Goal: Transaction & Acquisition: Purchase product/service

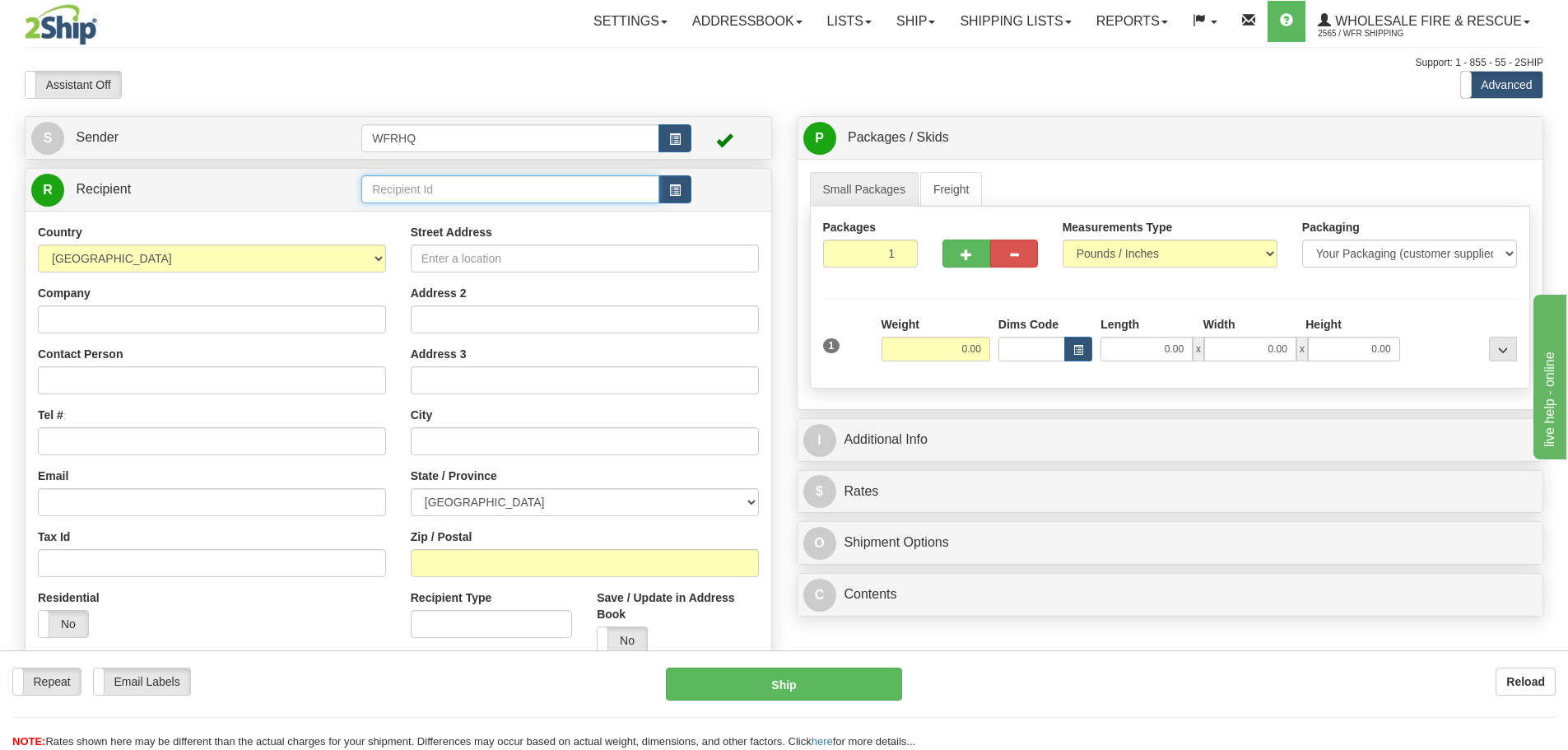
click at [438, 180] on input "text" at bounding box center [510, 188] width 298 height 28
click at [392, 218] on div "YELLO99TA" at bounding box center [508, 215] width 282 height 18
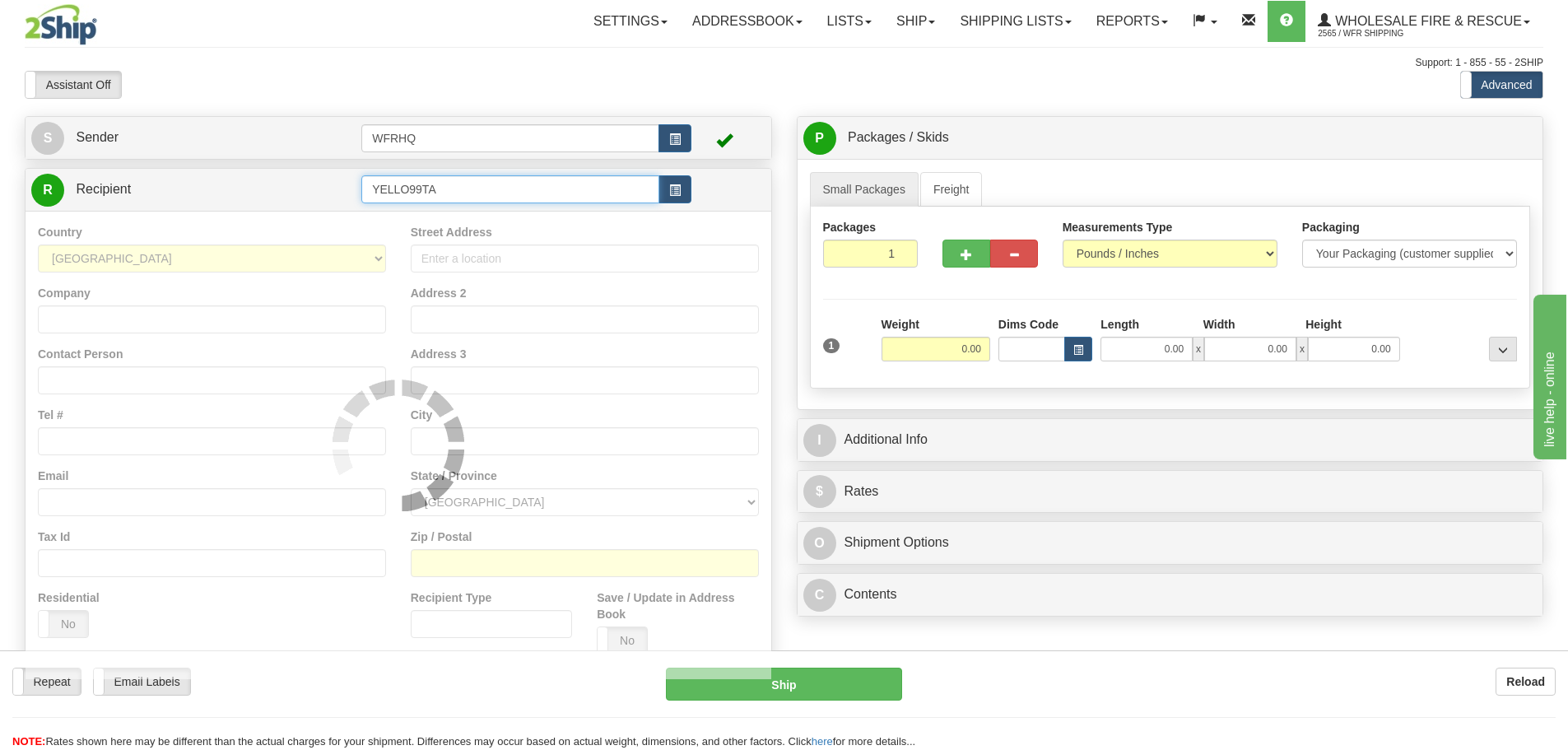
type input "YELLO99TA"
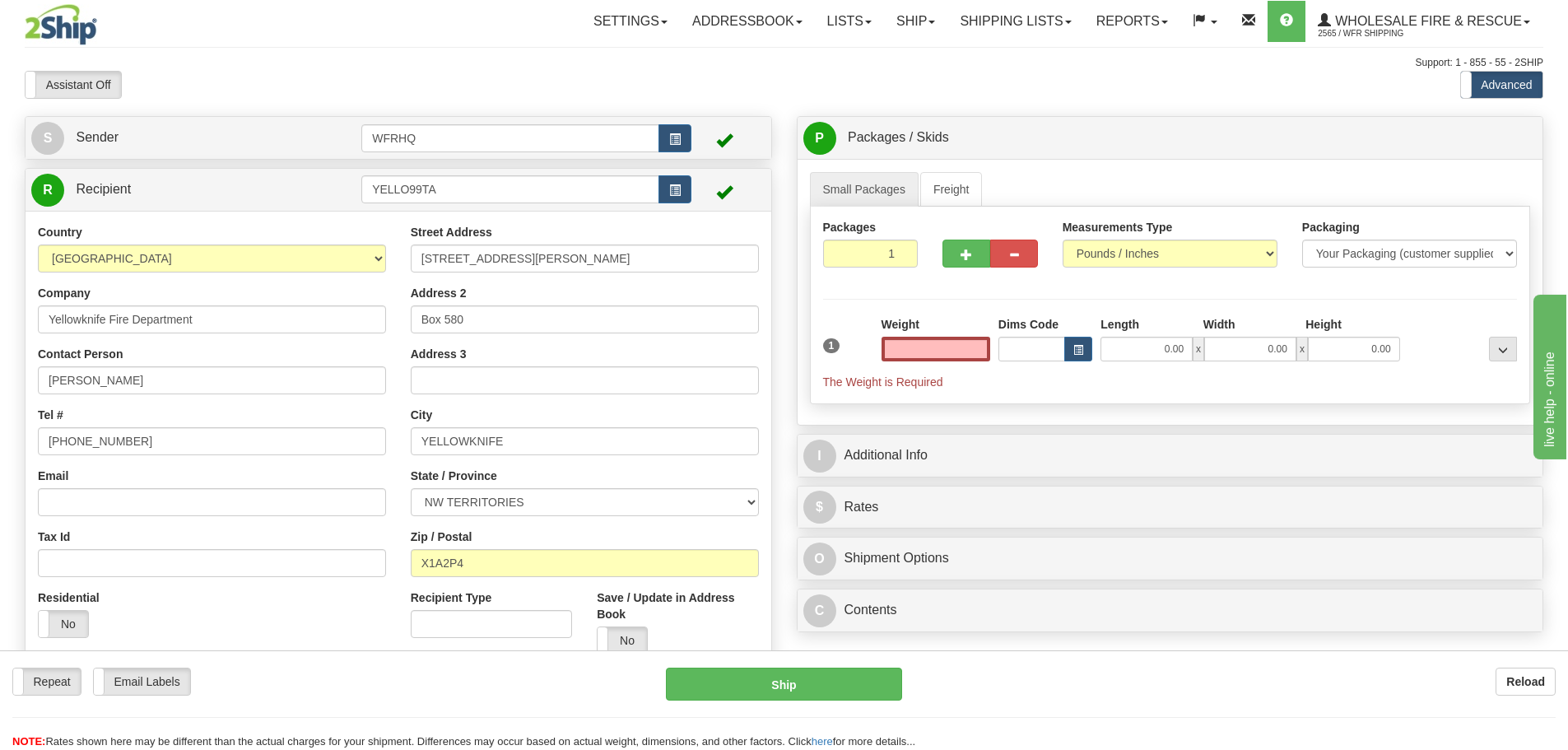
type input "0.00"
click at [838, 33] on link "Lists" at bounding box center [850, 21] width 70 height 42
click at [889, 31] on link "Ship" at bounding box center [915, 21] width 64 height 42
click at [889, 56] on link "Ship Screen" at bounding box center [881, 58] width 131 height 21
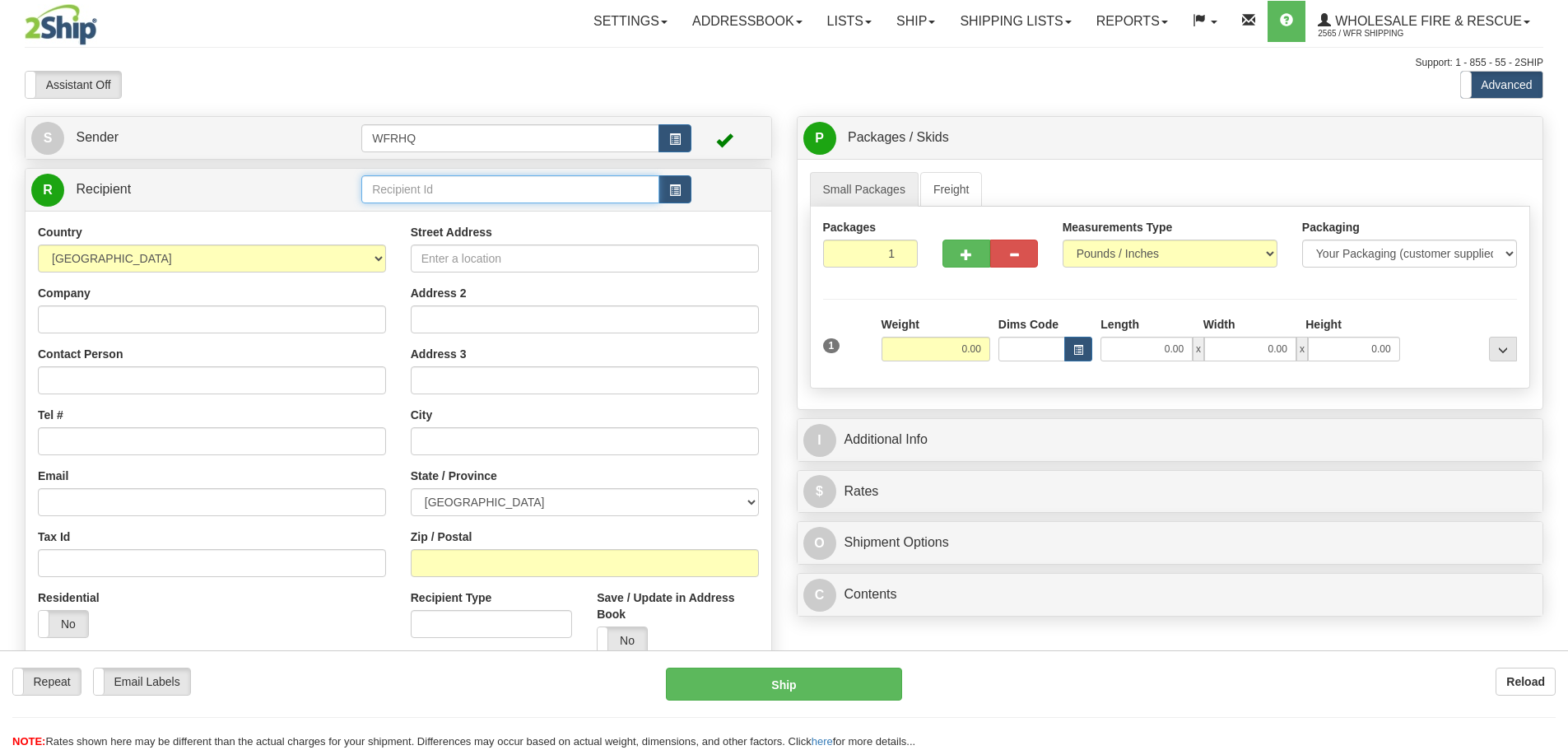
click at [426, 191] on input "text" at bounding box center [510, 188] width 298 height 28
drag, startPoint x: 320, startPoint y: 189, endPoint x: 265, endPoint y: 188, distance: 55.0
click at [266, 189] on tr "R Recipient stal" at bounding box center [397, 189] width 734 height 34
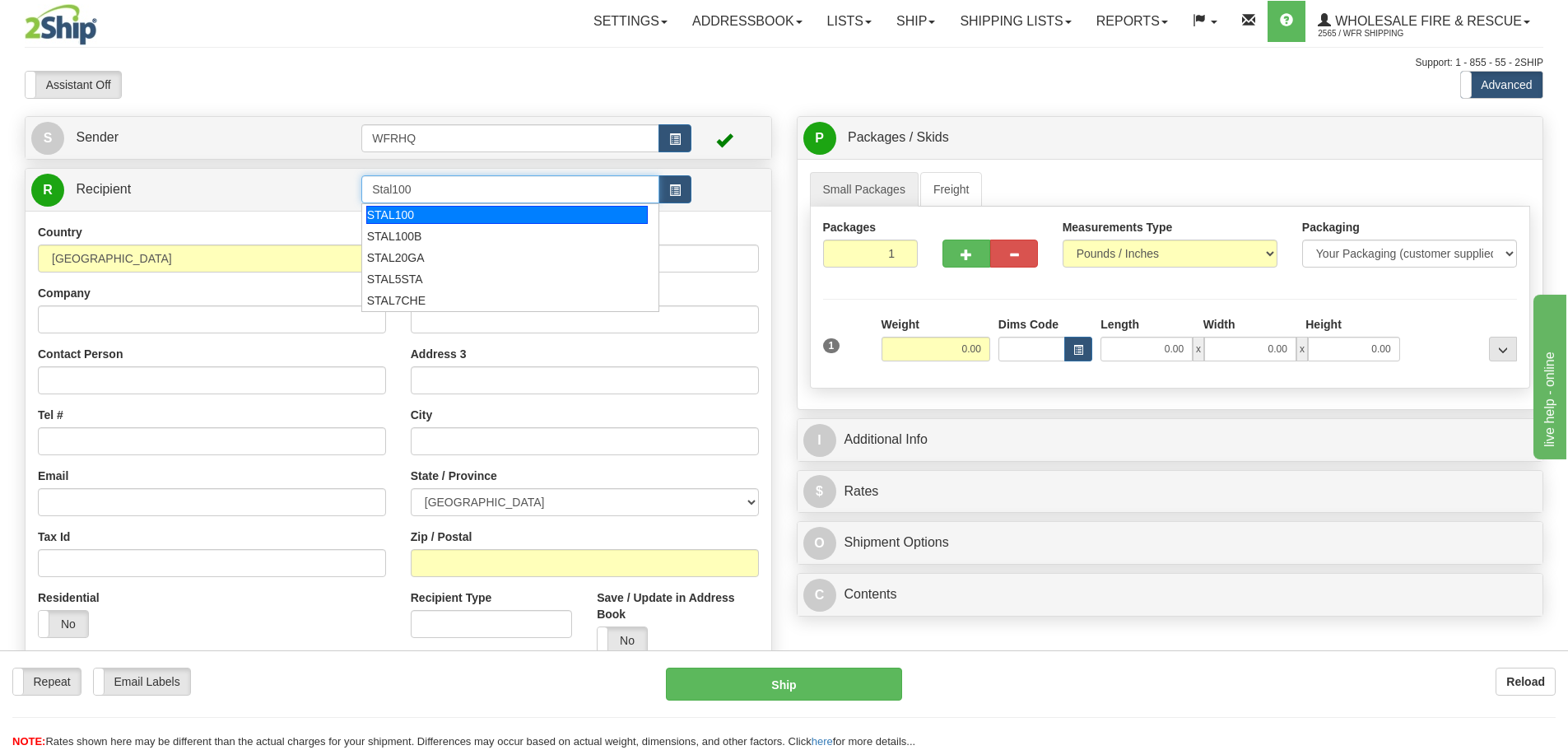
click at [402, 209] on div "STAL100" at bounding box center [508, 215] width 282 height 18
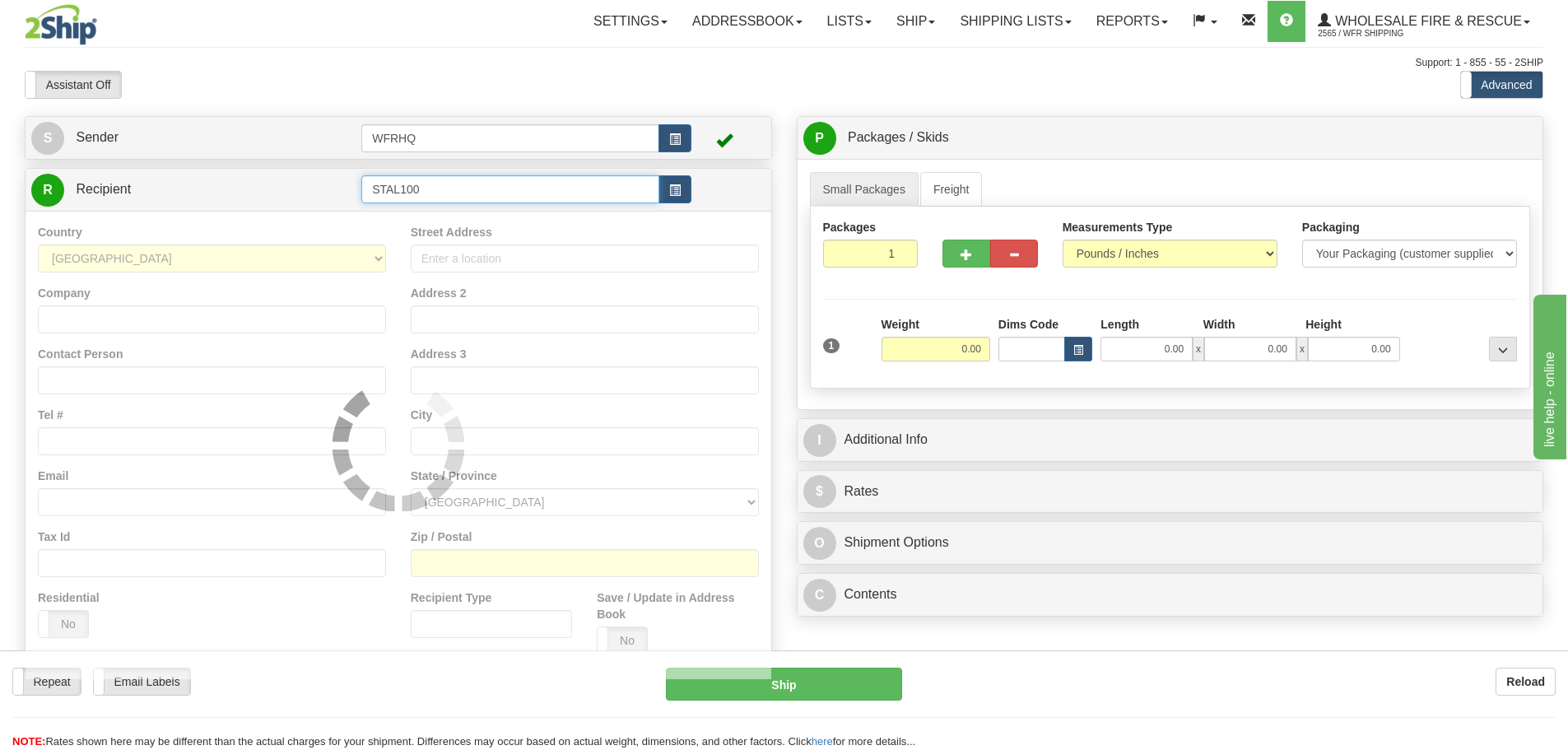
type input "STAL100"
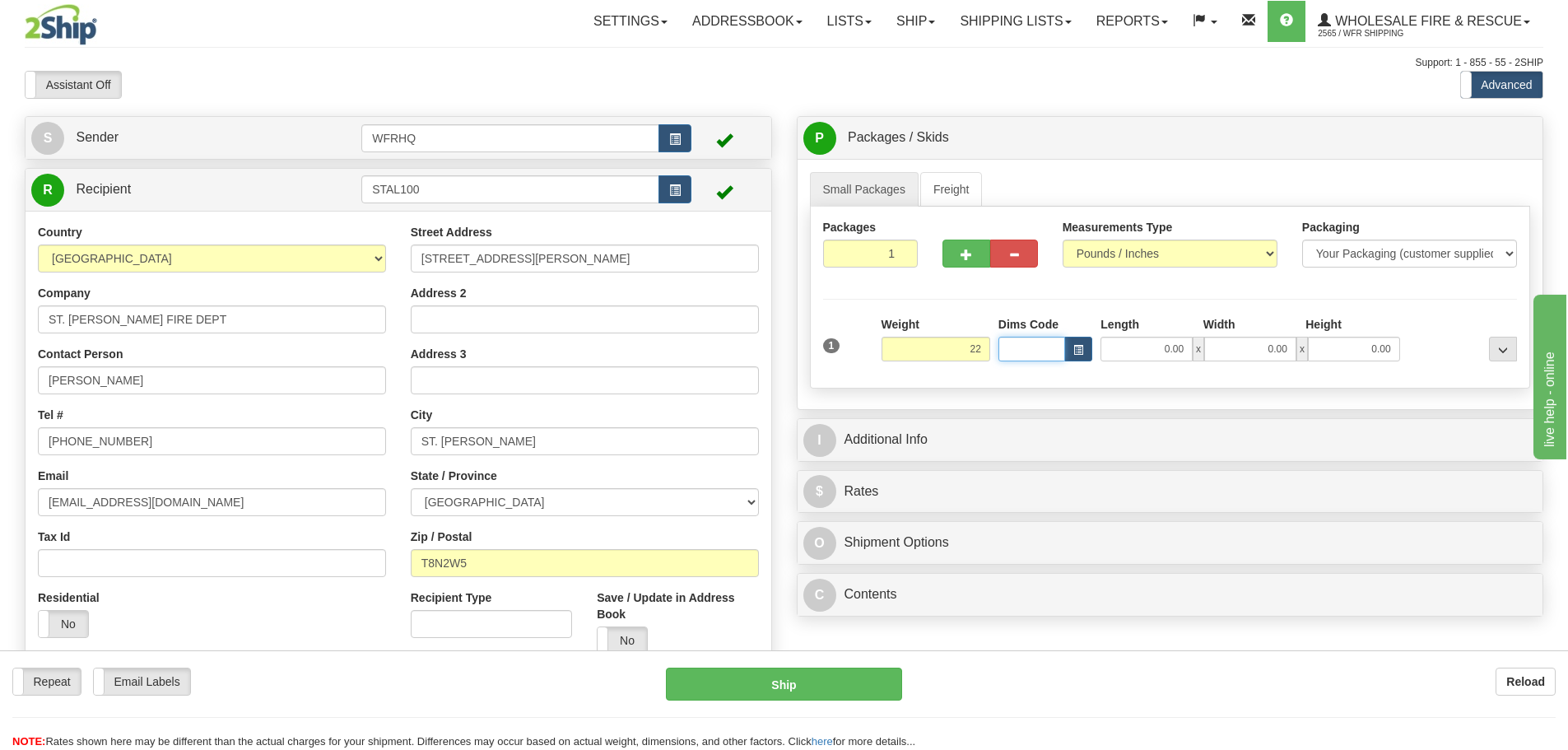
type input "22.00"
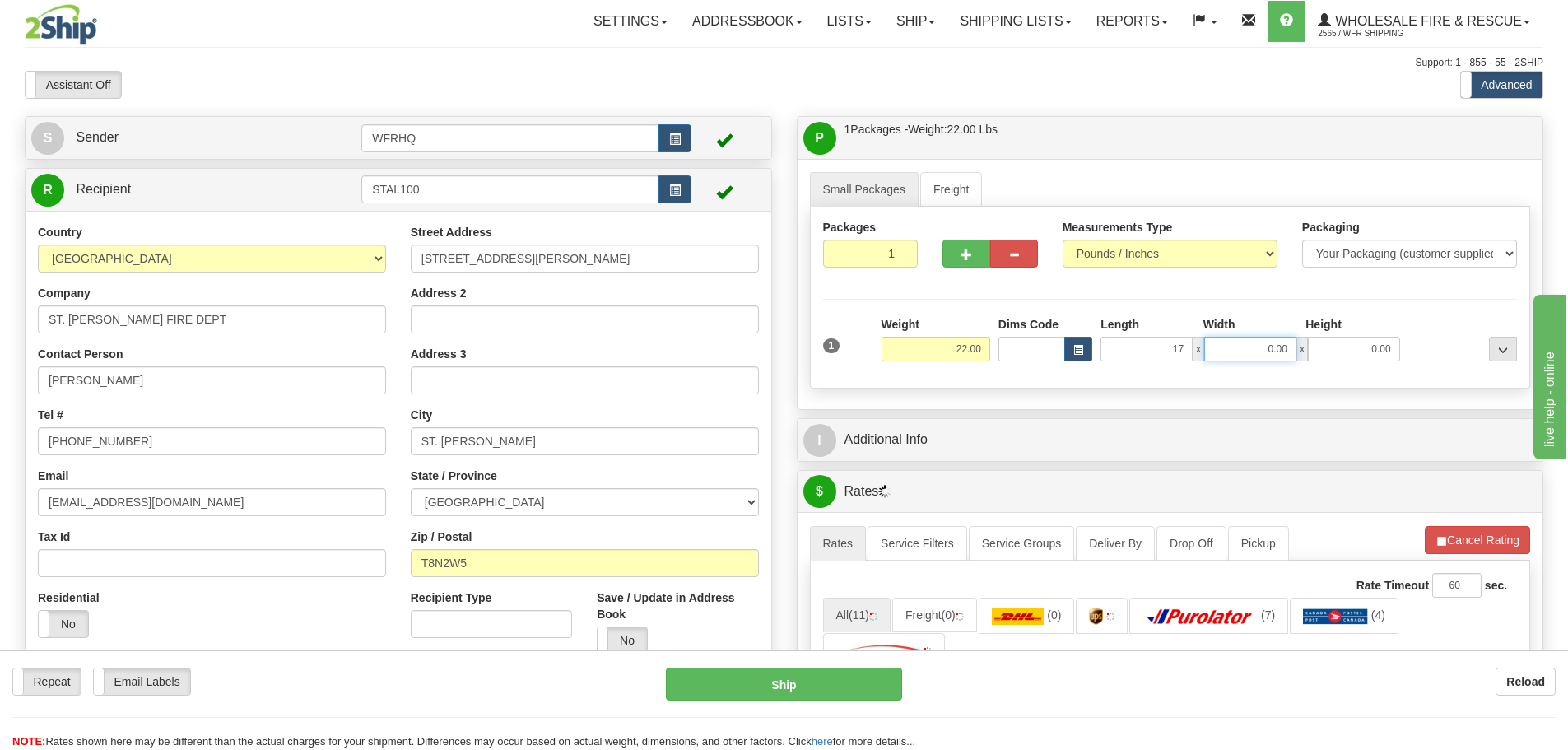
type input "17.00"
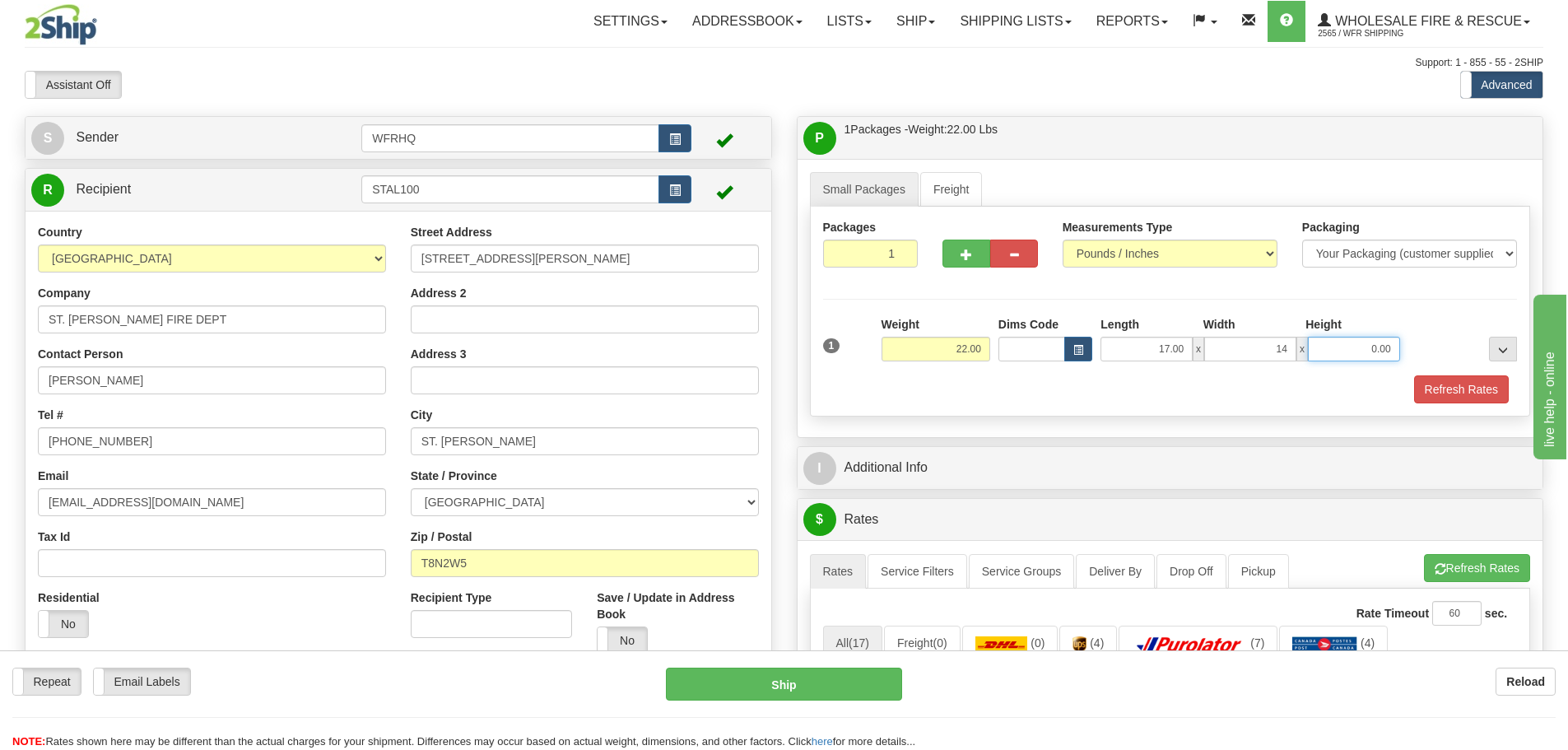
type input "14.00"
type input "9"
type input "9.00"
click at [958, 251] on button "button" at bounding box center [966, 253] width 47 height 28
radio input "true"
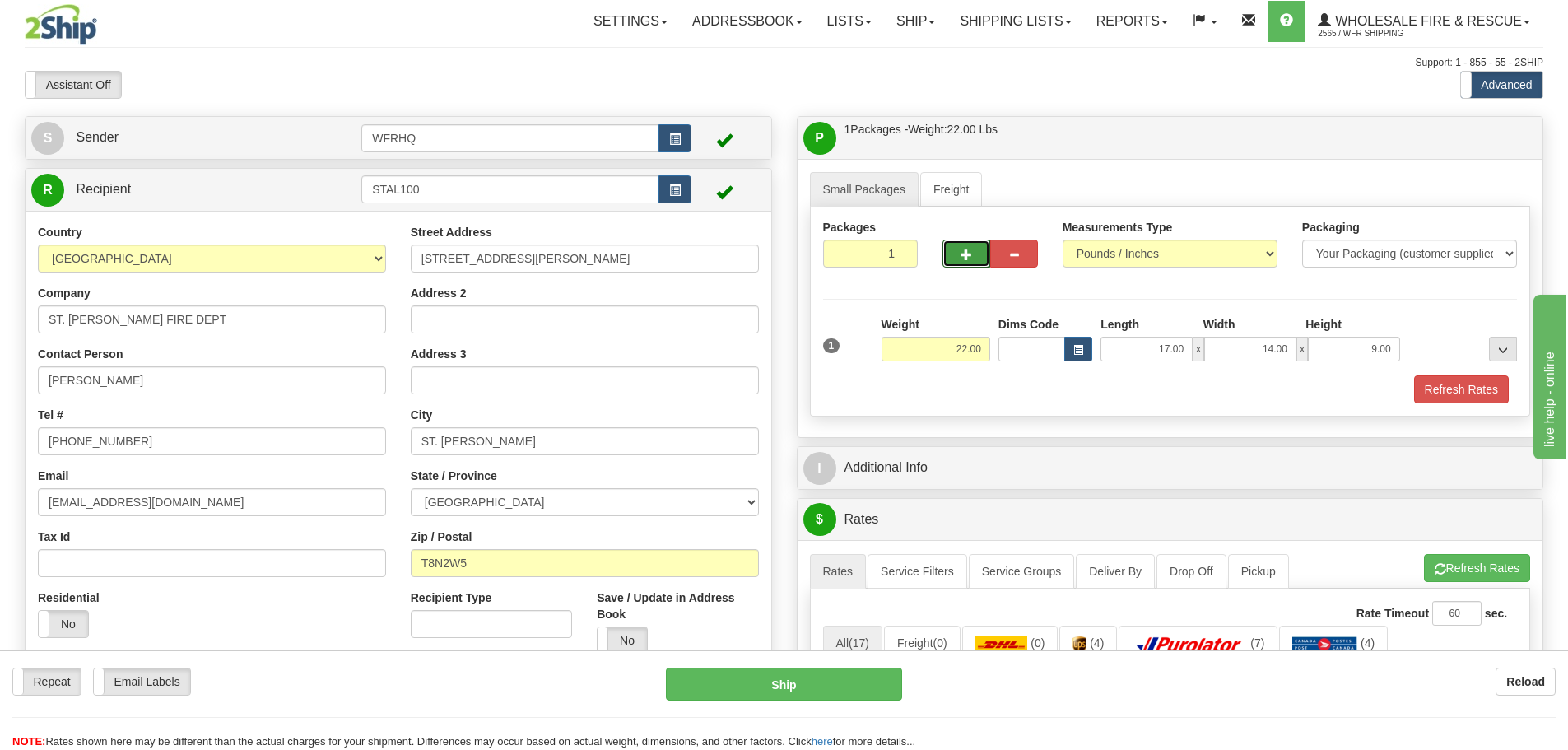
type input "2"
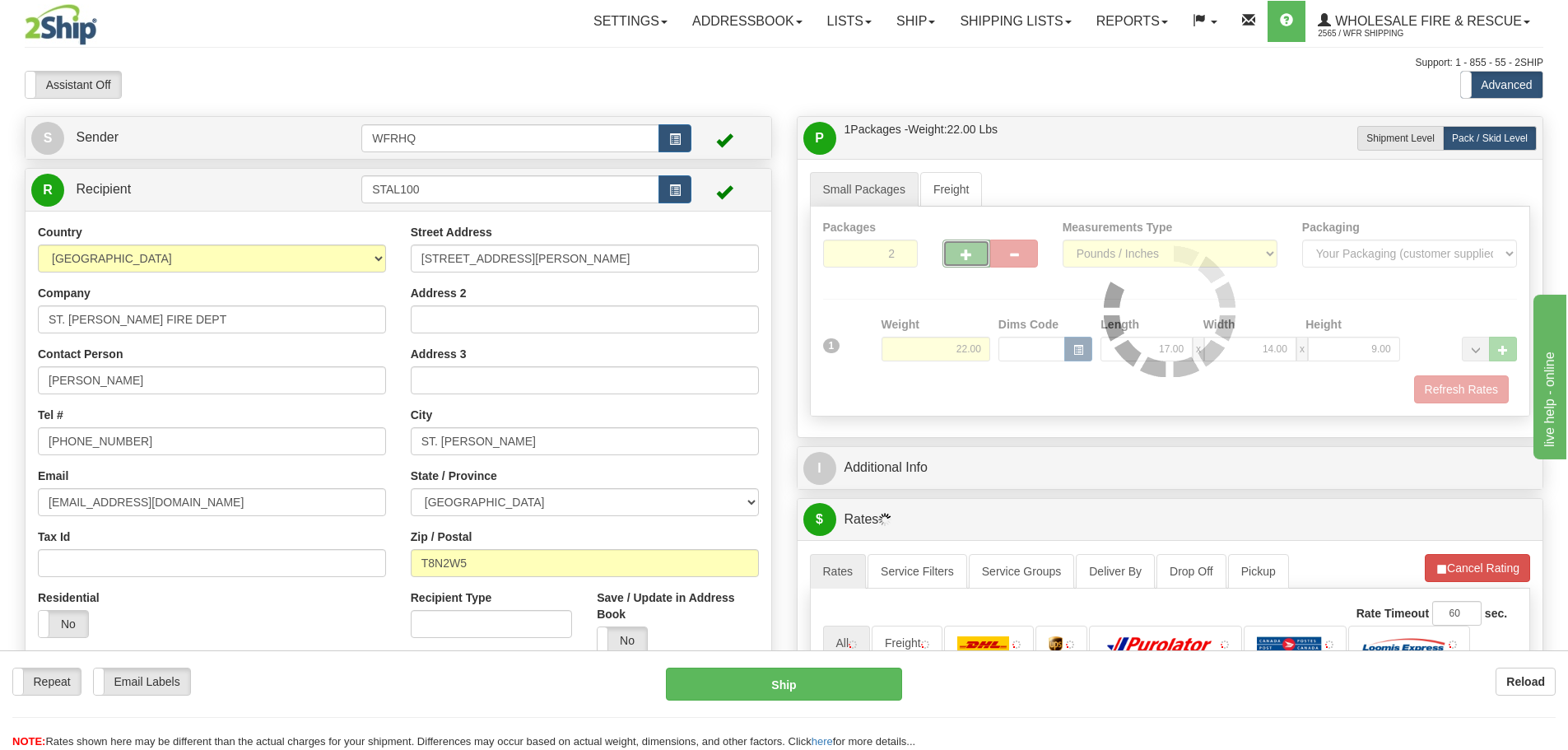
click at [1464, 389] on div at bounding box center [1171, 311] width 719 height 209
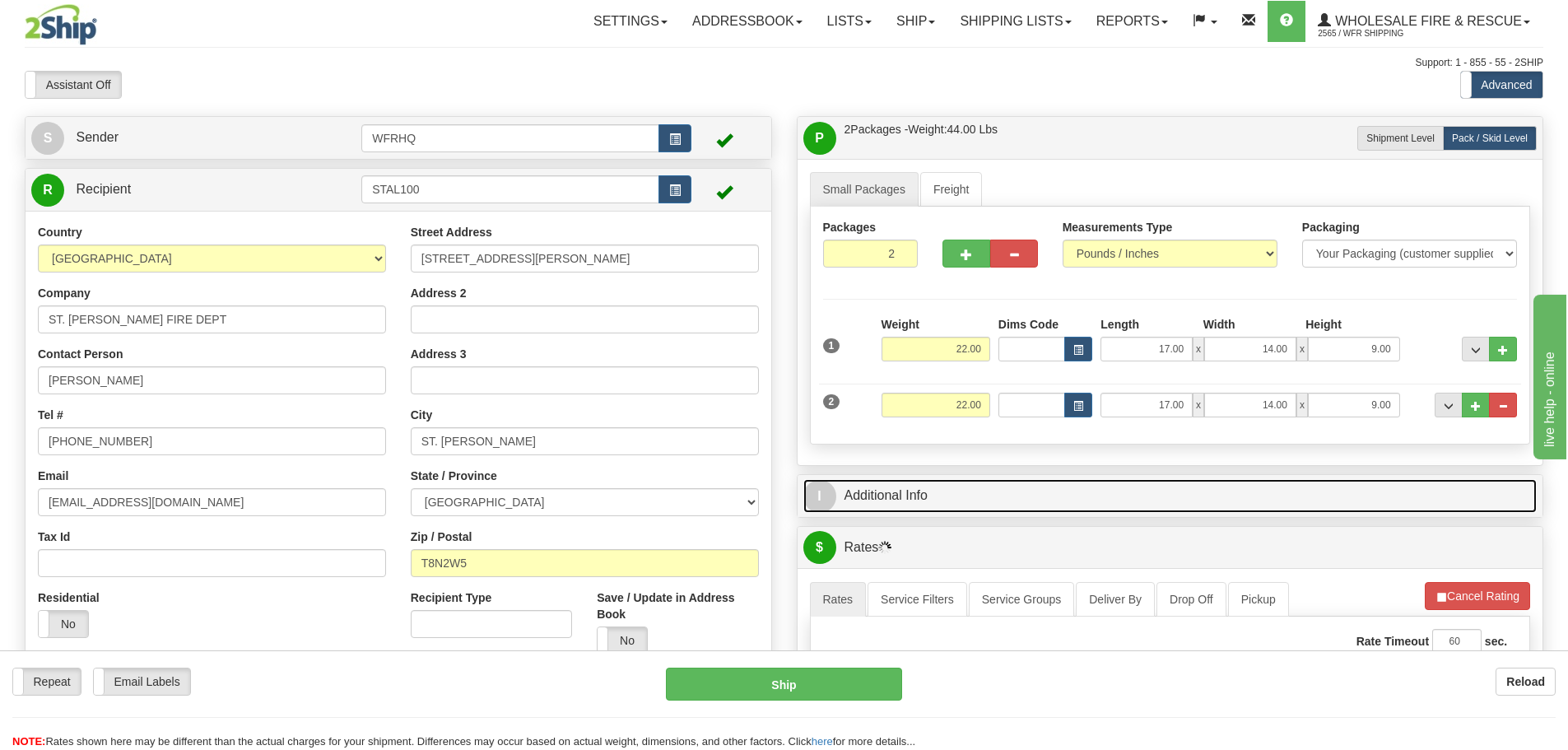
click at [915, 510] on link "I Additional Info" at bounding box center [1170, 495] width 734 height 34
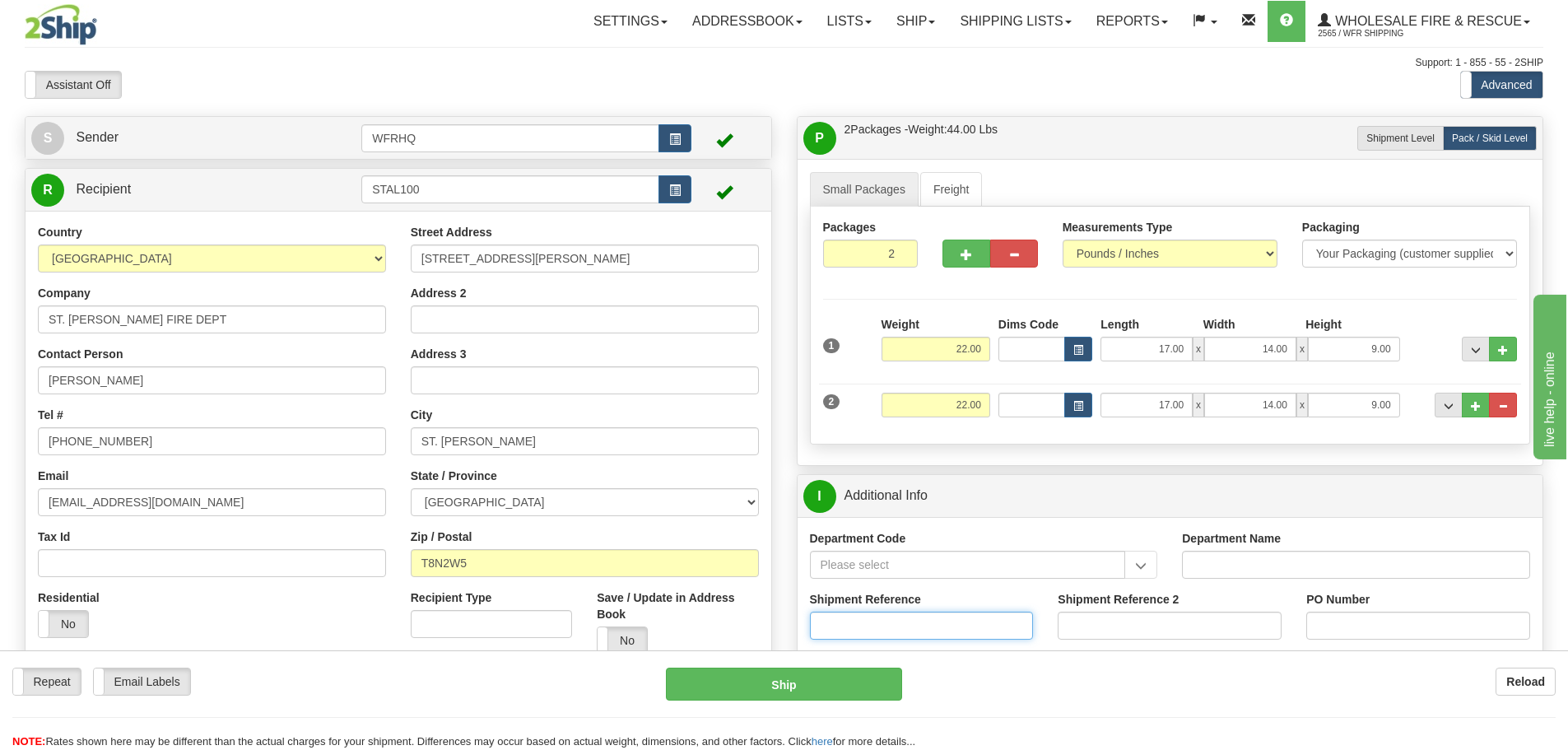
click at [866, 628] on input "Shipment Reference" at bounding box center [922, 625] width 224 height 28
type input "S44135-30375"
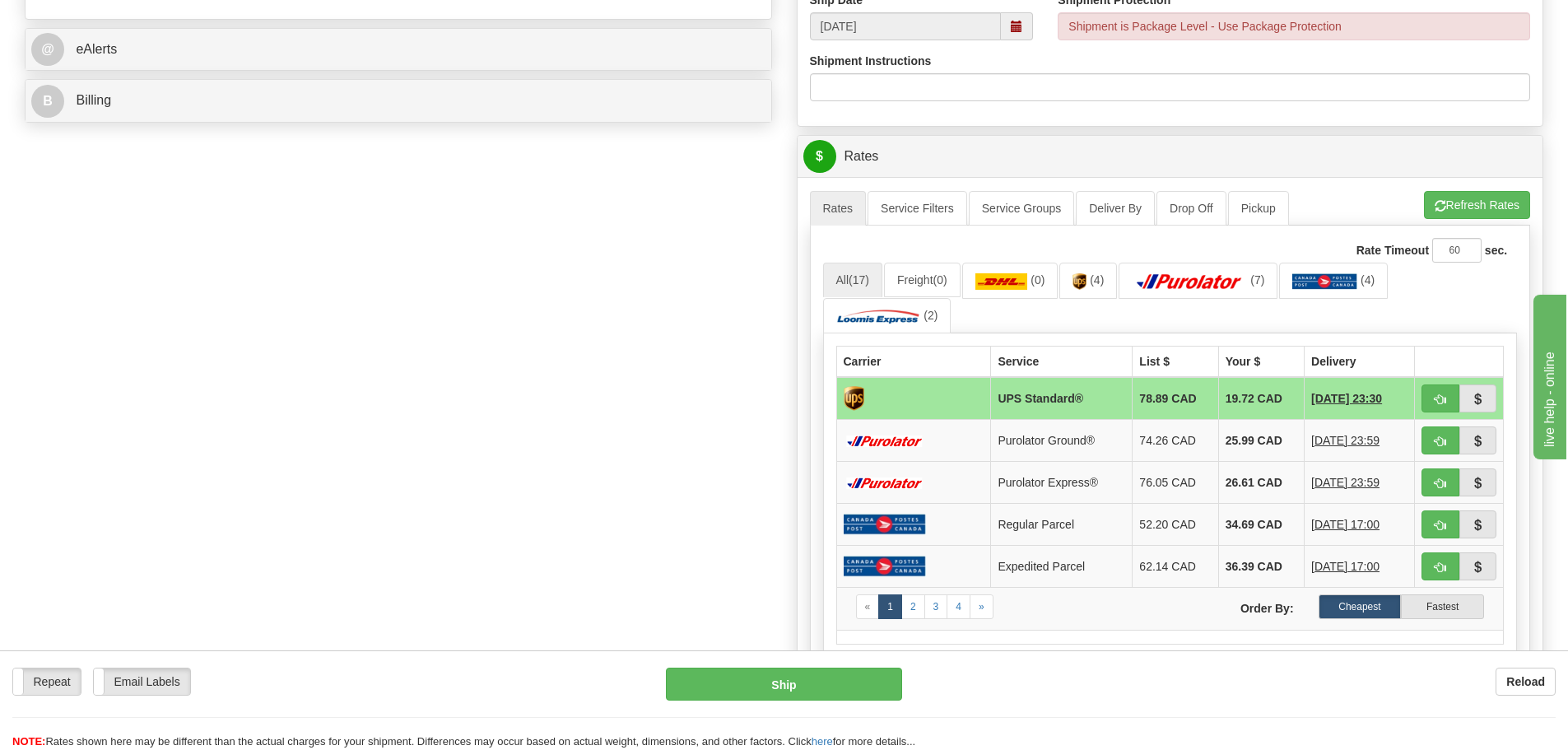
scroll to position [822, 0]
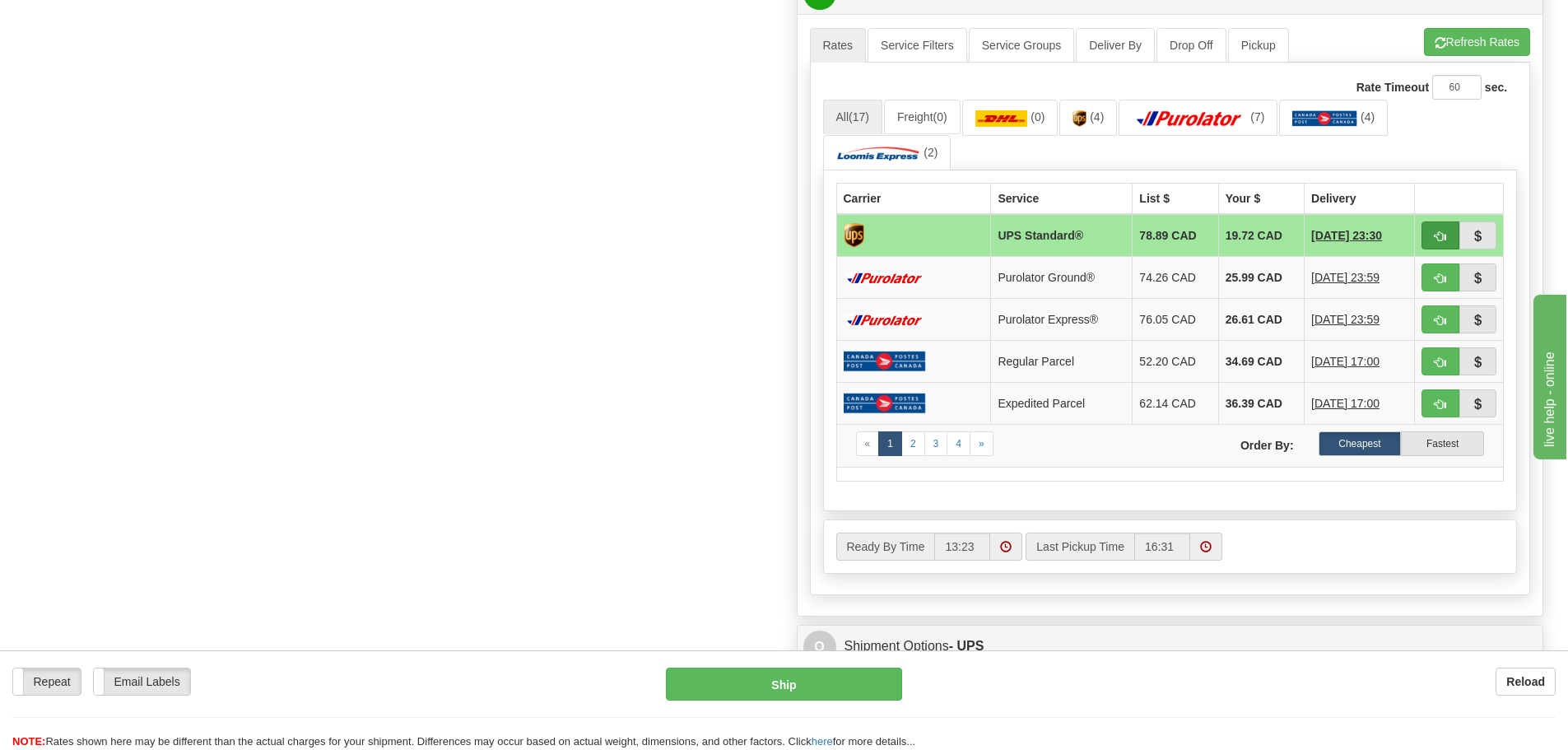
type input "1020797"
click at [1441, 240] on span "button" at bounding box center [1440, 236] width 12 height 11
type input "11"
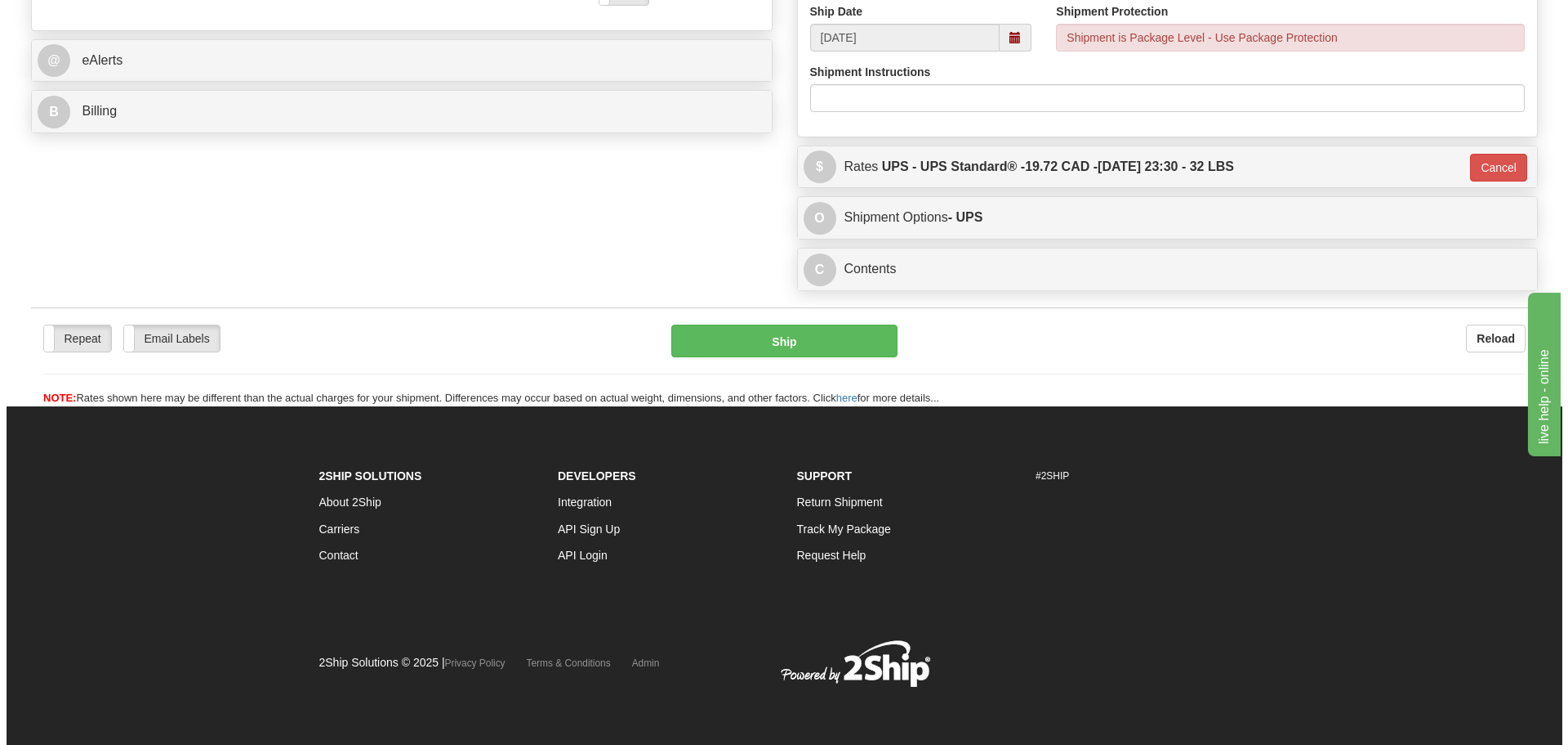
scroll to position [644, 0]
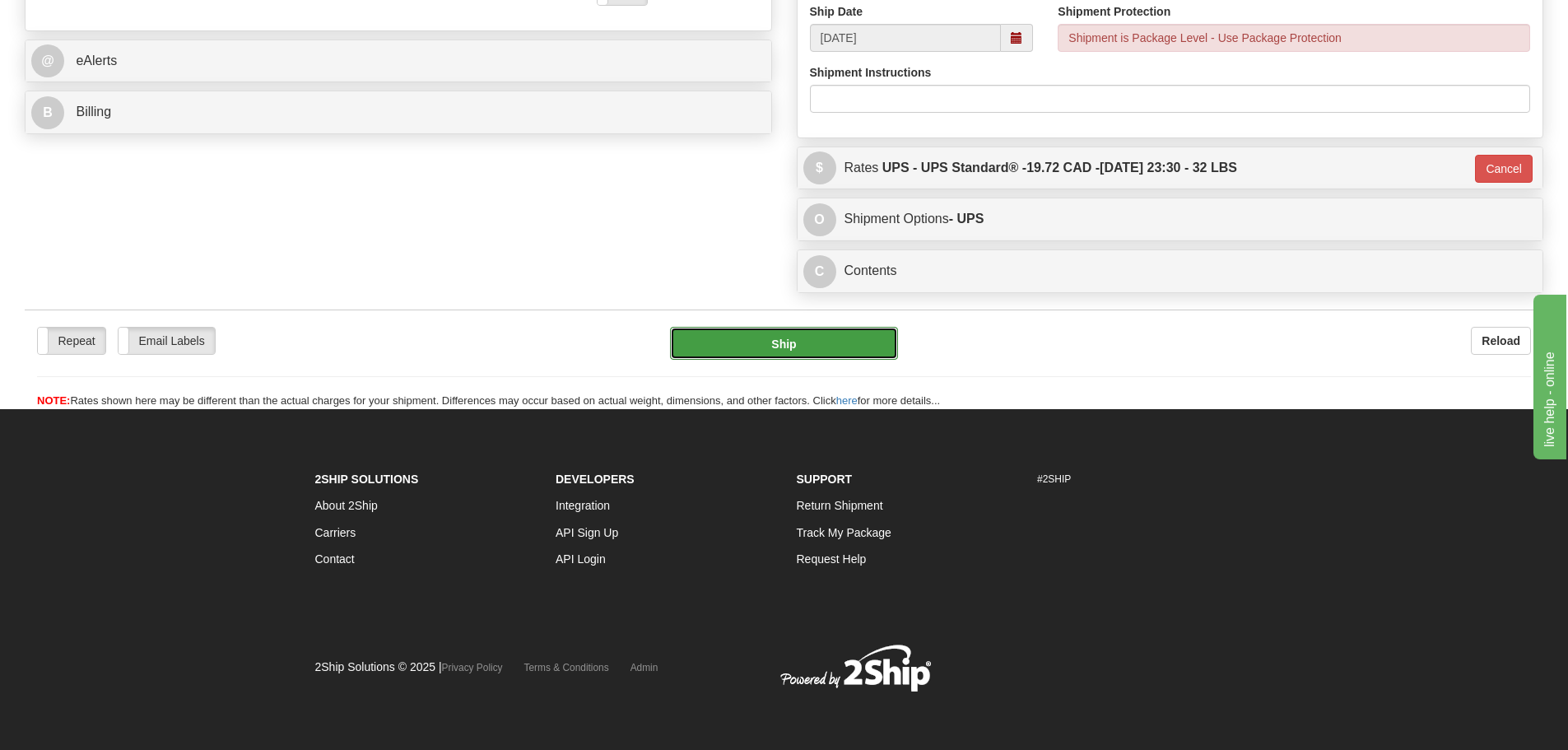
click at [828, 337] on button "Ship" at bounding box center [784, 343] width 228 height 33
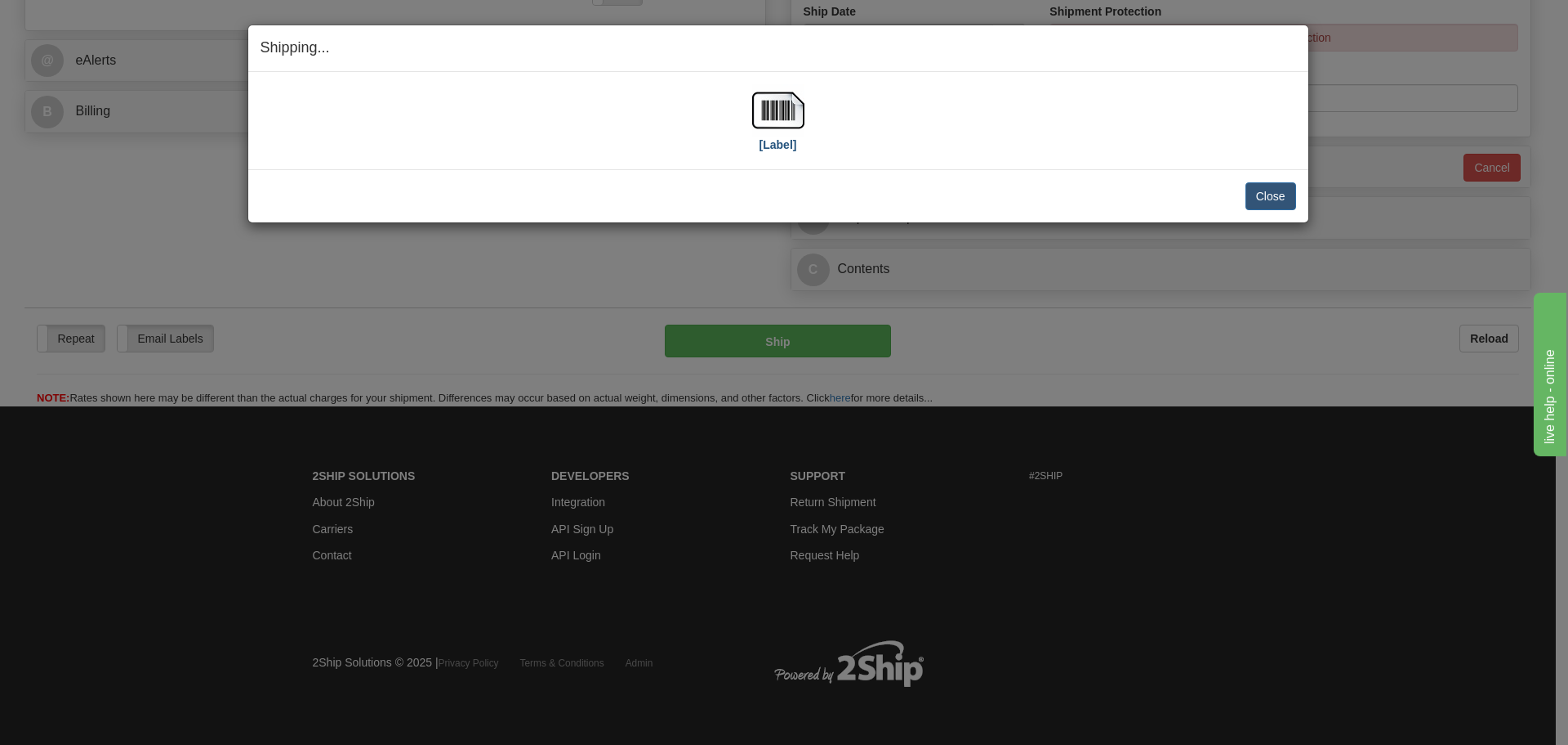
click at [754, 111] on div "[Label]" at bounding box center [778, 121] width 1035 height 73
click at [779, 112] on img at bounding box center [778, 110] width 52 height 52
click at [1072, 158] on div "[Label] IMPORTANT NOTICE Embassy / Consulate / Government Building / Hospital C…" at bounding box center [778, 120] width 1060 height 97
click at [1273, 200] on button "Close" at bounding box center [1271, 196] width 51 height 28
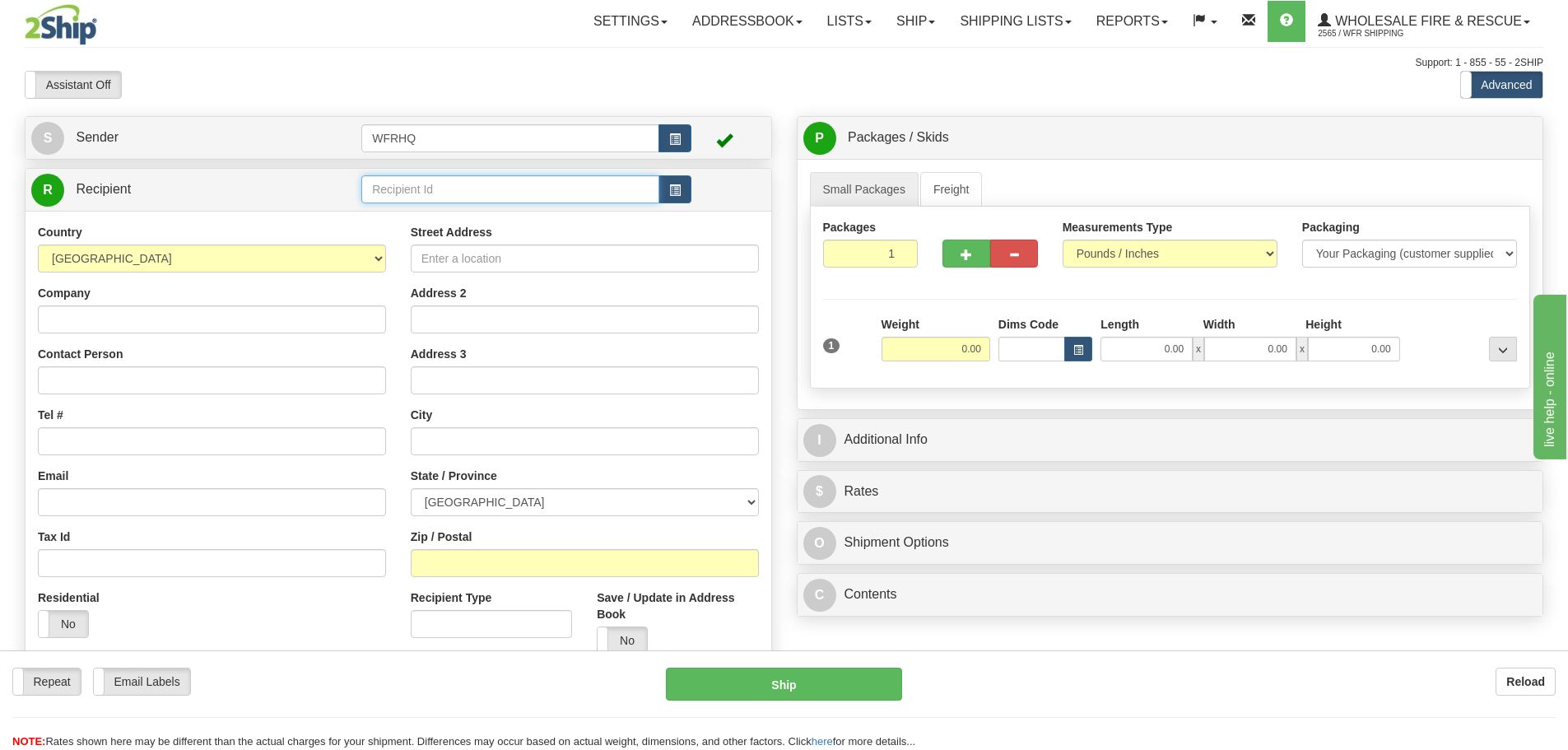
click at [445, 190] on input "text" at bounding box center [510, 188] width 298 height 28
type input "mani1JEN"
click at [291, 53] on div "Toggle navigation Settings Shipping Preferences Fields Preferences New" at bounding box center [784, 437] width 1568 height 875
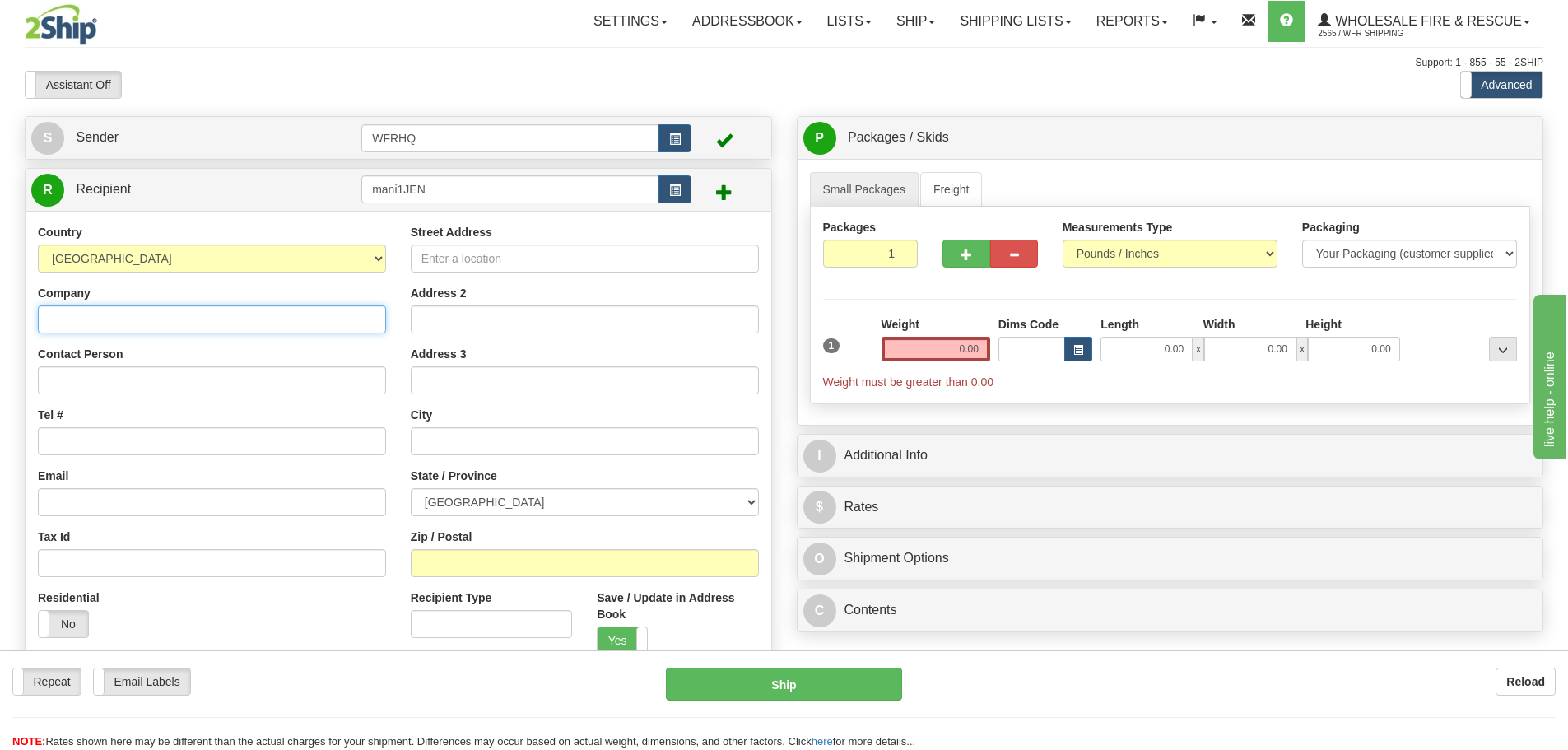
click at [142, 321] on input "Company" at bounding box center [212, 319] width 348 height 28
paste input "Manitoba Hydro"
type input "Manitoba Hydro"
click at [472, 267] on input "Street Address" at bounding box center [585, 258] width 348 height 28
paste input "1 JENPEG WAY"
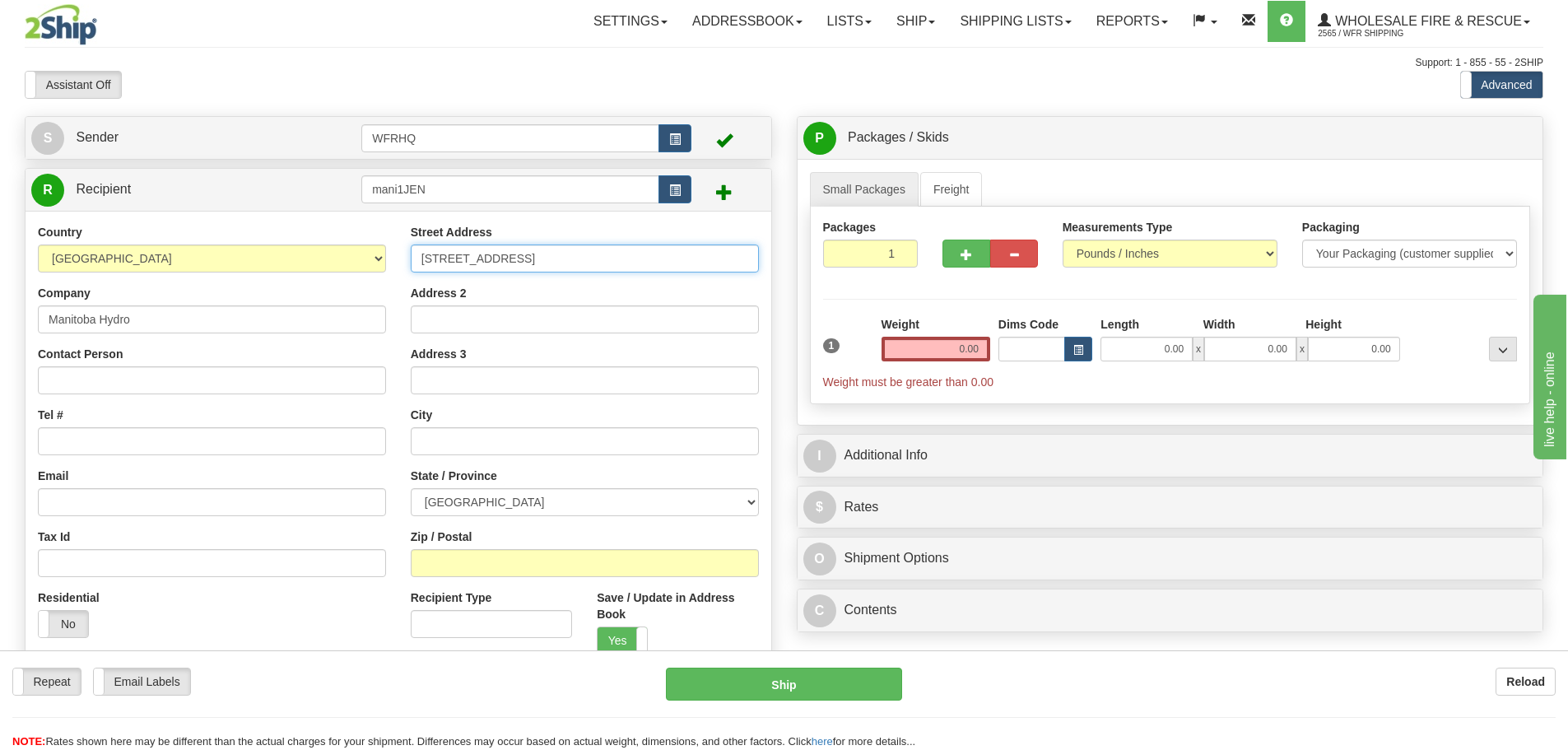
type input "1 JENPEG WAY"
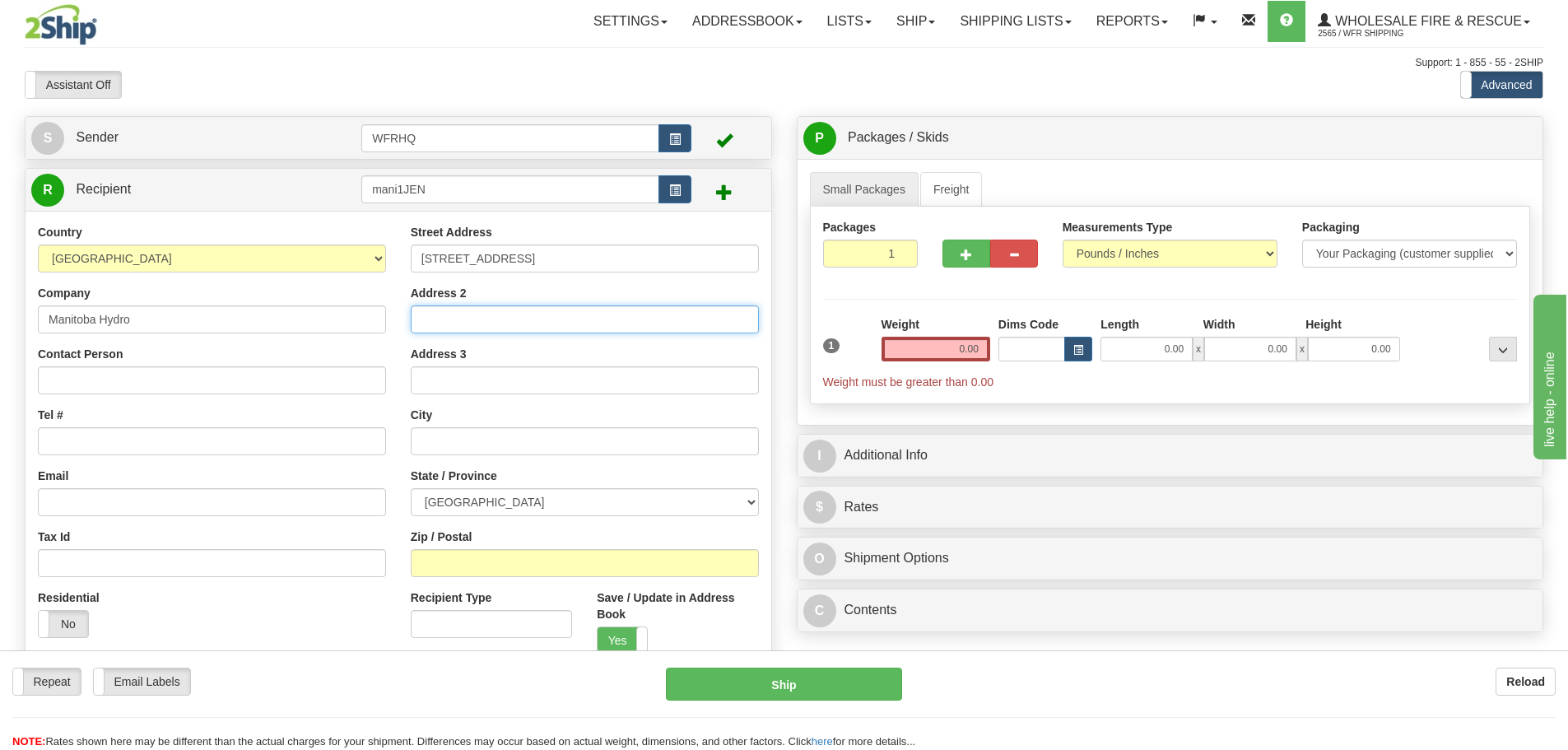
click at [439, 316] on input "Address 2" at bounding box center [585, 319] width 348 height 28
type input "c/o Jenpeg GS"
click at [178, 451] on input "Tel #" at bounding box center [212, 441] width 348 height 28
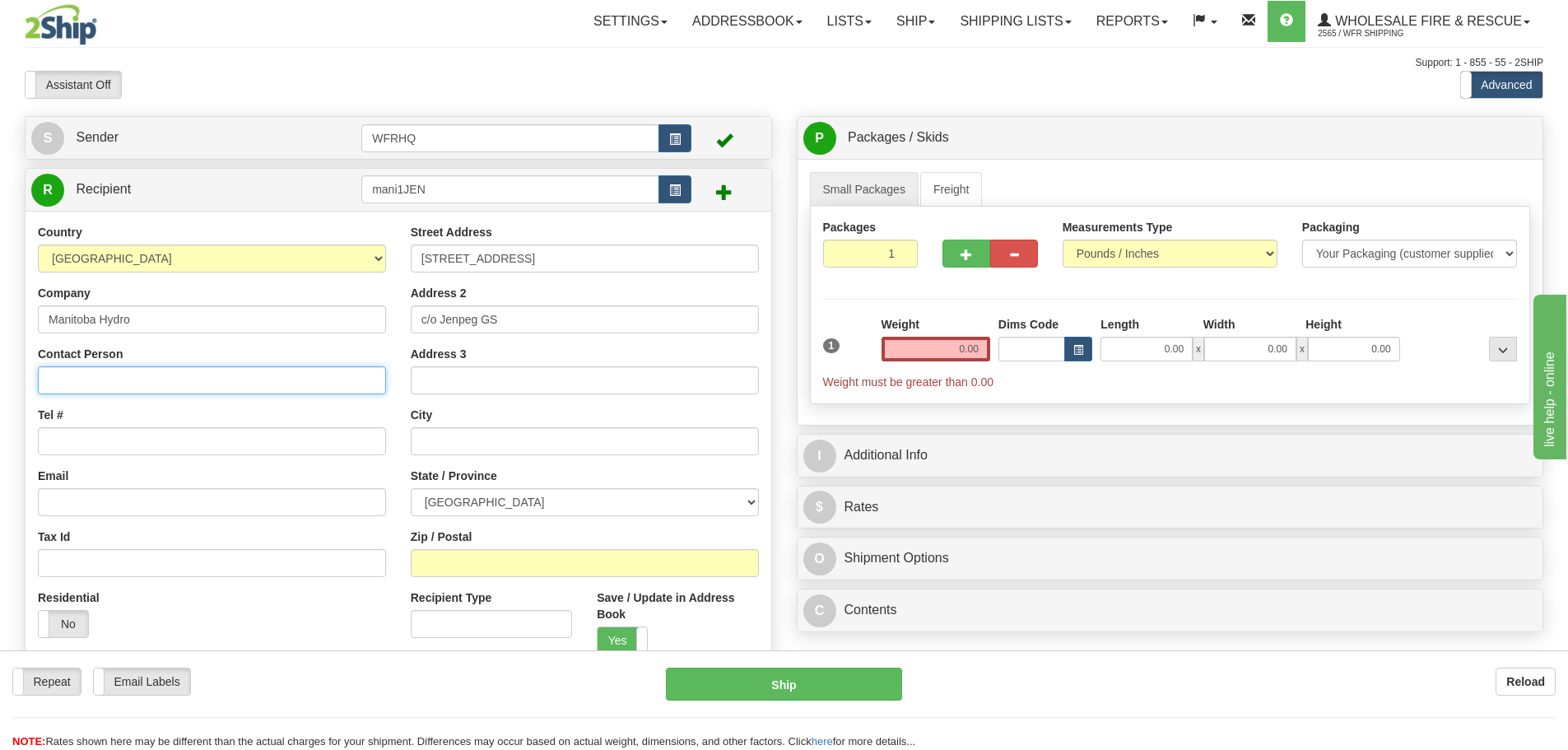
click at [161, 388] on input "Contact Person" at bounding box center [212, 380] width 348 height 28
type input "Mark Jessop"
type input "204-833-172"
click at [446, 578] on div "Street Address 1 JENPEG WAY Address 2 c/o Jenpeg GS Address 3 City State / Prov…" at bounding box center [585, 446] width 373 height 443
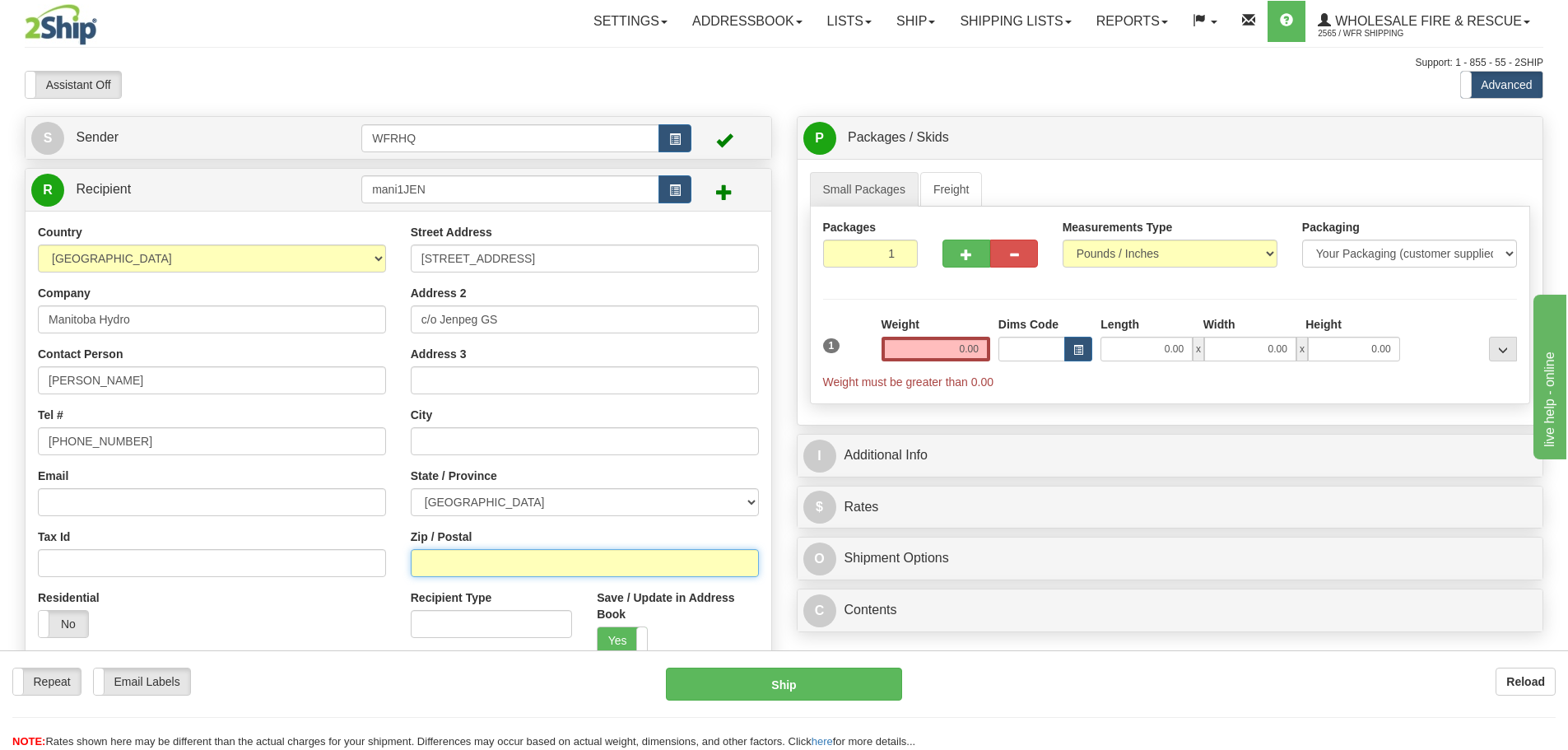
click at [450, 564] on input "Zip / Postal" at bounding box center [585, 562] width 348 height 28
type input "R0B0J0"
type input "CROSS LAKE"
select select "MB"
click at [936, 344] on input "0.00" at bounding box center [936, 349] width 108 height 25
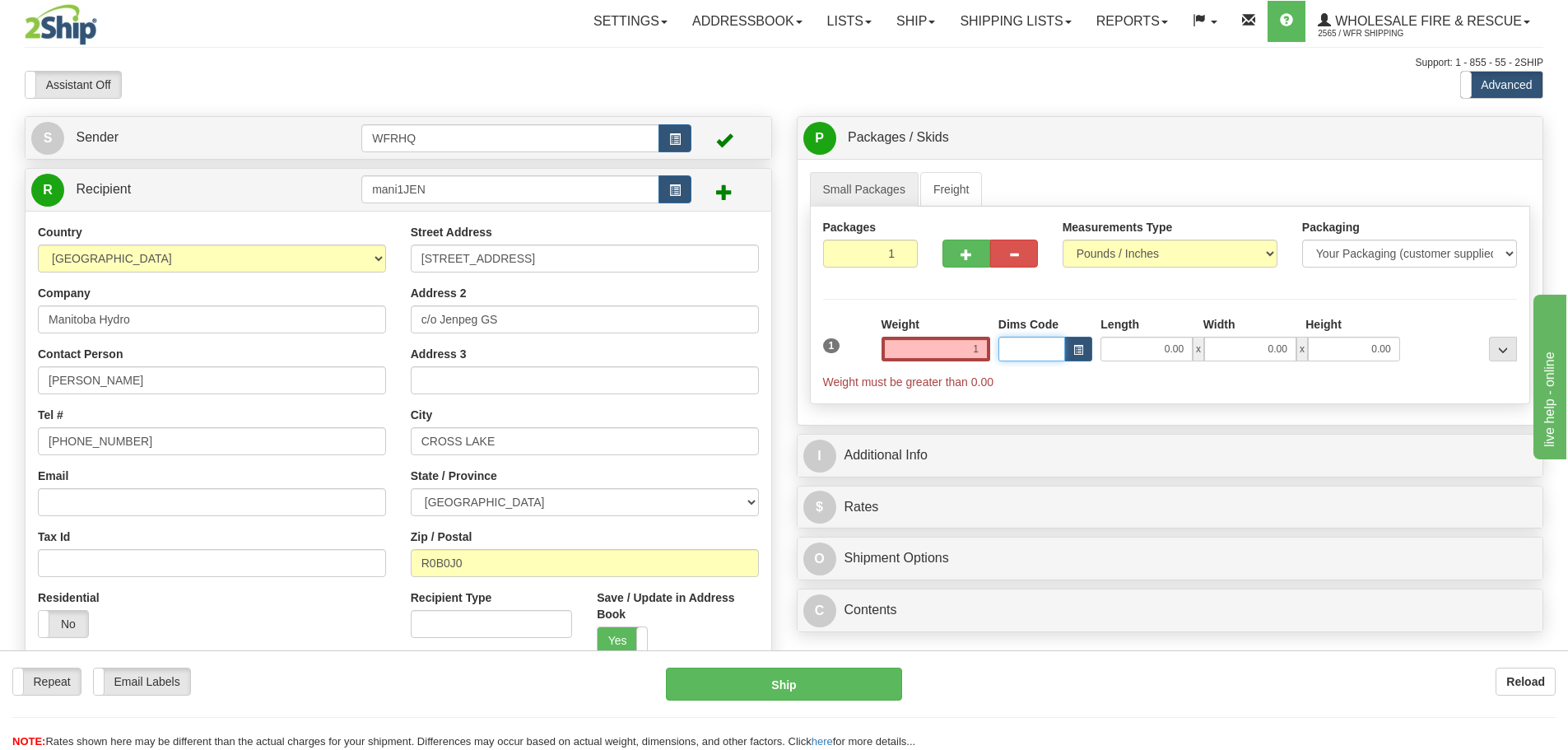
type input "1.00"
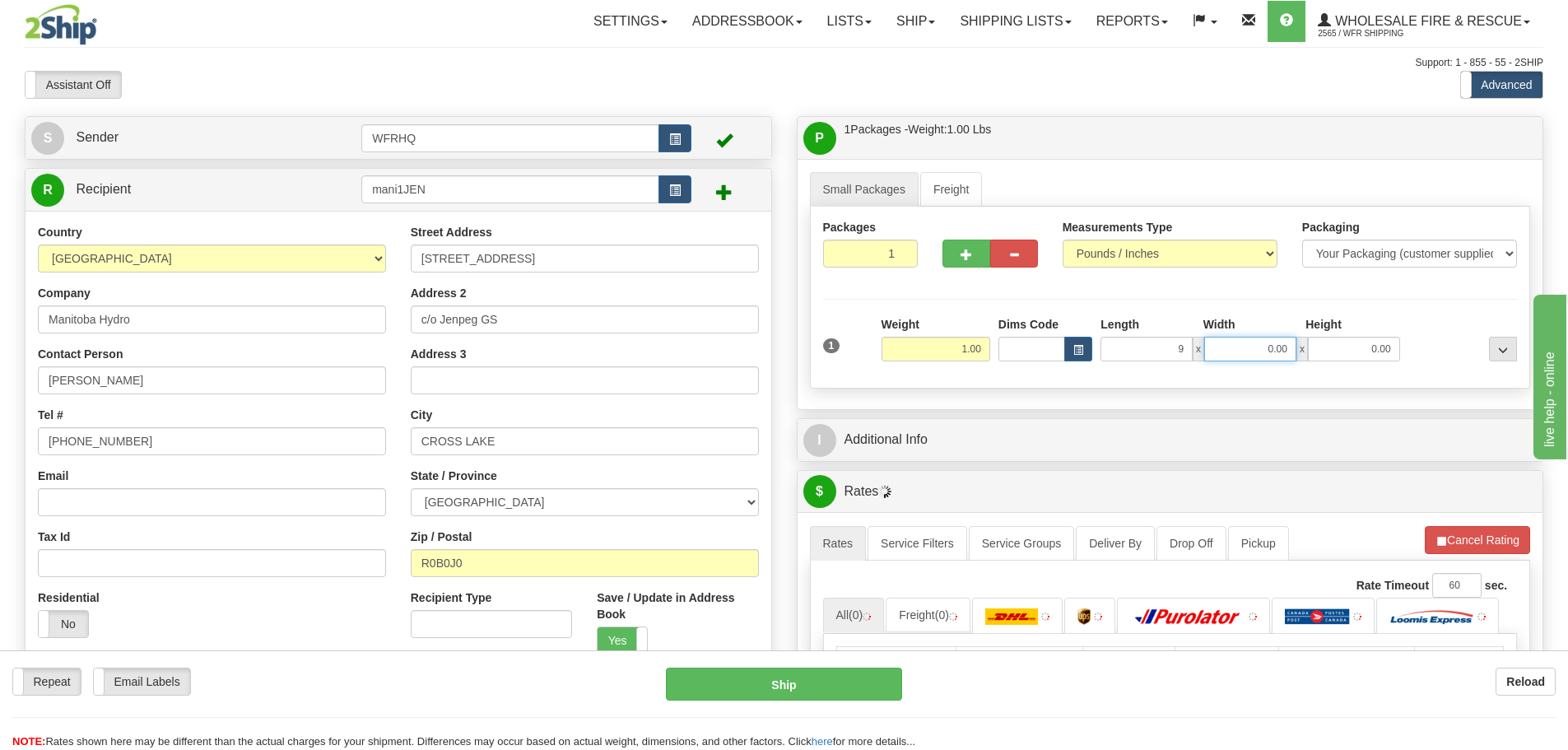
type input "9.00"
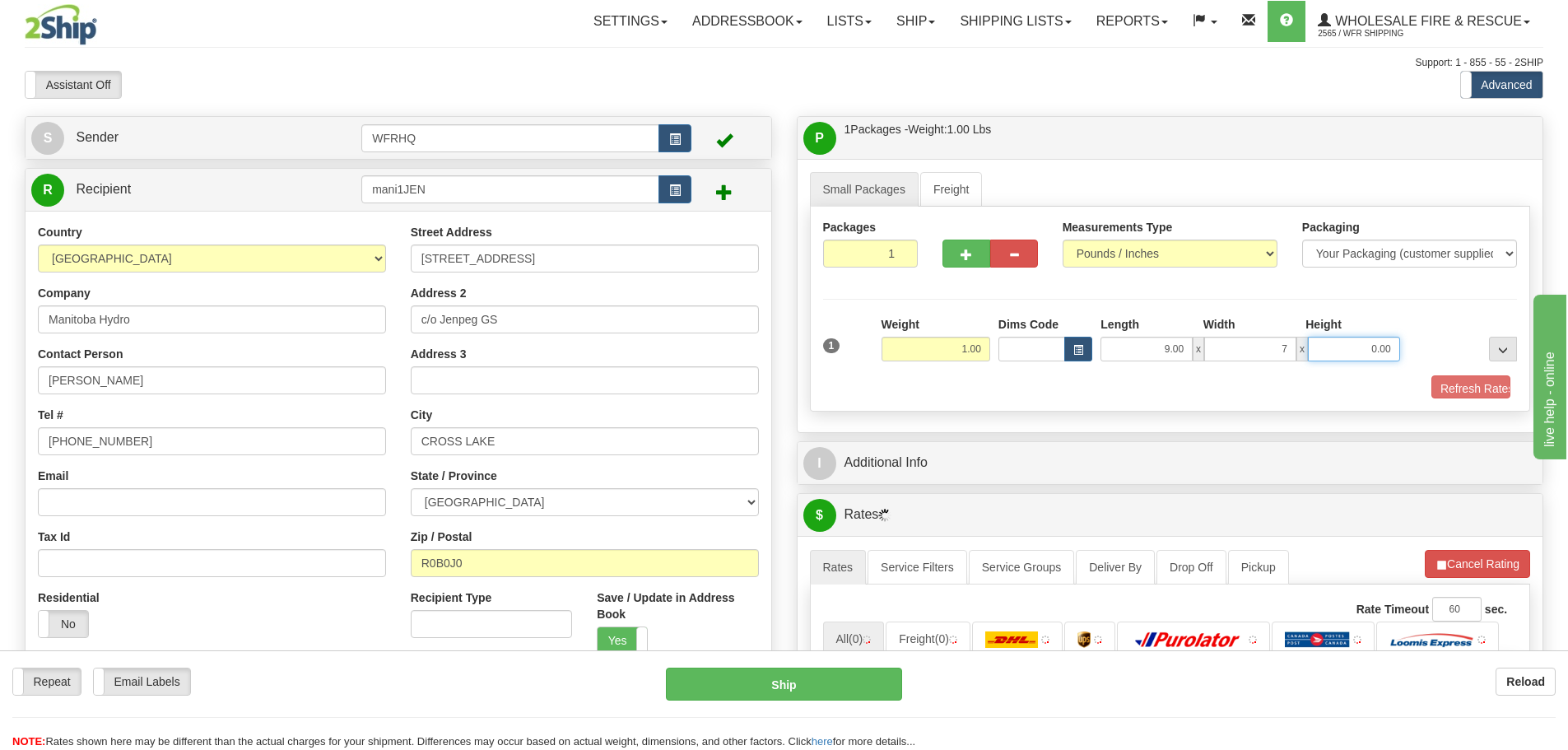
type input "7.00"
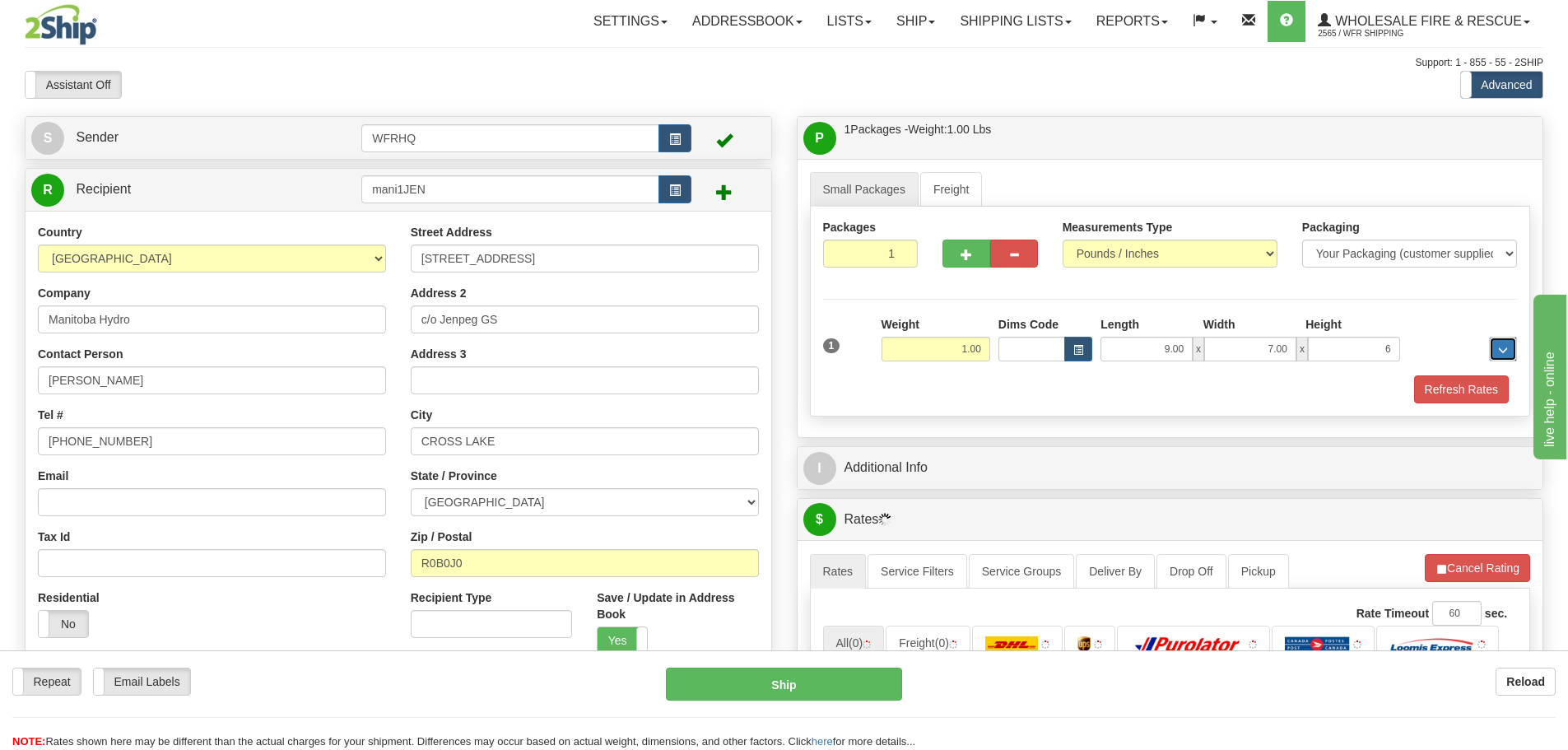
type input "6.00"
click at [1437, 391] on button "Refresh Rates" at bounding box center [1462, 389] width 95 height 28
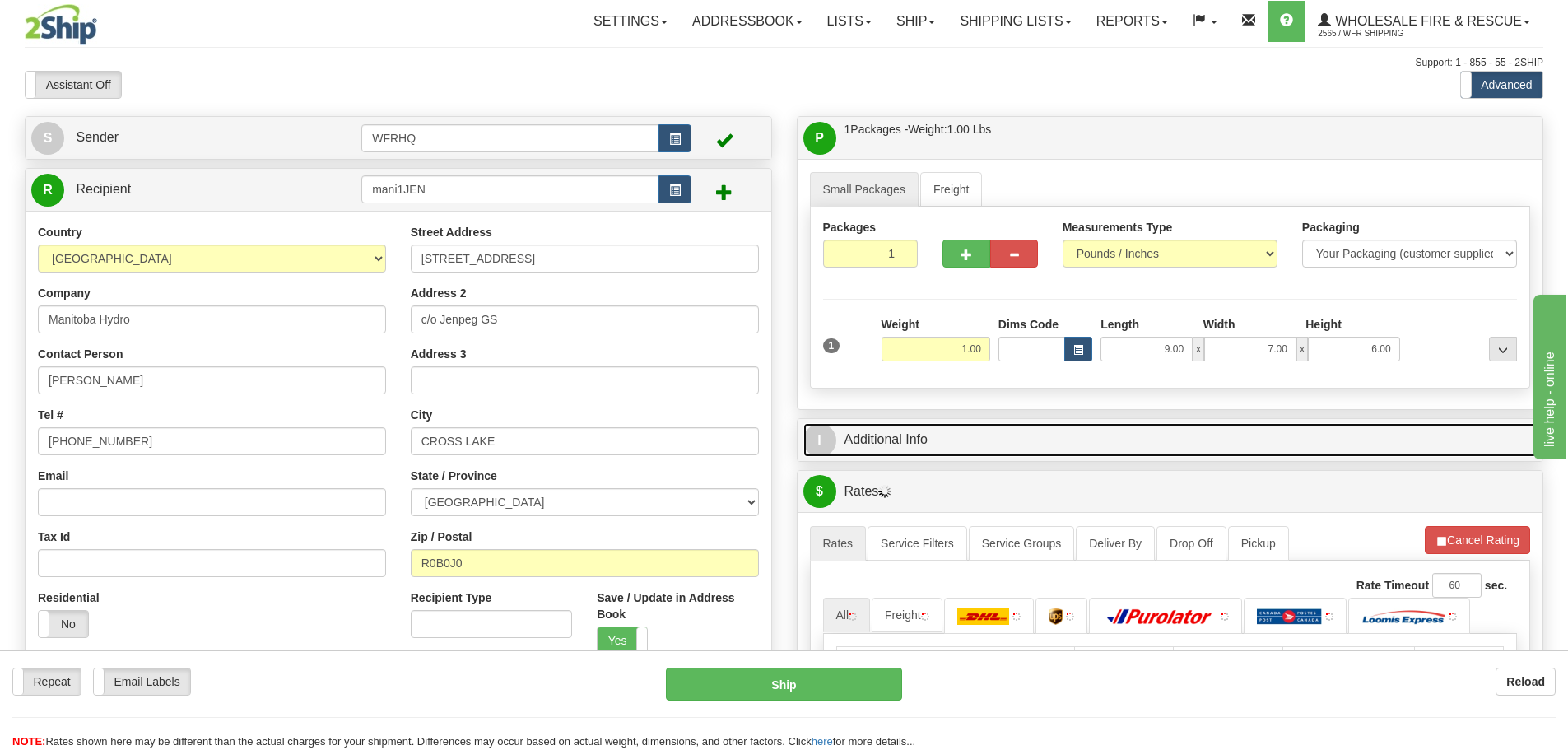
click at [910, 438] on link "I Additional Info" at bounding box center [1170, 440] width 734 height 34
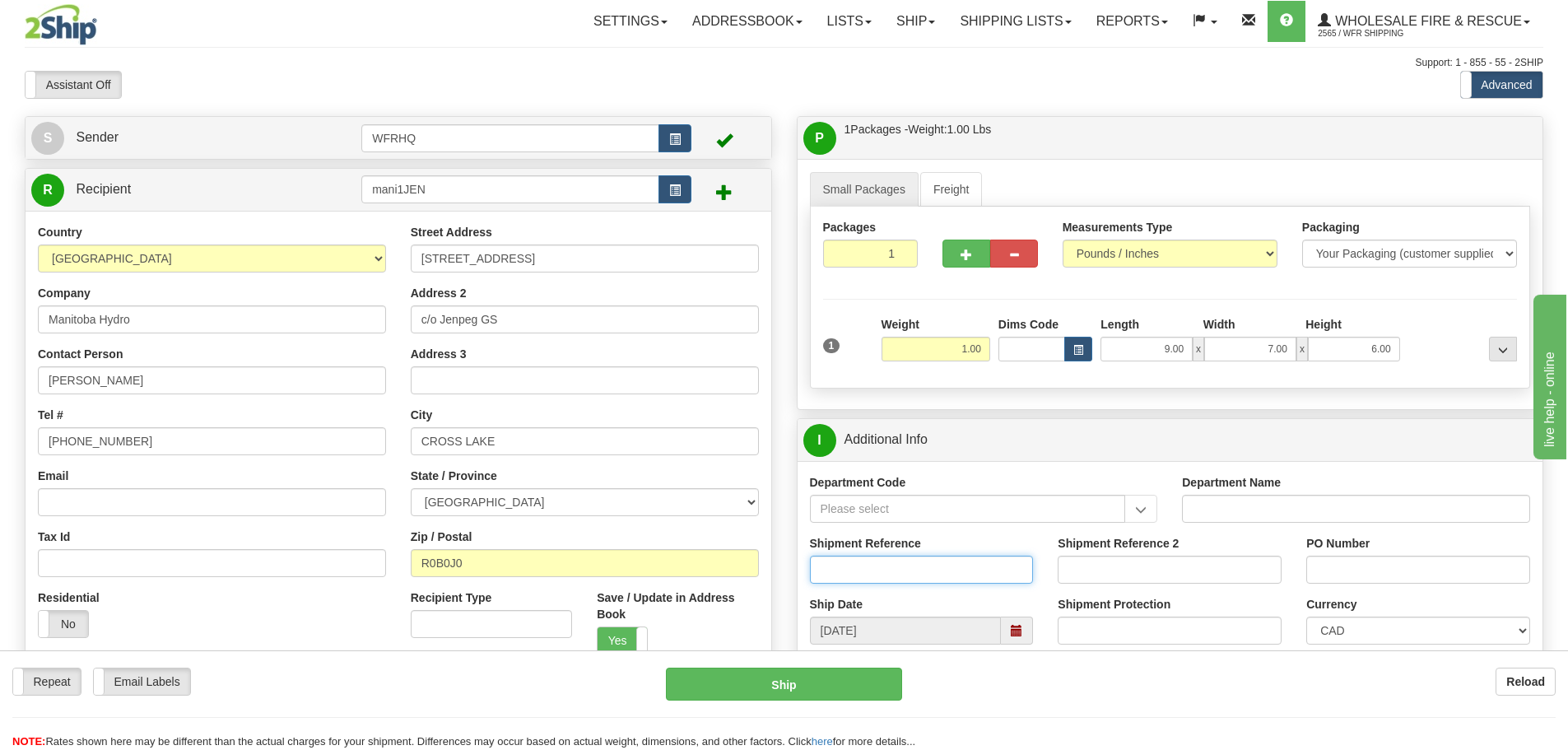
click at [884, 567] on input "Shipment Reference" at bounding box center [922, 569] width 224 height 28
type input "S45544-30327"
type input "4500581207"
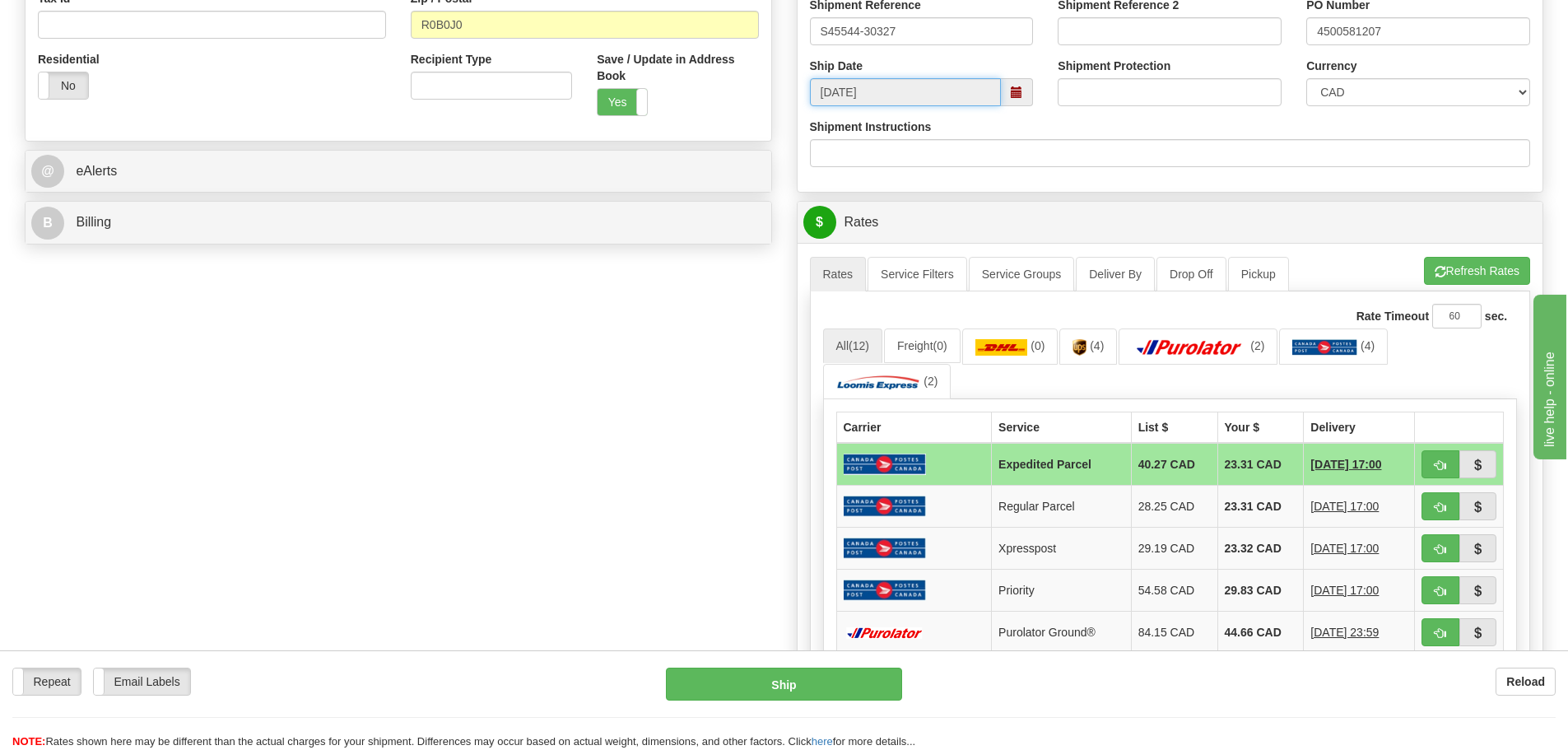
scroll to position [576, 0]
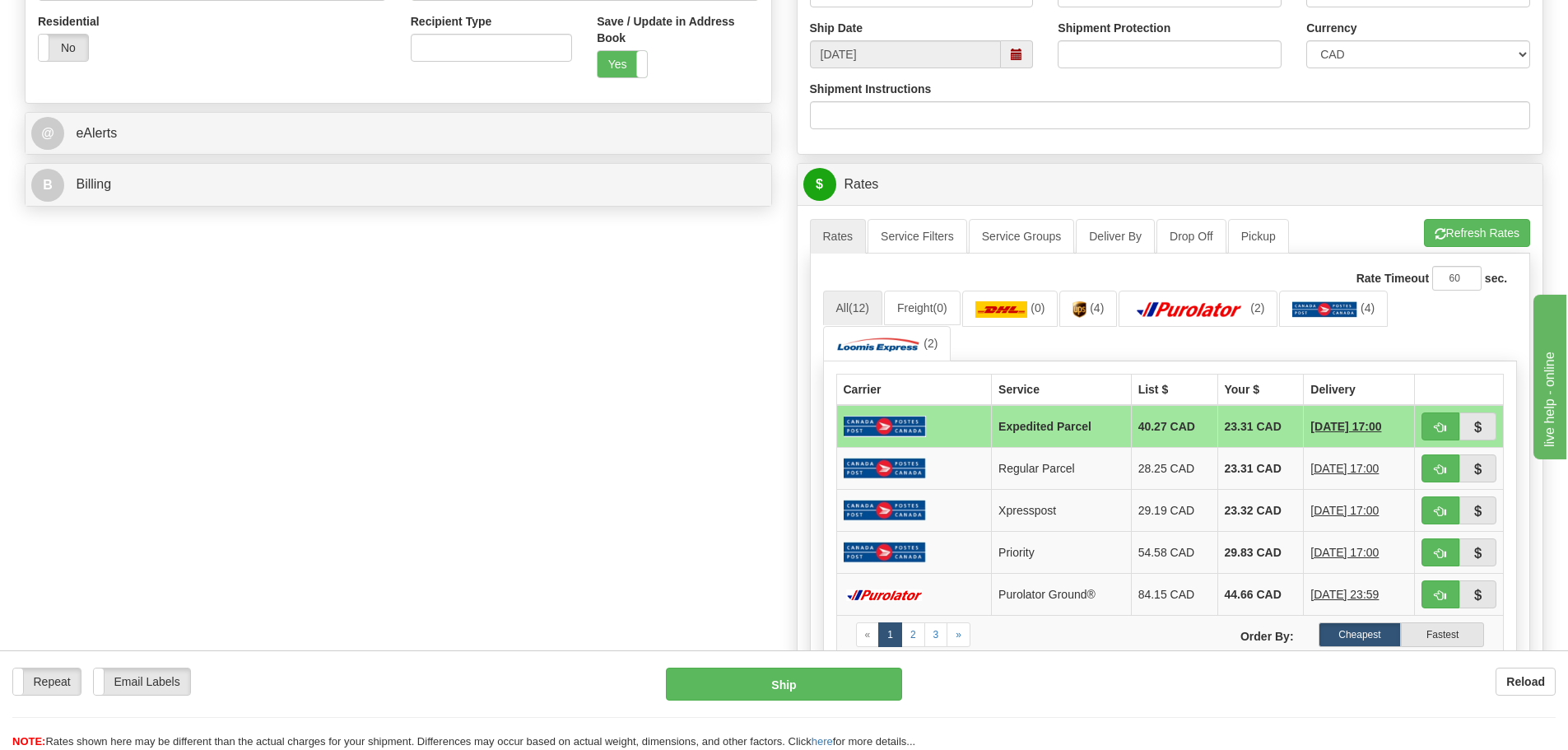
click at [422, 342] on div "S Sender WFRHQ" at bounding box center [784, 229] width 1543 height 1378
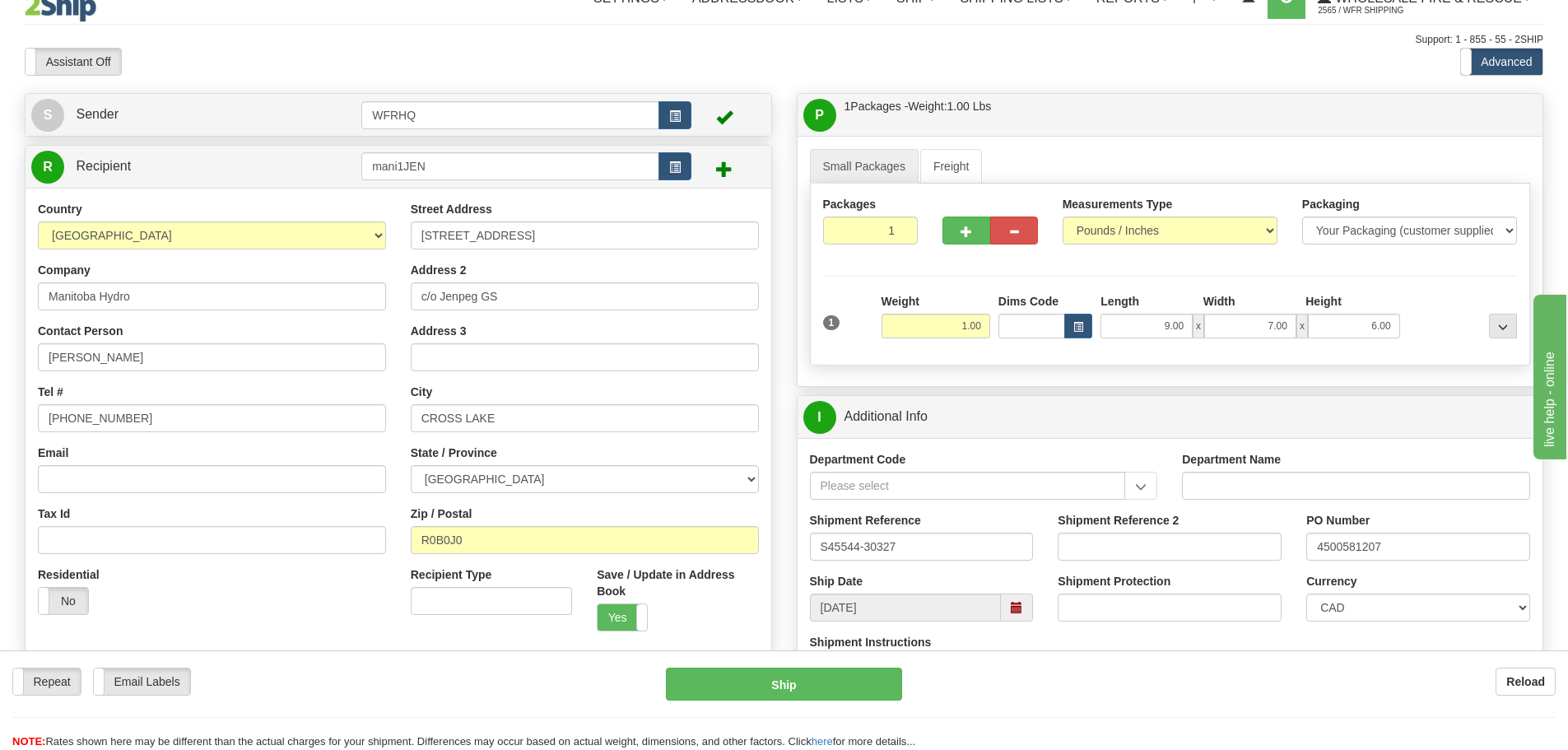
scroll to position [0, 0]
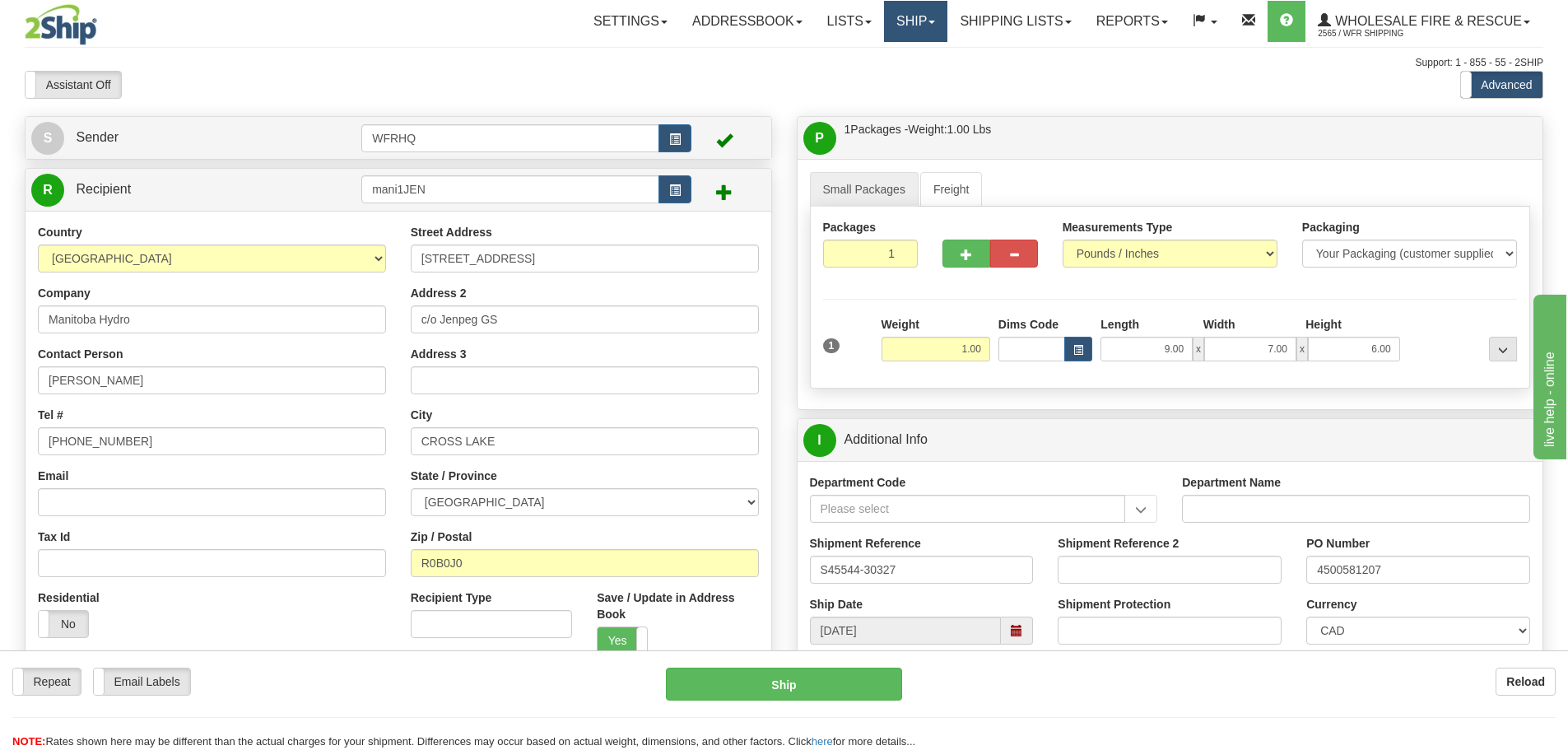
click at [905, 17] on link "Ship" at bounding box center [915, 21] width 64 height 42
click at [872, 58] on span "Ship Screen" at bounding box center [864, 58] width 63 height 14
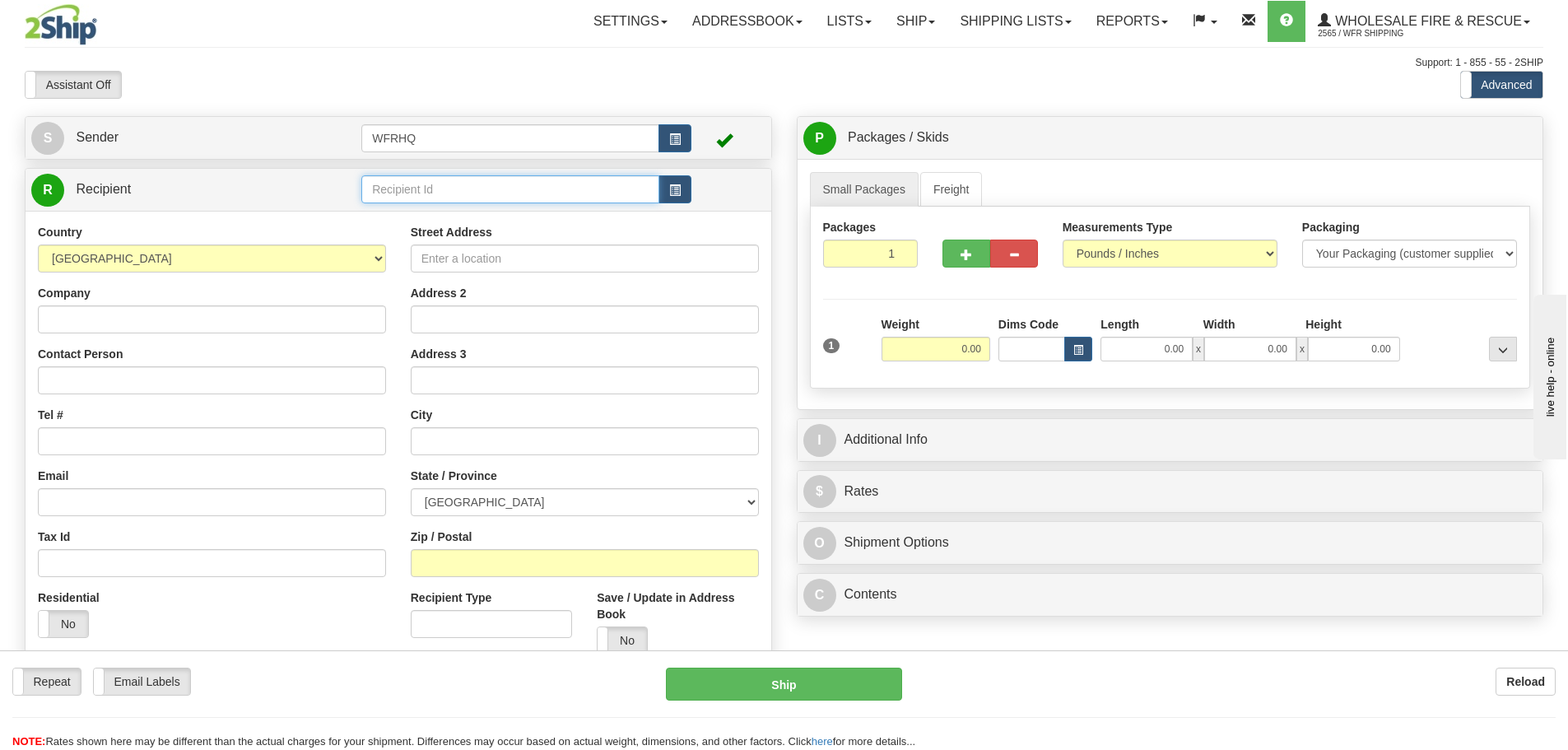
click at [422, 189] on input "text" at bounding box center [510, 188] width 298 height 28
click at [423, 215] on div "NORT2018" at bounding box center [508, 215] width 282 height 18
type input "NORT2018"
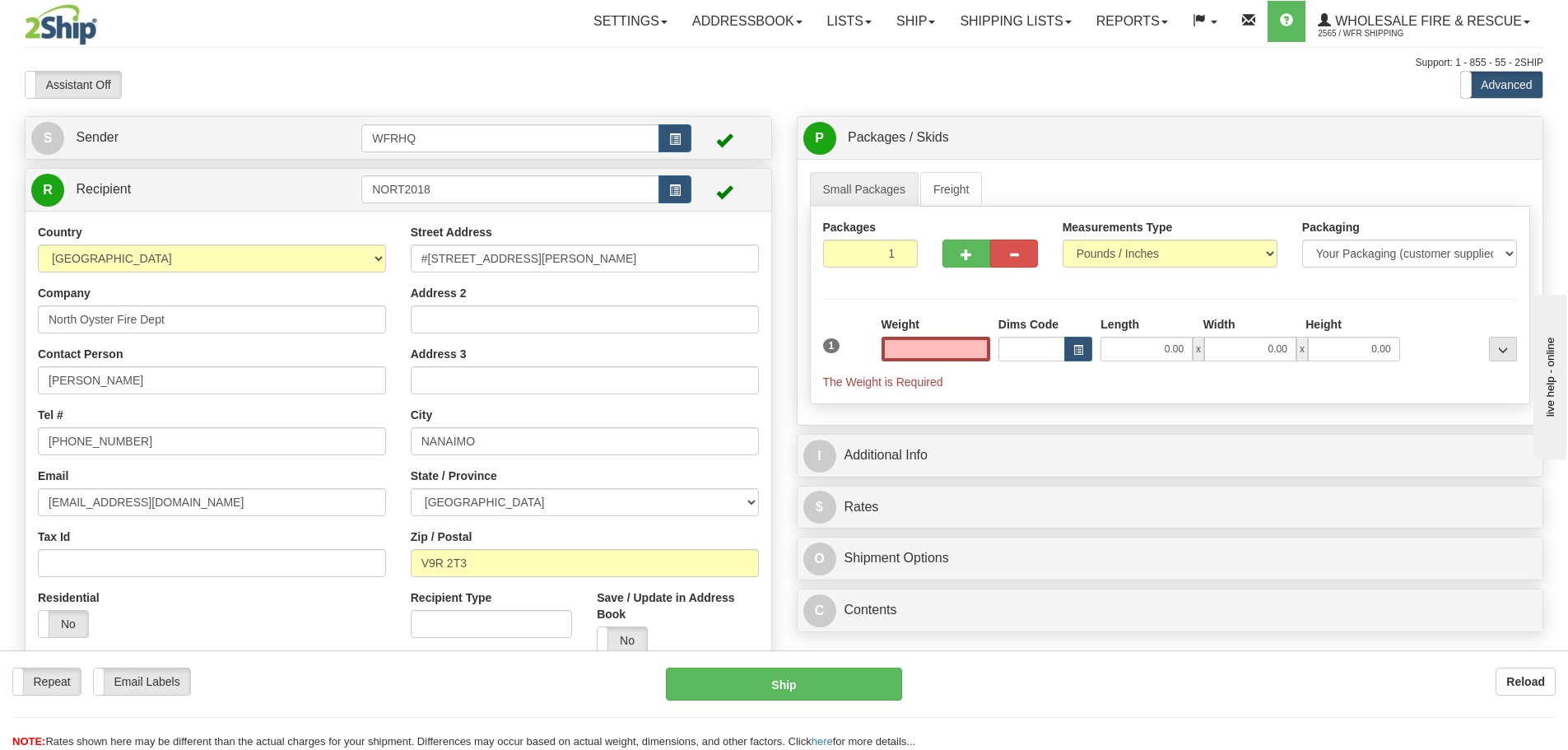
type input "0.00"
click at [958, 357] on input "0.00" at bounding box center [936, 349] width 108 height 25
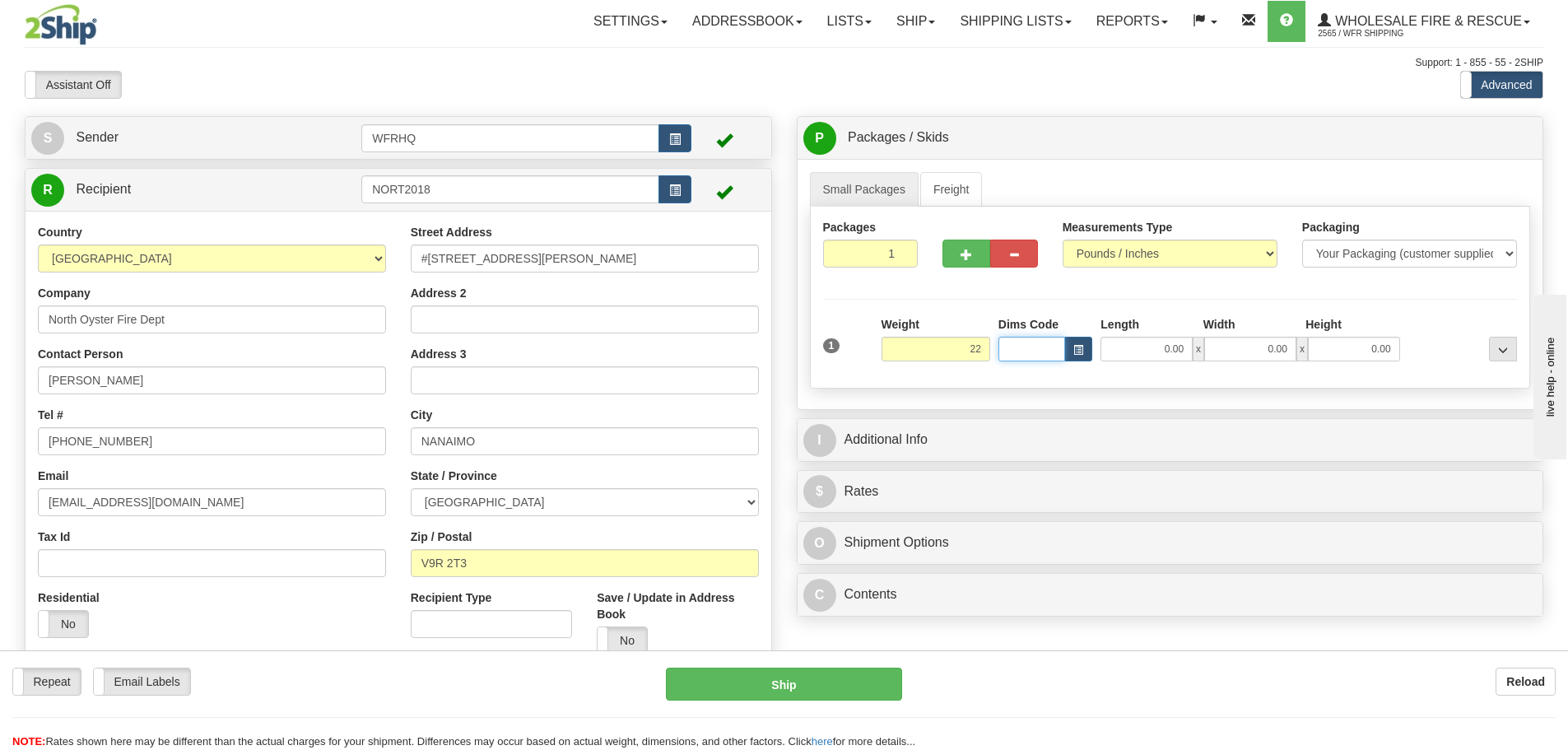
type input "22.00"
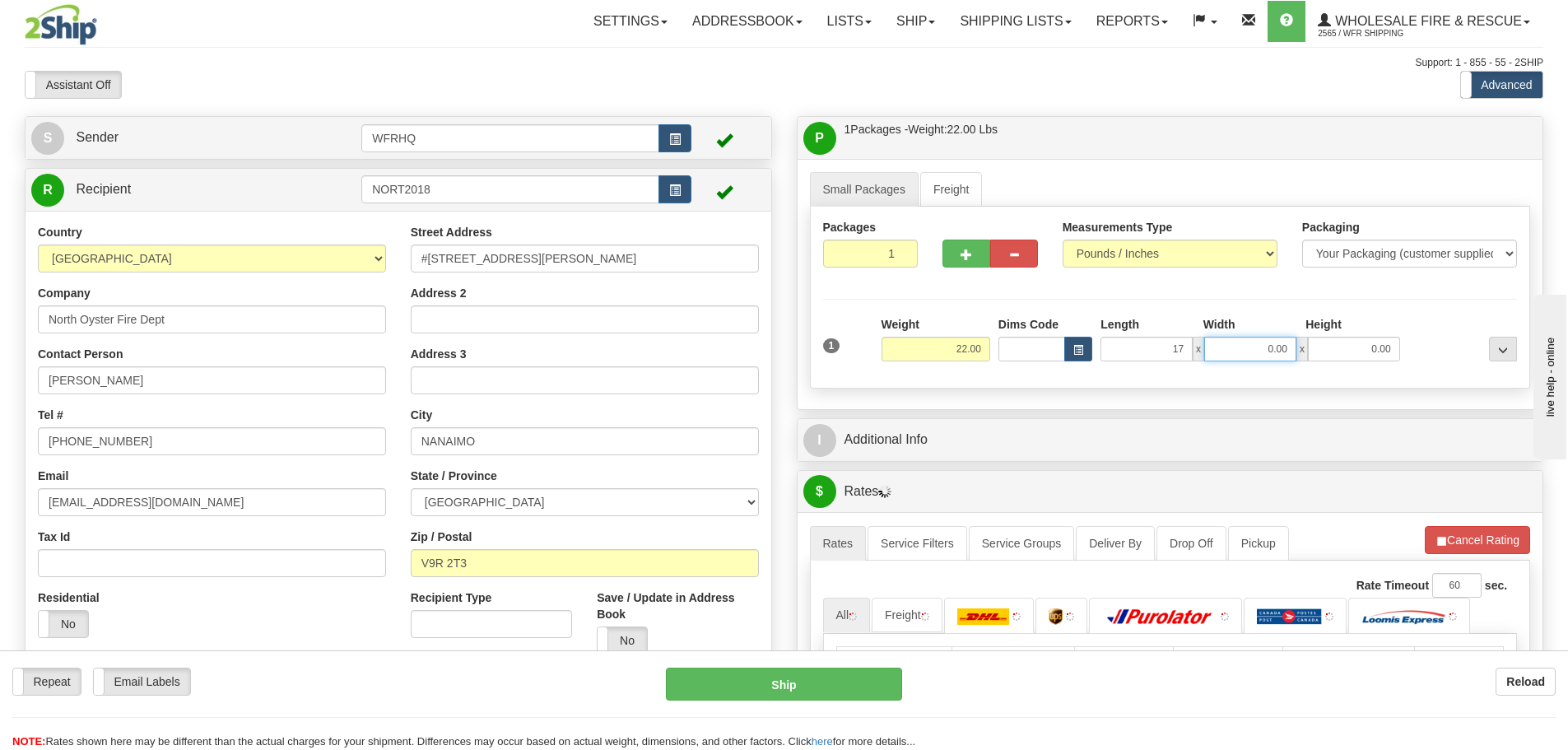
type input "17.00"
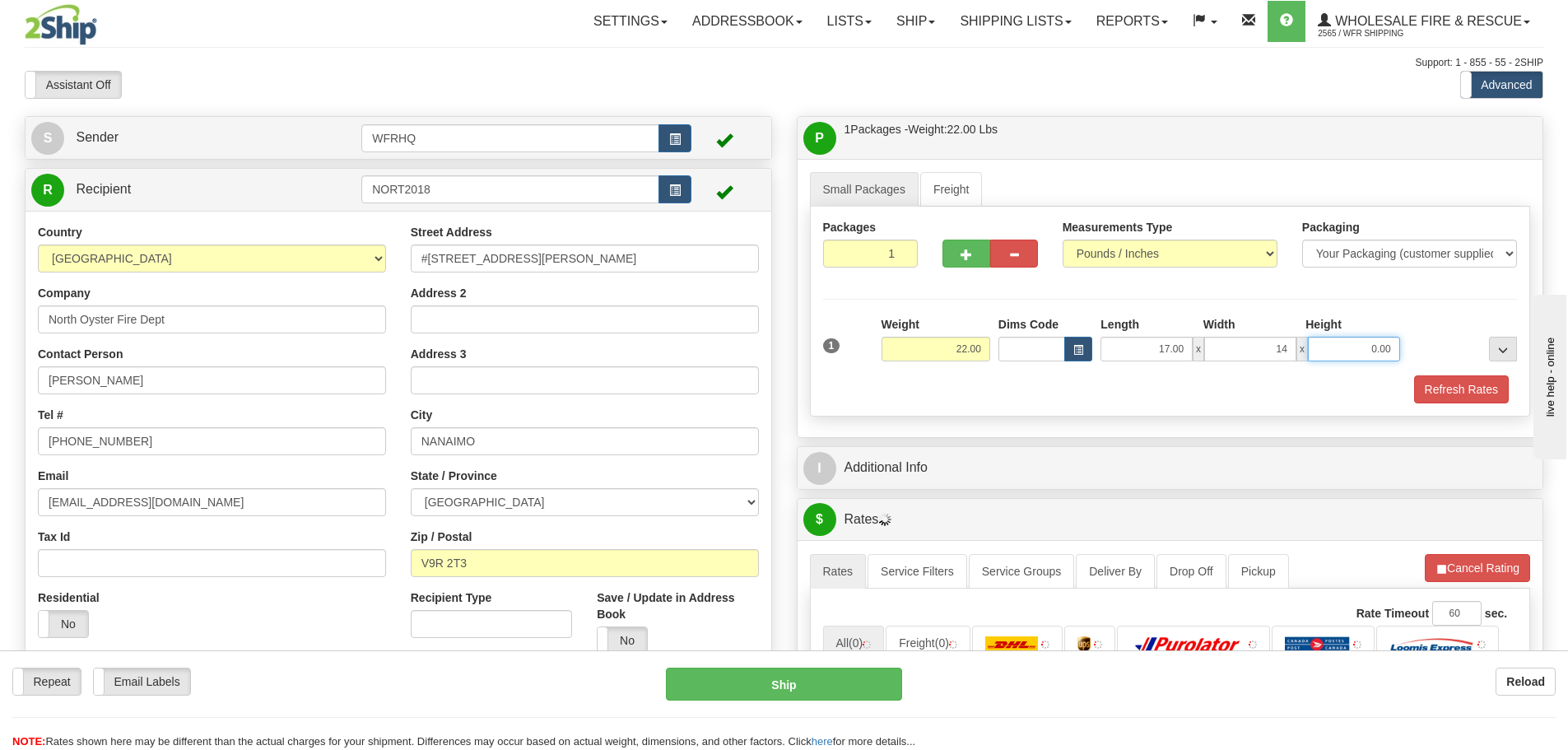
type input "14.00"
type input "9.00"
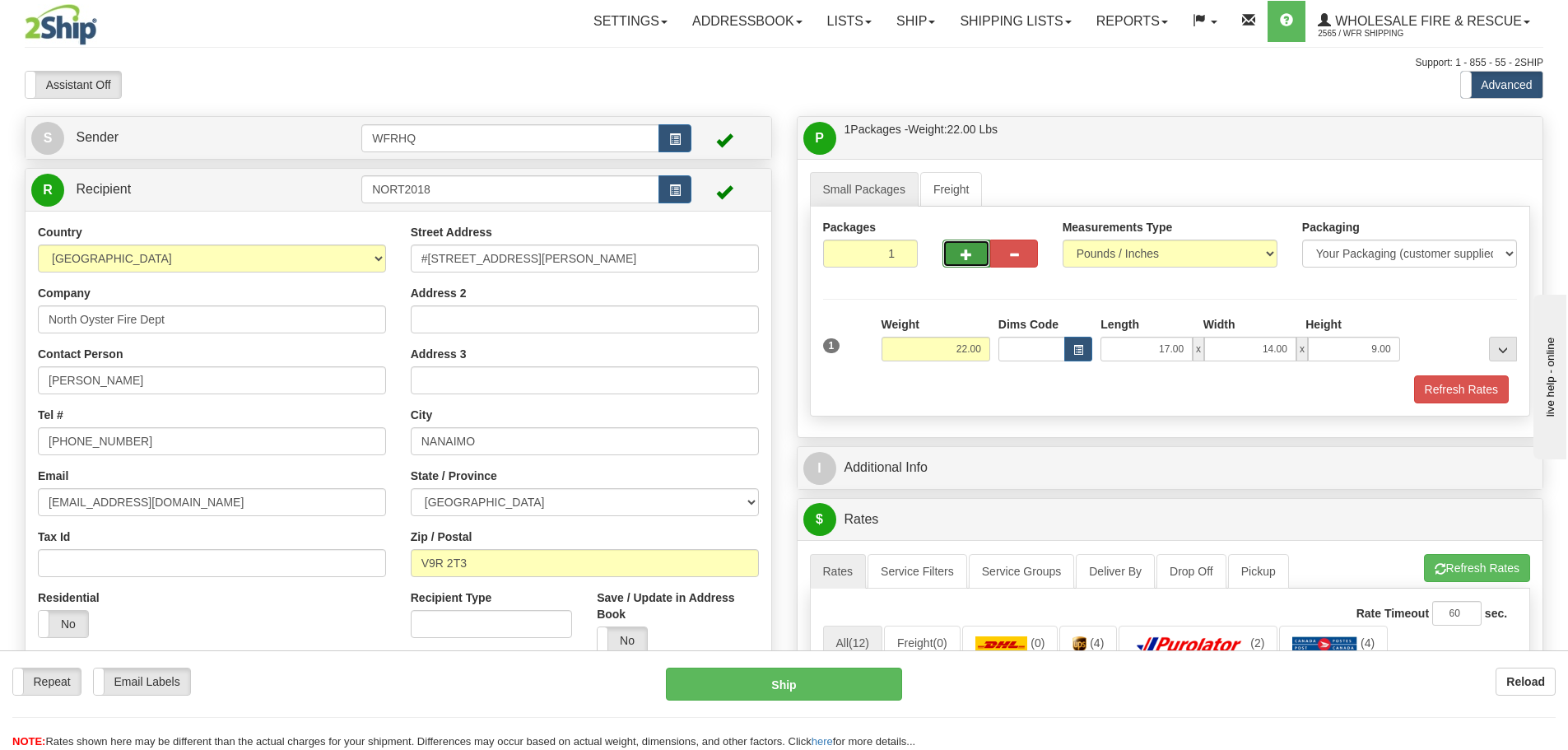
click at [969, 251] on span "button" at bounding box center [966, 254] width 12 height 11
radio input "true"
type input "2"
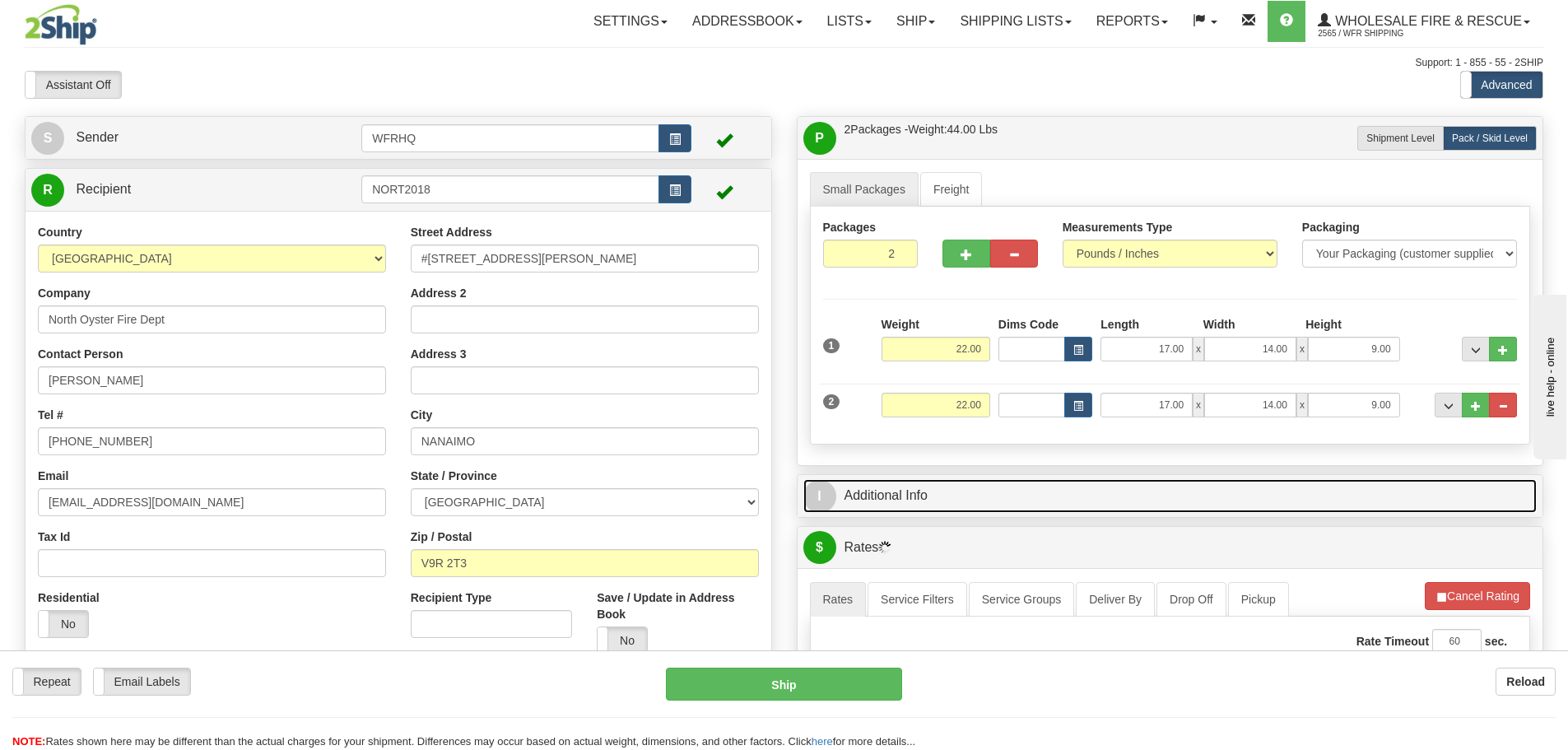
click at [1146, 496] on link "I Additional Info" at bounding box center [1170, 495] width 734 height 34
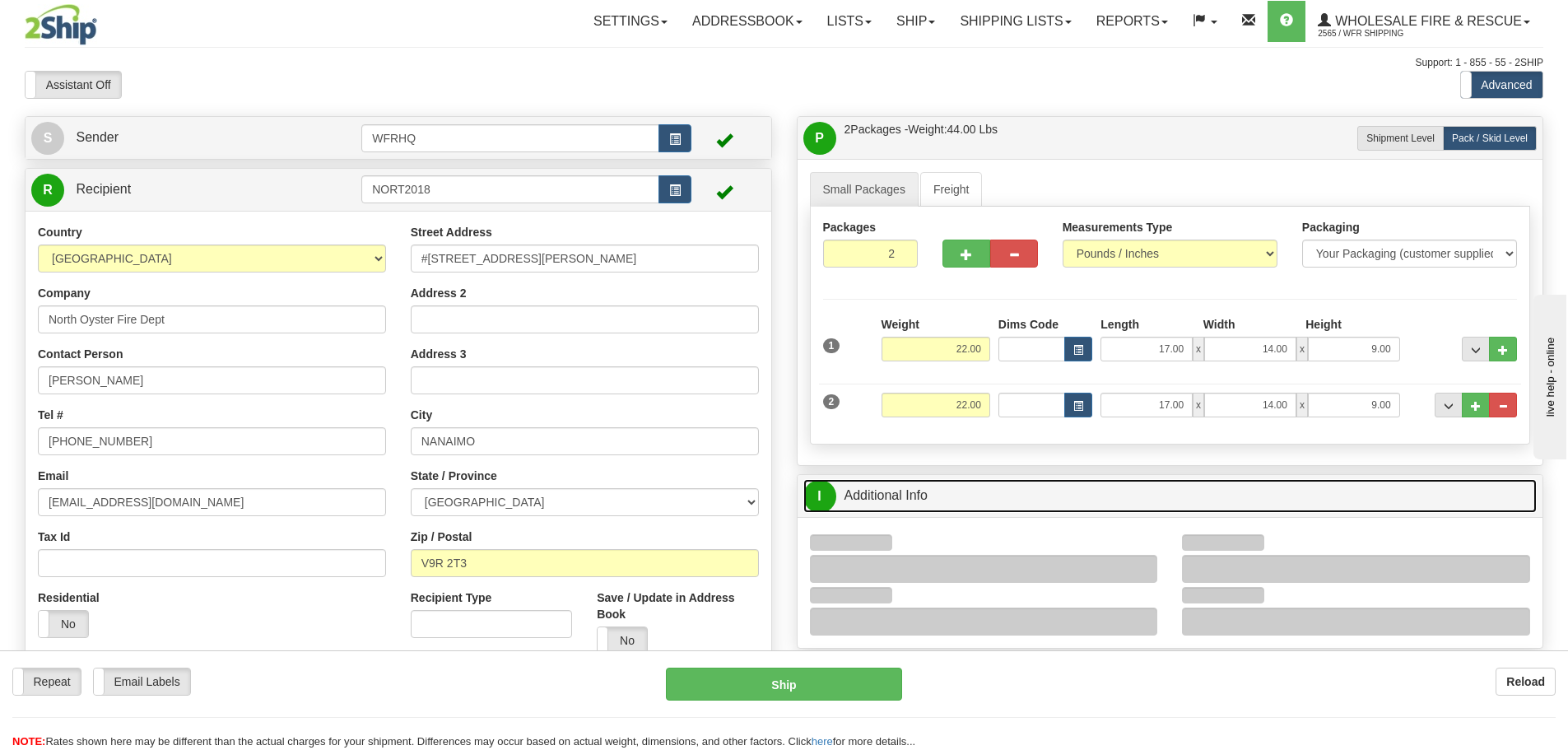
scroll to position [82, 0]
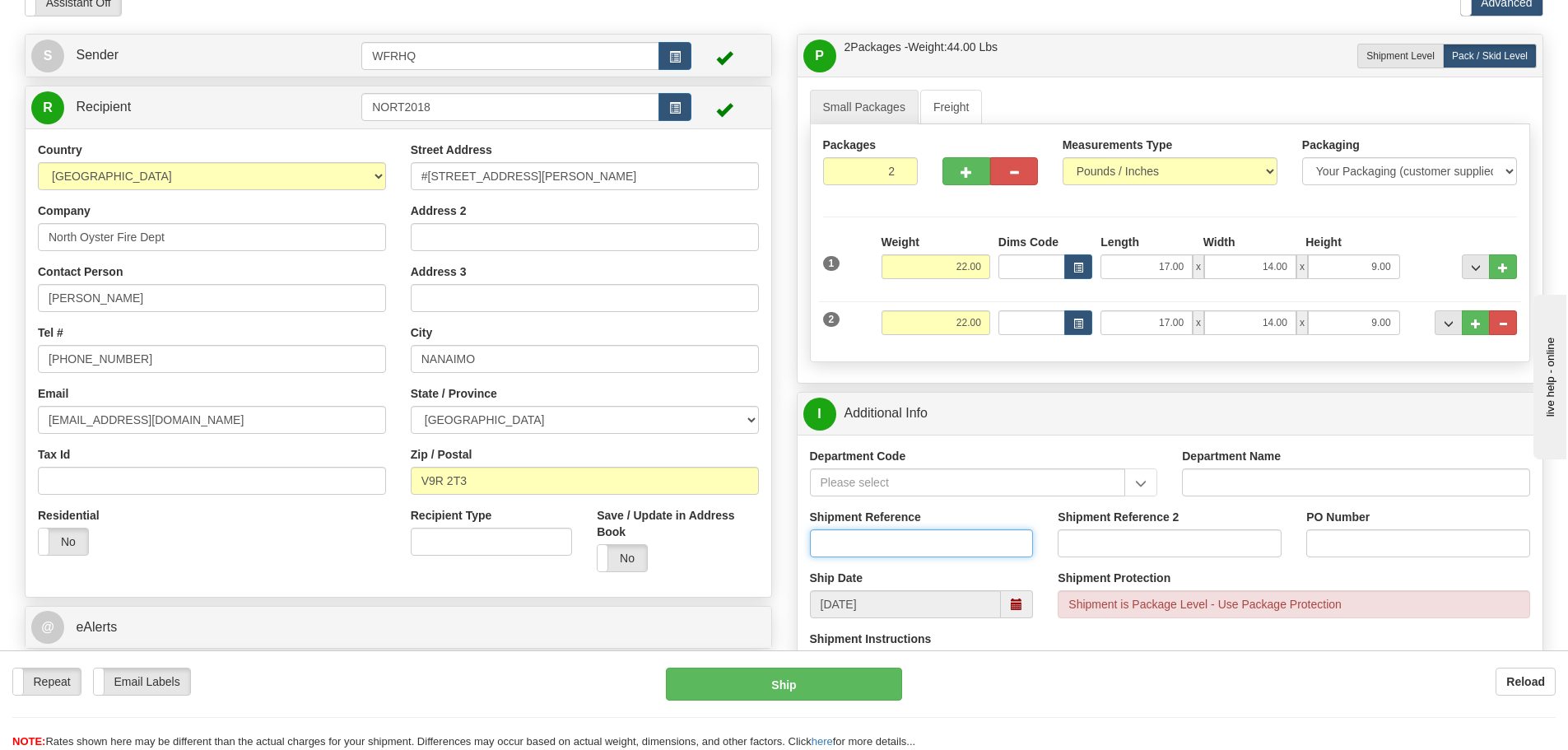
click at [848, 543] on input "Shipment Reference" at bounding box center [922, 542] width 224 height 28
click at [862, 543] on input "S44184-9066" at bounding box center [922, 542] width 224 height 28
type input "S44184-29066"
click at [1349, 551] on input "PO Number" at bounding box center [1418, 542] width 224 height 28
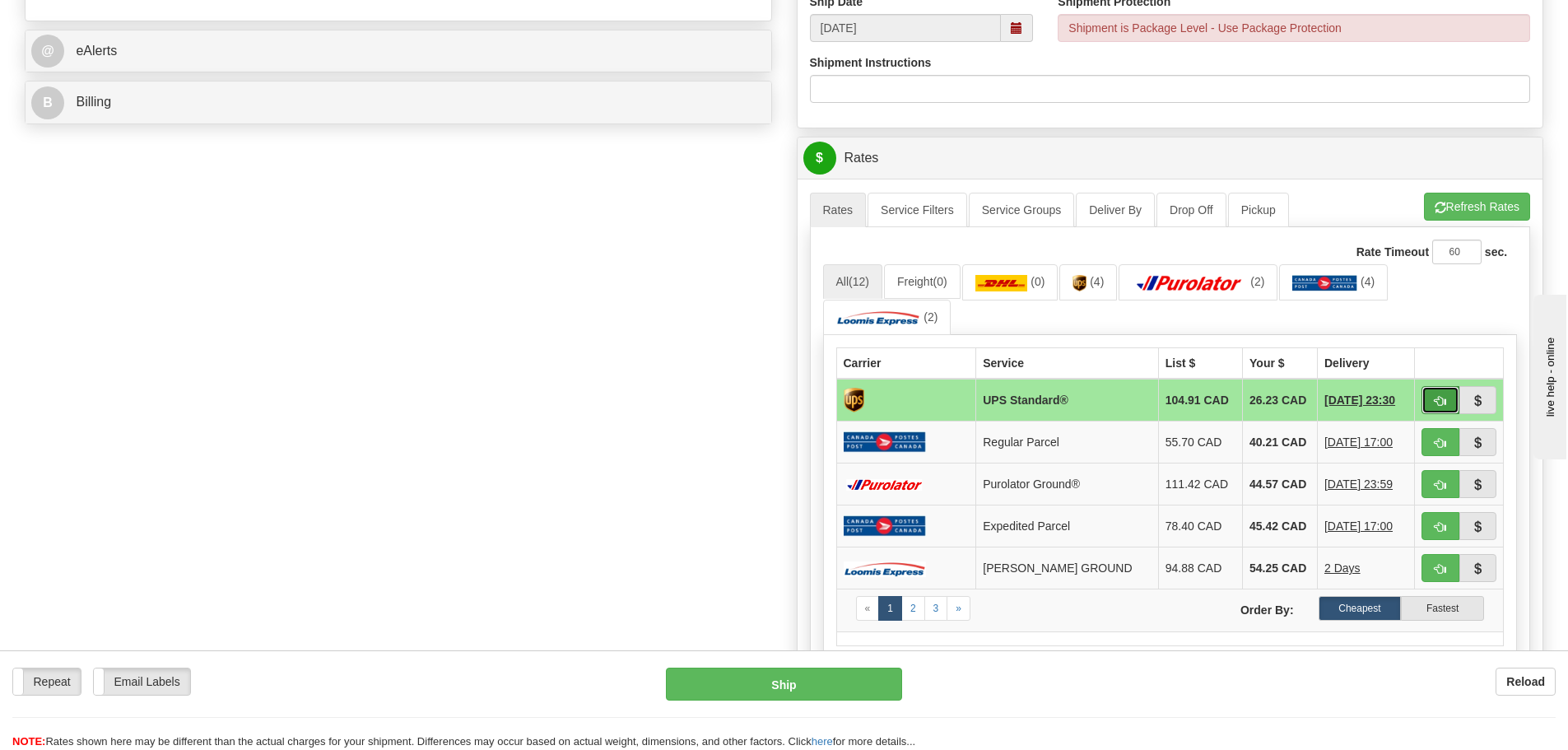
click at [1443, 402] on span "button" at bounding box center [1440, 400] width 12 height 11
type input "11"
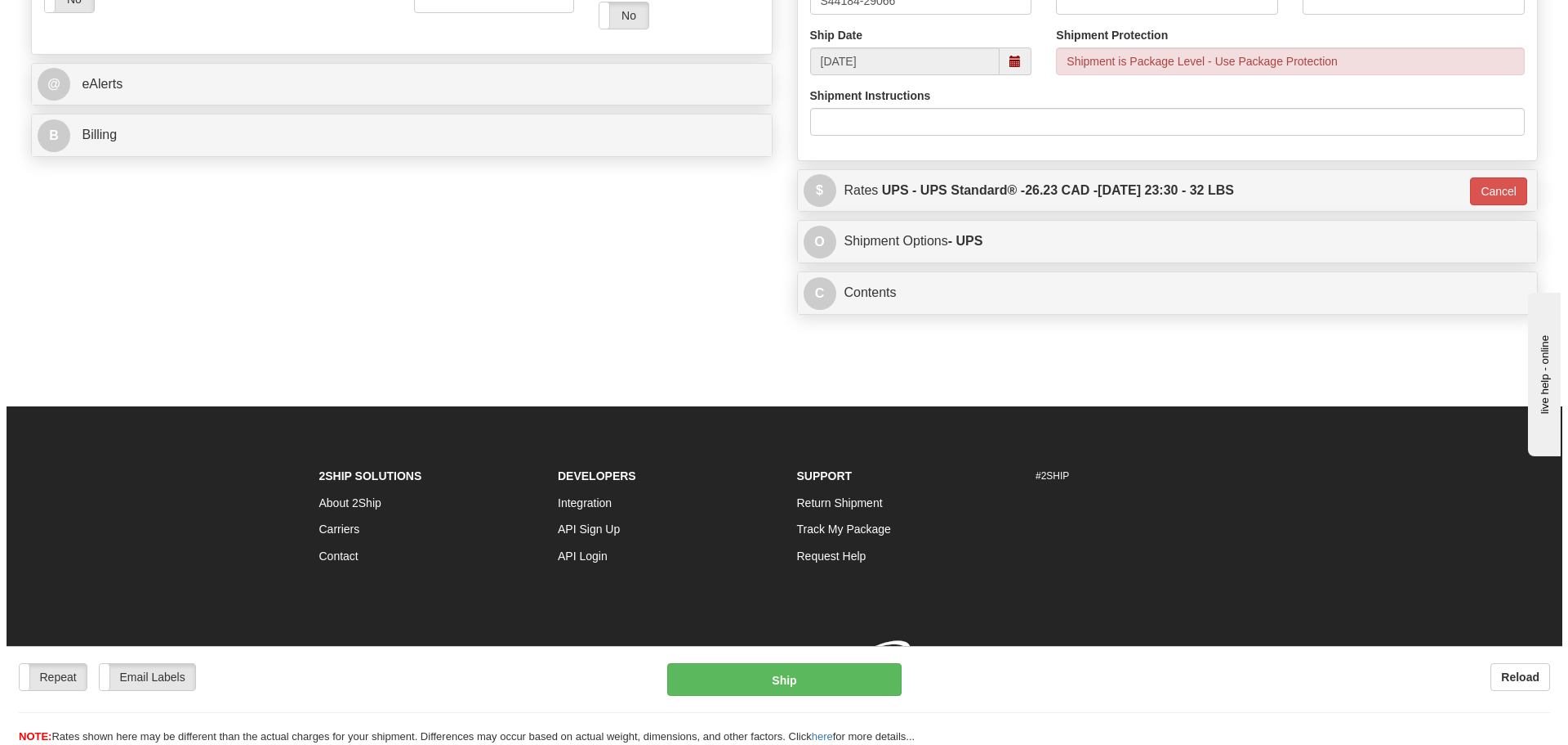
scroll to position [644, 0]
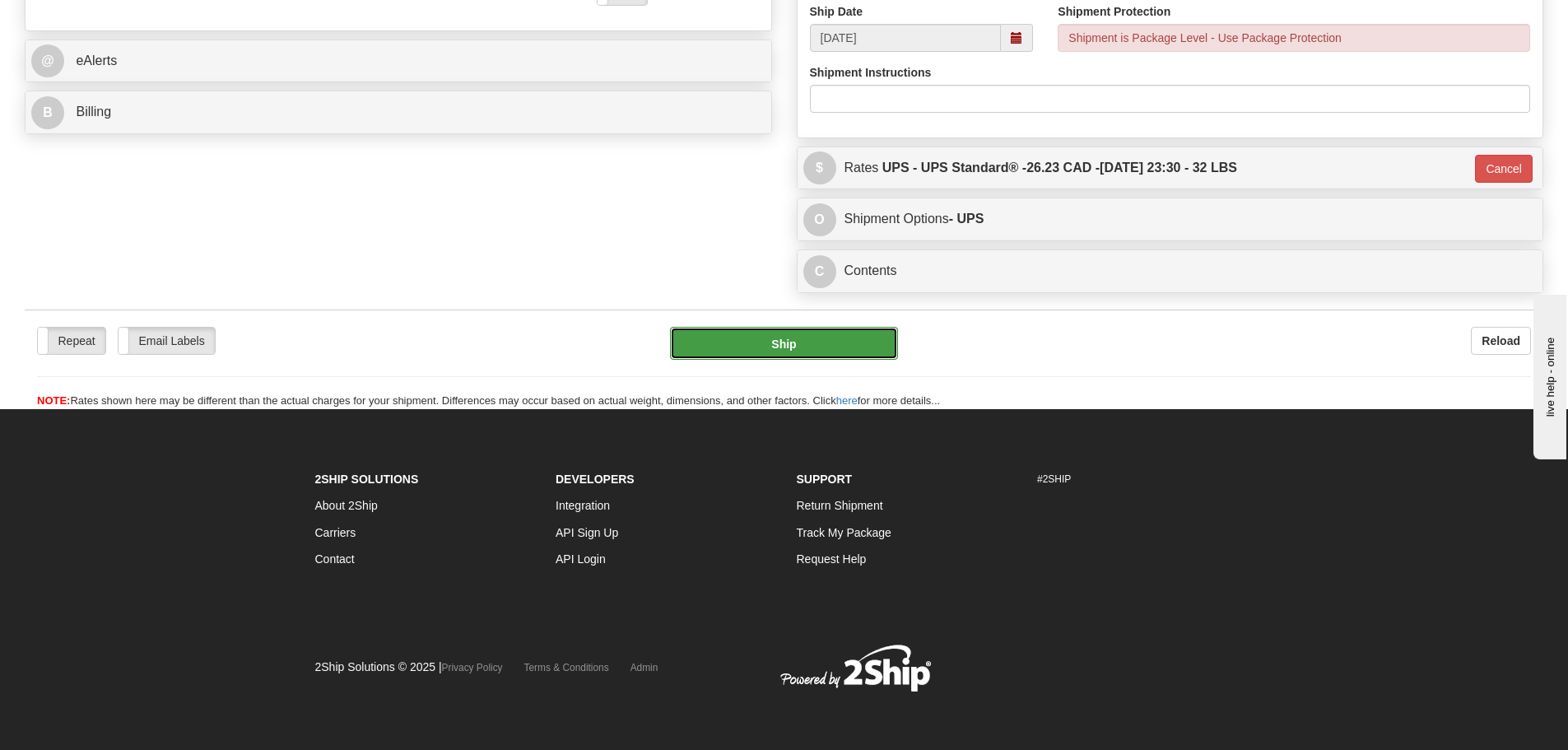
click at [837, 341] on button "Ship" at bounding box center [784, 343] width 228 height 33
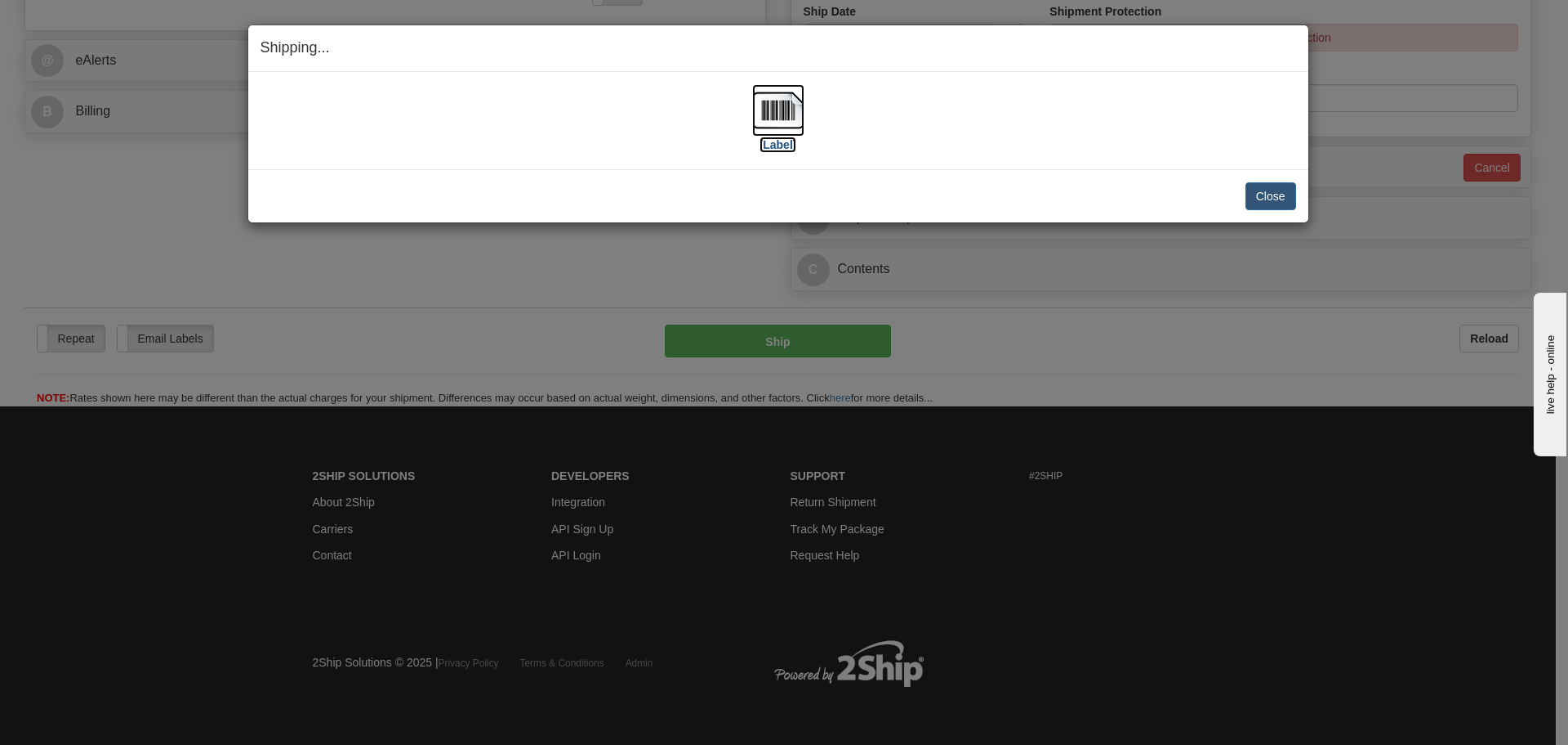
click at [794, 119] on img at bounding box center [778, 110] width 52 height 52
click at [969, 127] on div "[Label]" at bounding box center [778, 121] width 1035 height 73
drag, startPoint x: 1245, startPoint y: 197, endPoint x: 1255, endPoint y: 197, distance: 10.0
click at [1249, 197] on button "Close" at bounding box center [1271, 196] width 51 height 28
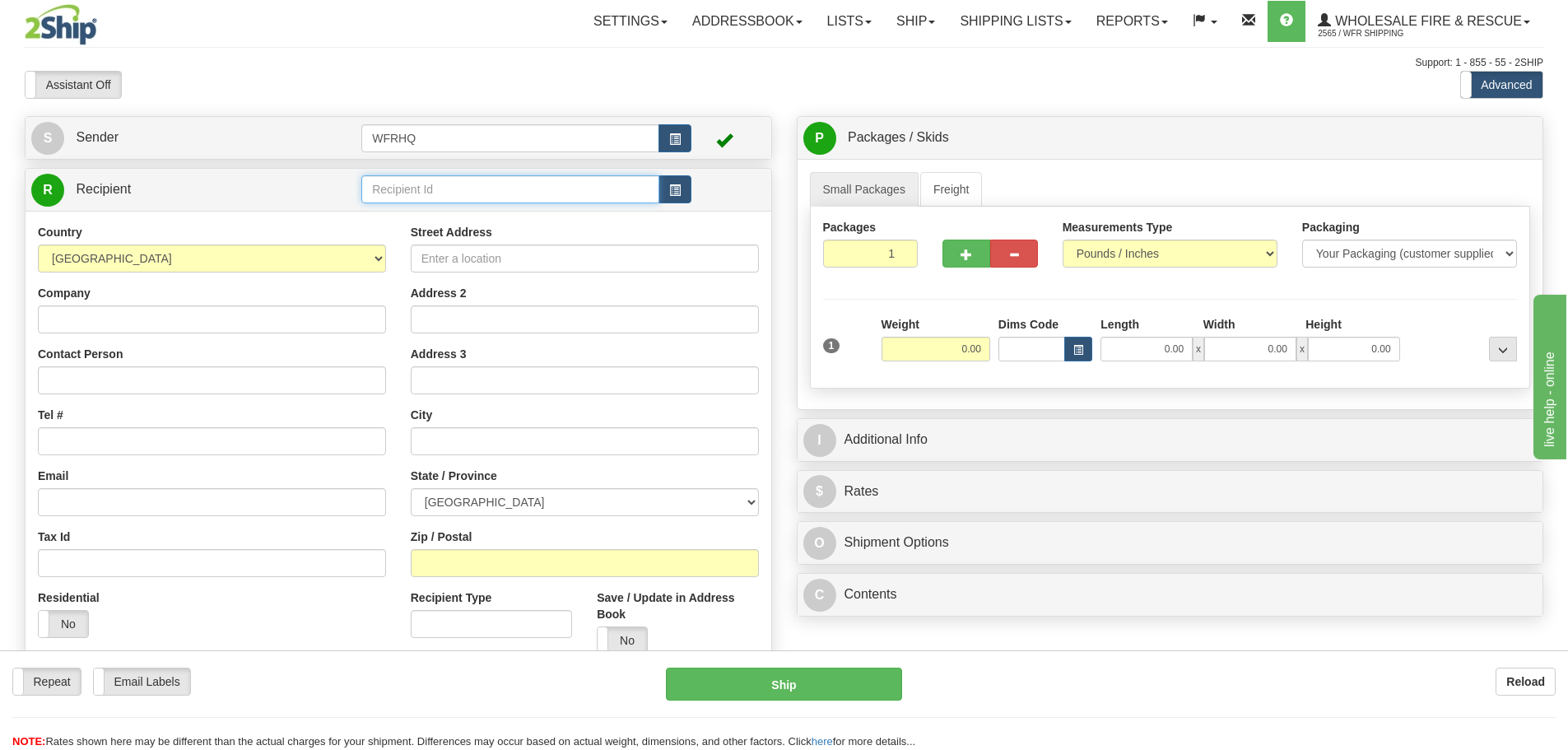
click at [536, 200] on input "text" at bounding box center [510, 188] width 298 height 28
click at [566, 223] on div "LAKE1106" at bounding box center [508, 215] width 282 height 18
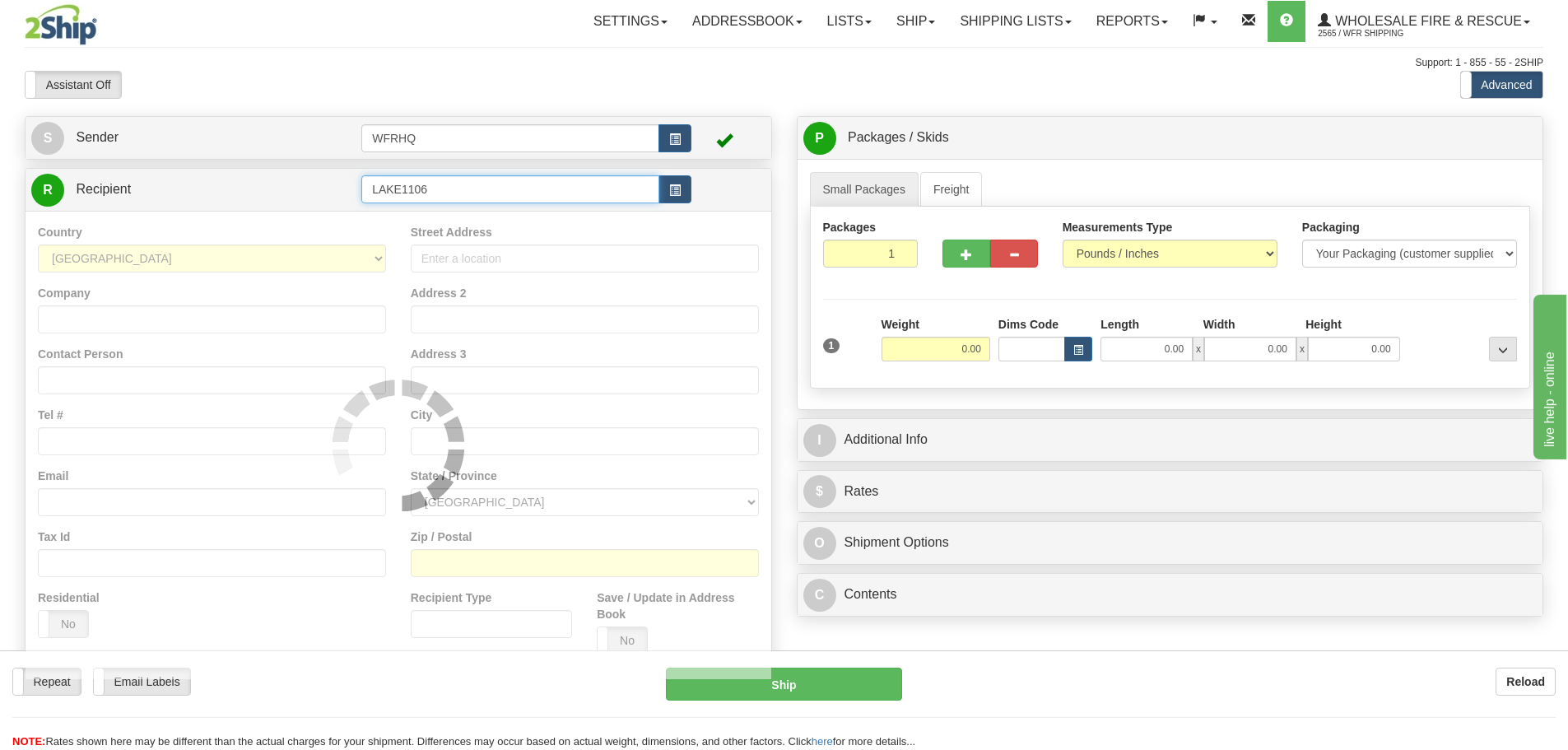
type input "LAKE1106"
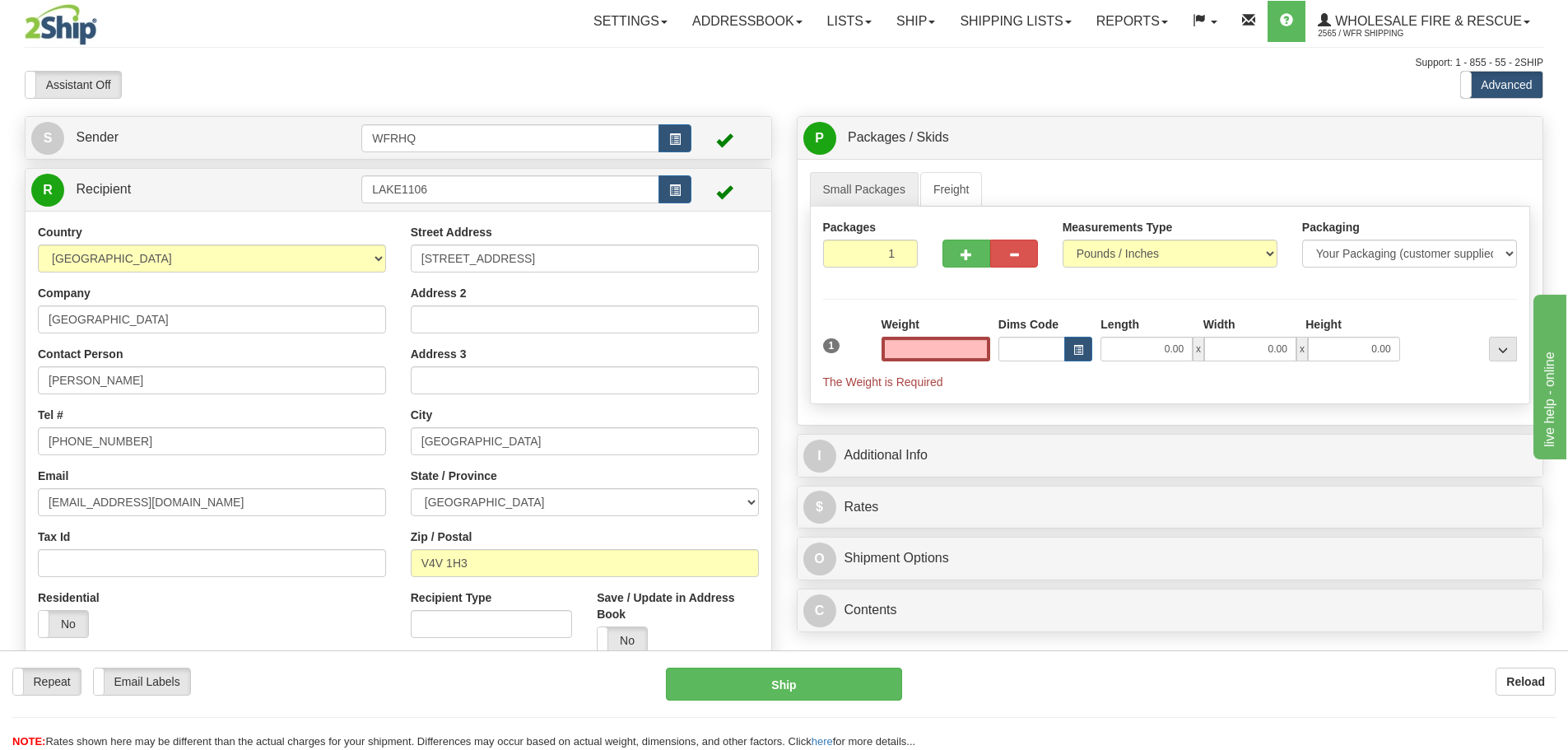
type input "0.00"
drag, startPoint x: 170, startPoint y: 379, endPoint x: -34, endPoint y: 373, distance: 204.1
click at [0, 373] on html "Training Course Close Toggle navigation Settings Shipping Preferences New Sende…" at bounding box center [784, 375] width 1568 height 750
paste input "[PERSON_NAME]"
type input "[PERSON_NAME]"
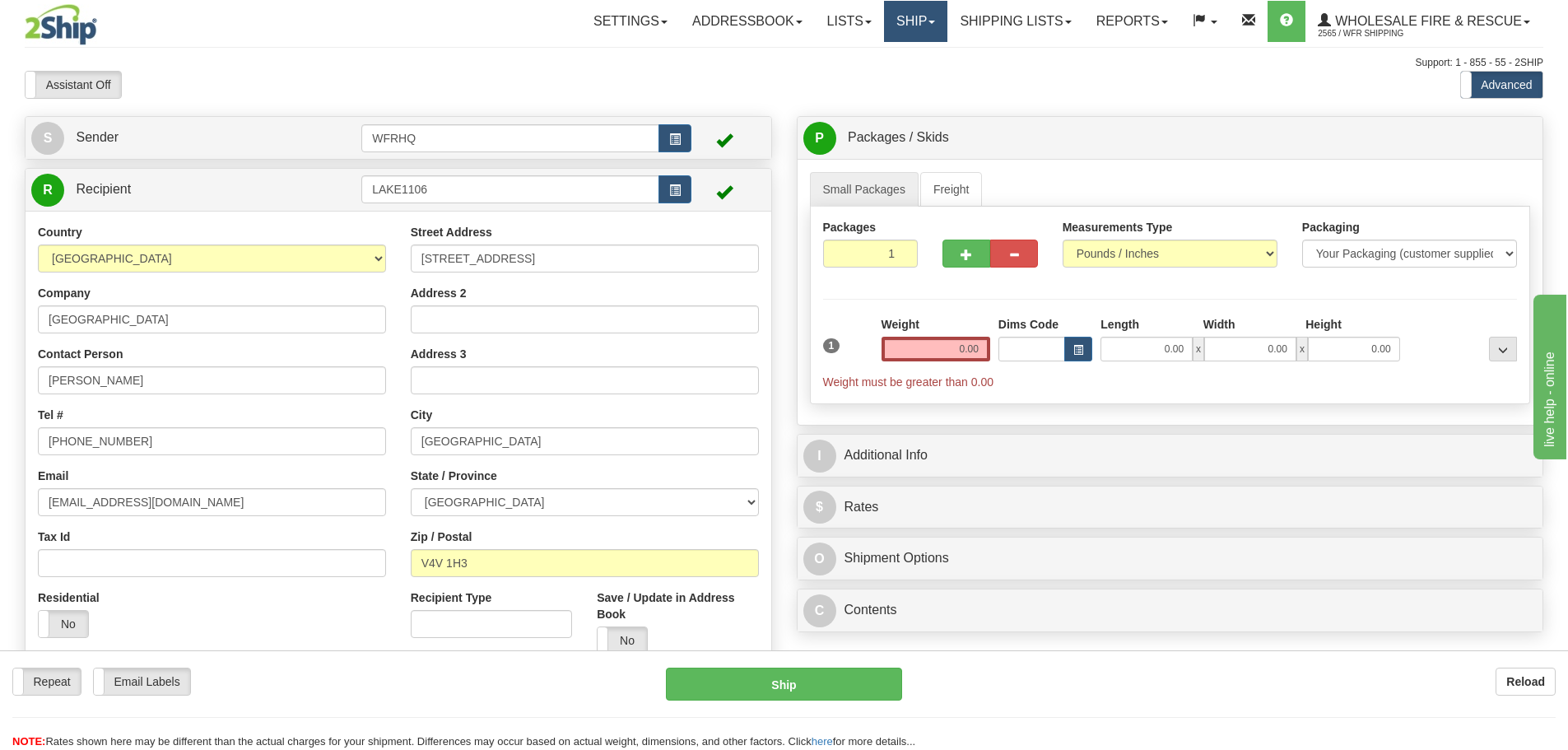
click at [894, 19] on link "Ship" at bounding box center [915, 21] width 64 height 42
click at [894, 56] on link "Ship Screen" at bounding box center [881, 58] width 131 height 21
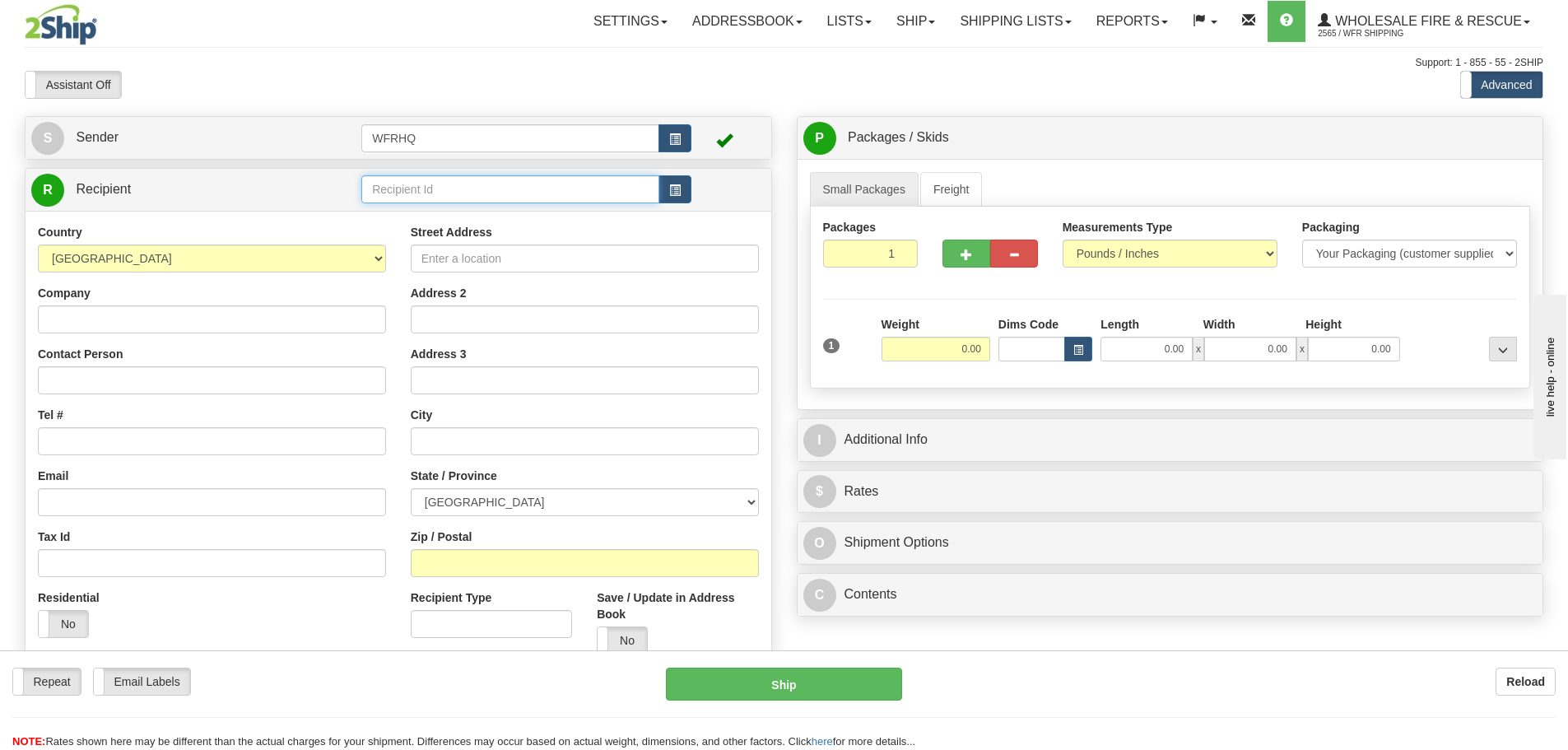
click at [447, 186] on input "text" at bounding box center [510, 188] width 298 height 28
click at [459, 193] on input "text" at bounding box center [510, 188] width 298 height 28
type input "Thom300"
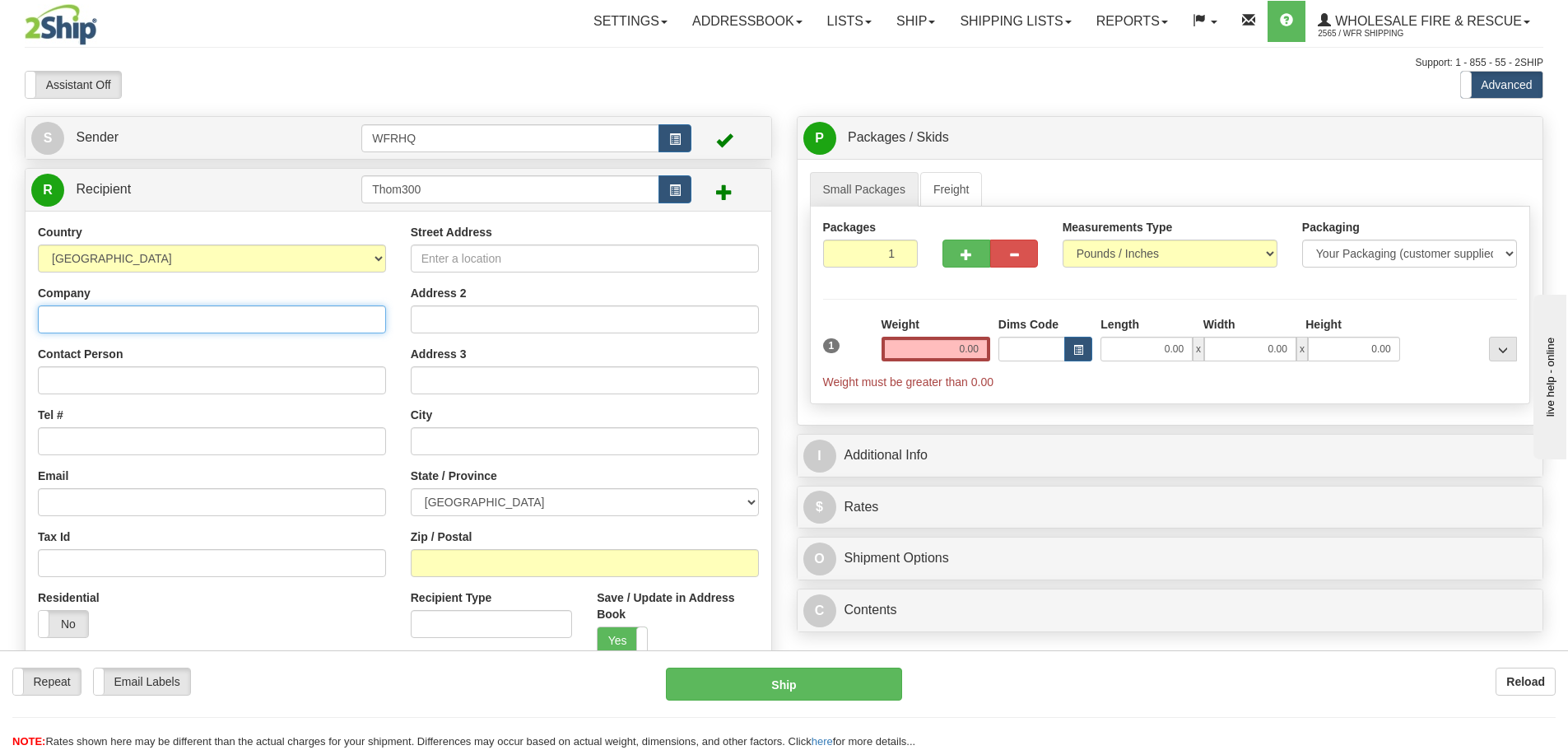
click at [292, 312] on input "Company" at bounding box center [212, 319] width 348 height 28
paste input "[PERSON_NAME] Regional Distric"
type input "[PERSON_NAME] Regional Distric"
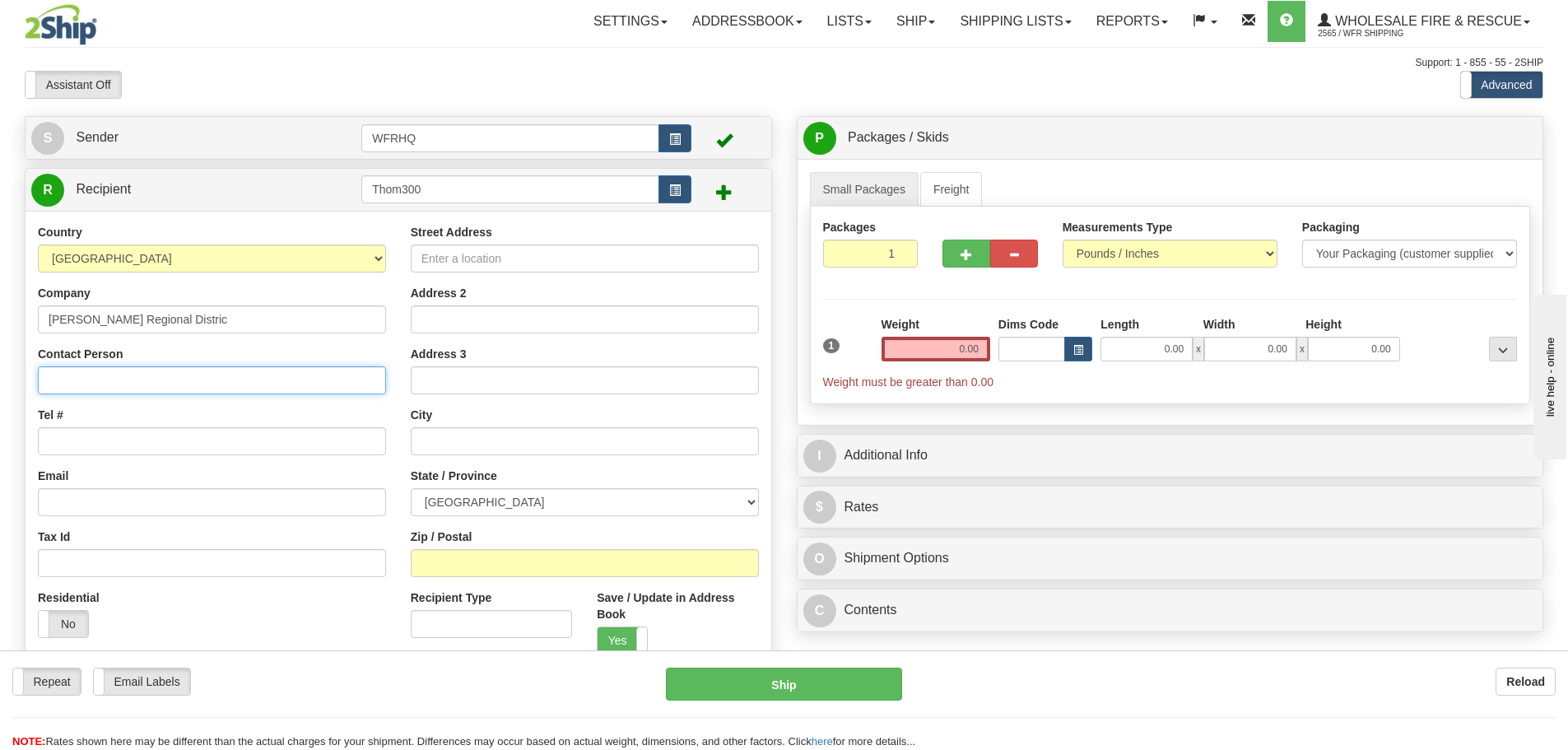
click at [131, 382] on input "Contact Person" at bounding box center [212, 380] width 348 height 28
paste input "[PERSON_NAME]"
drag, startPoint x: 55, startPoint y: 379, endPoint x: -2, endPoint y: 379, distance: 57.0
click at [0, 379] on html "Training Course Close Toggle navigation Settings Shipping Preferences New Sende…" at bounding box center [784, 375] width 1568 height 750
type input "[PERSON_NAME]"
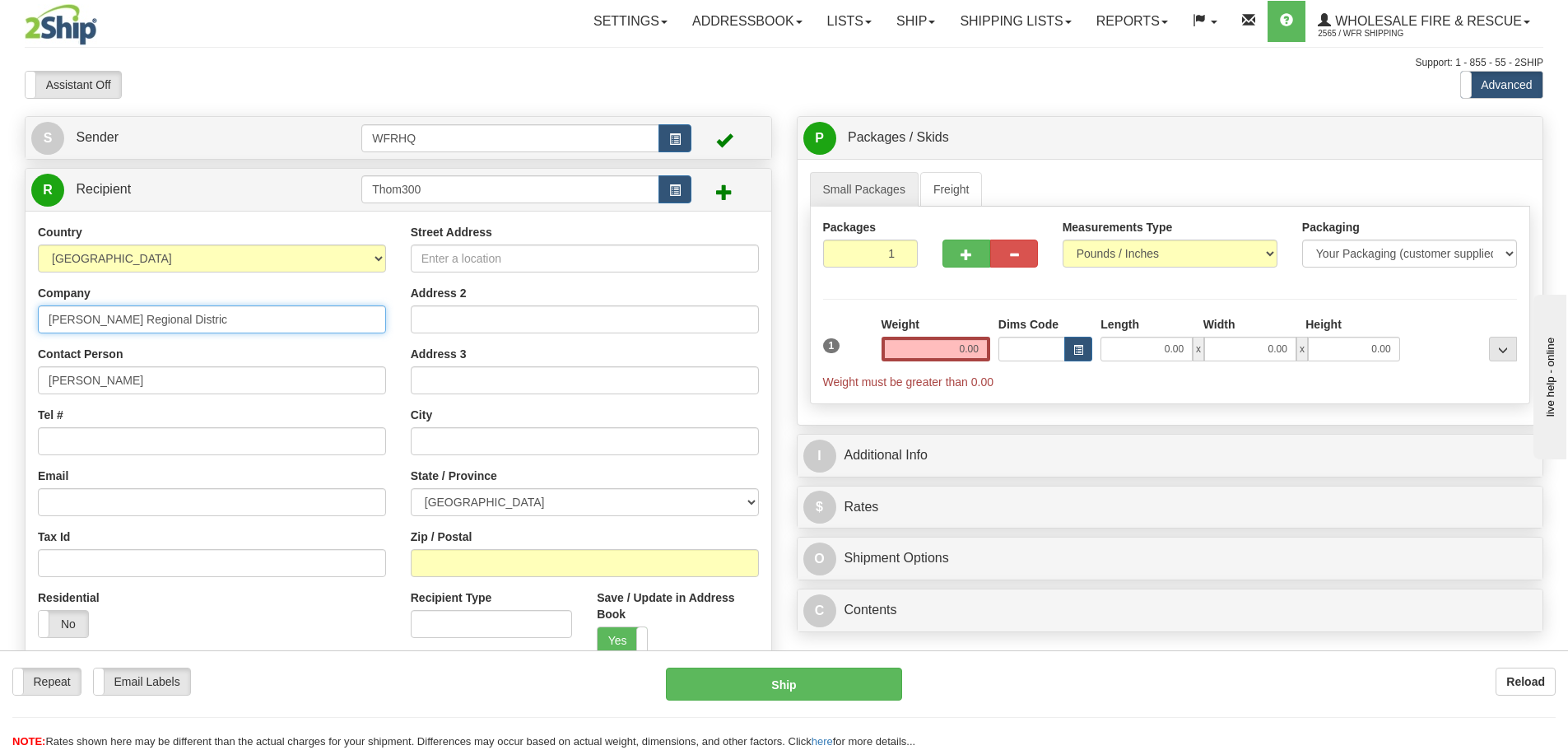
click at [48, 318] on input "[PERSON_NAME] Regional Distric" at bounding box center [212, 319] width 348 height 28
click at [75, 440] on input "Tel #" at bounding box center [212, 441] width 348 height 28
click at [98, 440] on input "Tel #" at bounding box center [212, 441] width 348 height 28
paste input "[PHONE_NUMBER]"
type input "[PHONE_NUMBER]"
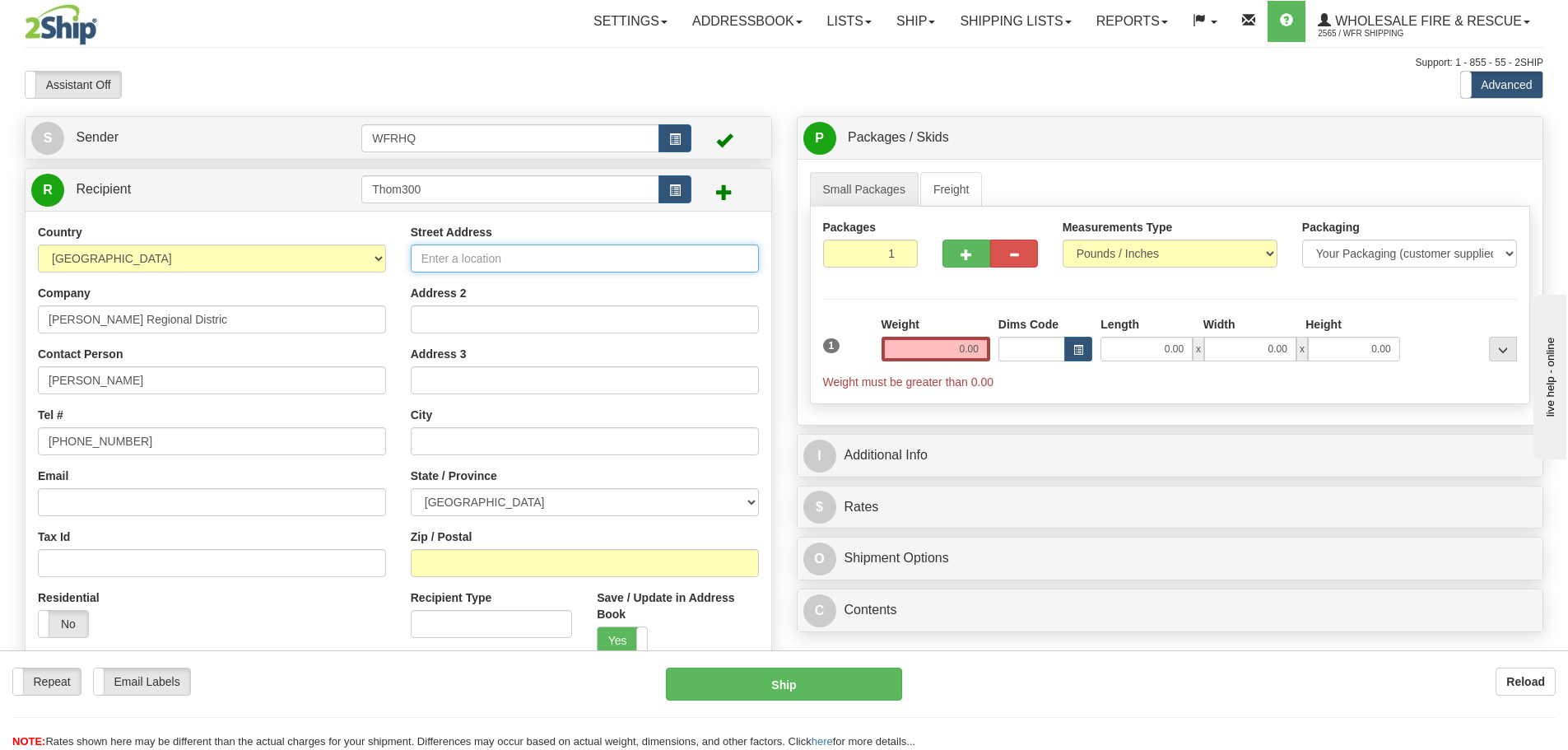
click at [479, 257] on input "Street Address" at bounding box center [585, 258] width 348 height 28
type input "[STREET_ADDRESS]"
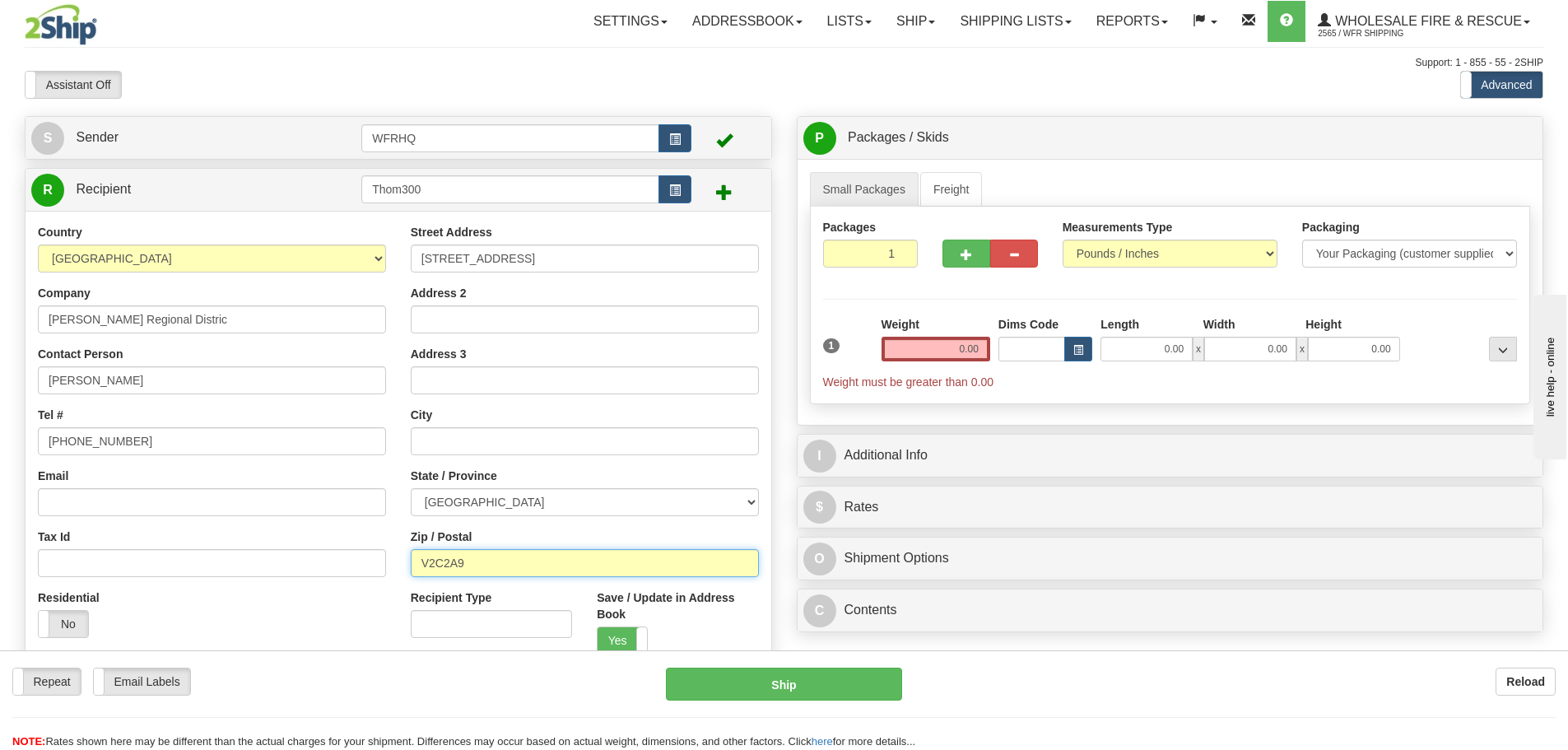
type input "V2C2A9"
type input "KAMLOOPS"
select select "BC"
click at [936, 352] on input "0.00" at bounding box center [936, 349] width 108 height 25
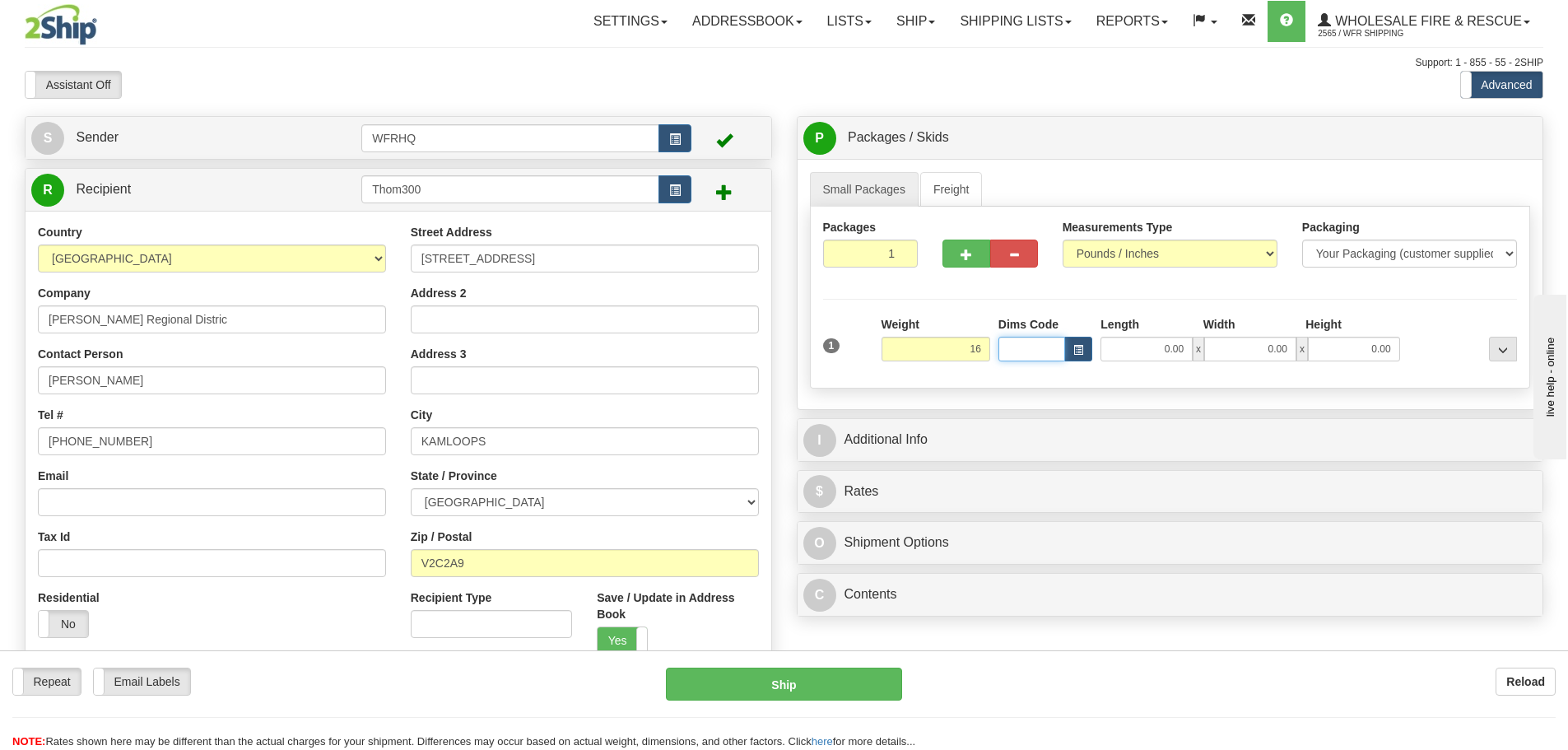
type input "16.00"
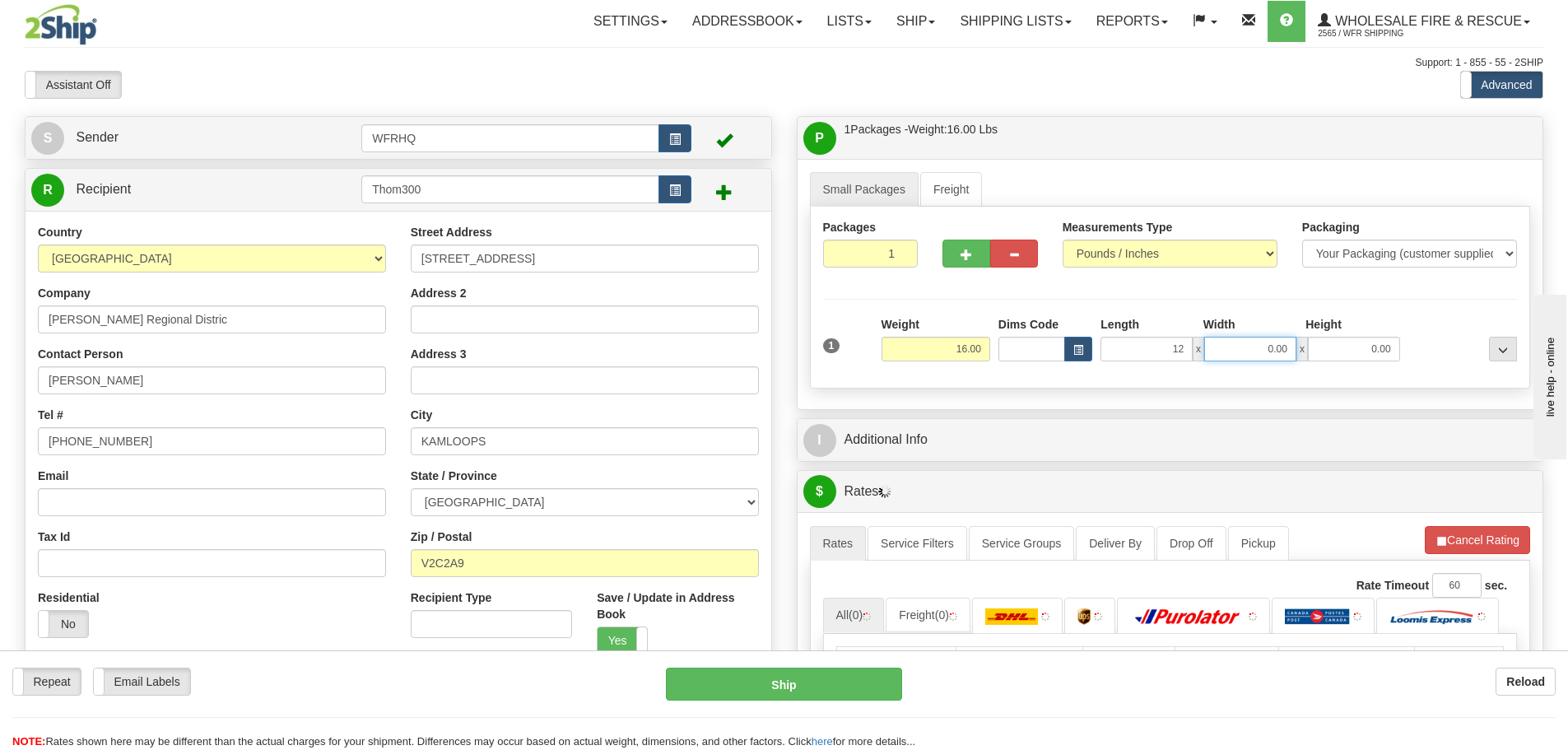
type input "12.00"
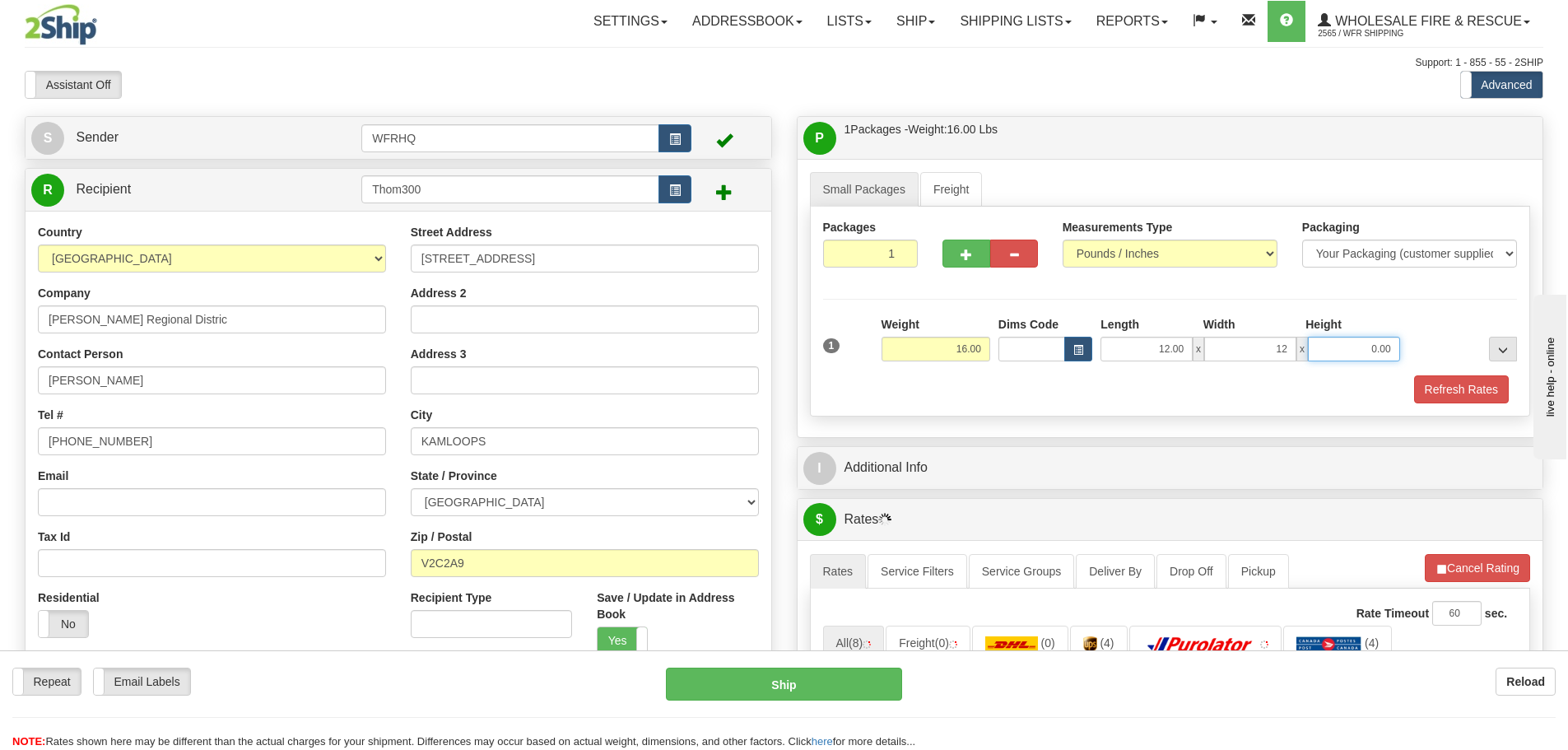
type input "12.00"
type input "10.00"
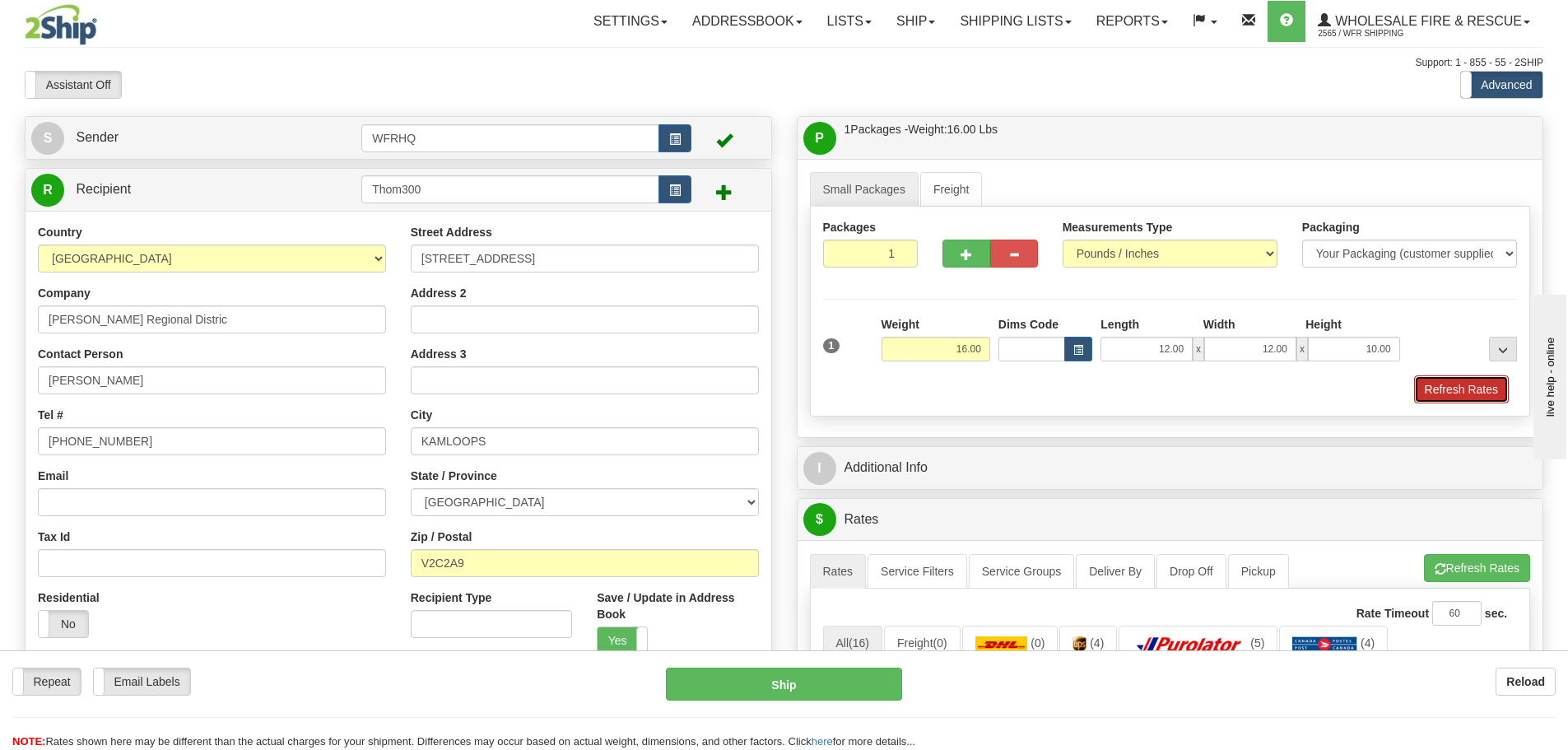
click at [1438, 389] on button "Refresh Rates" at bounding box center [1462, 389] width 95 height 28
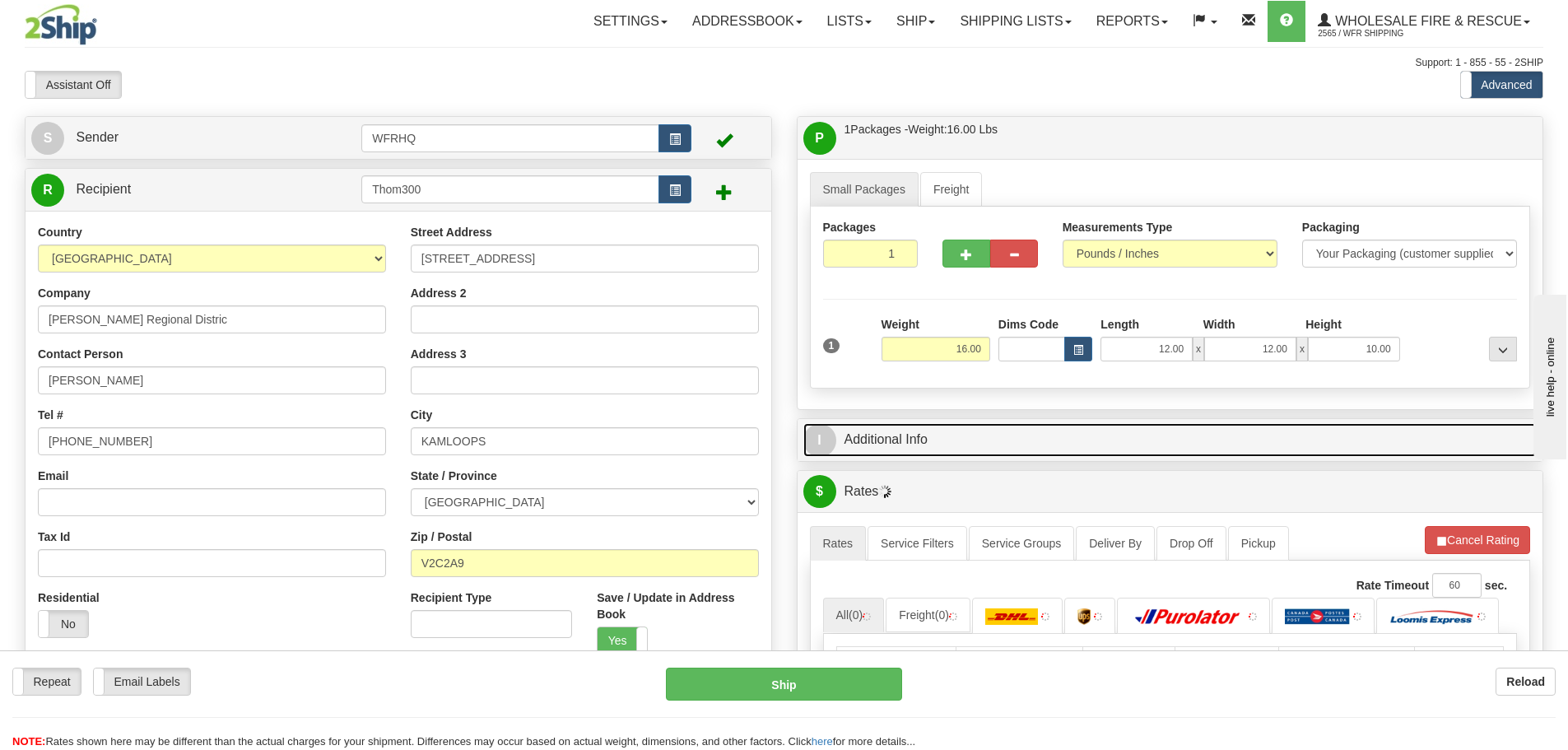
click at [968, 456] on link "I Additional Info" at bounding box center [1170, 440] width 734 height 34
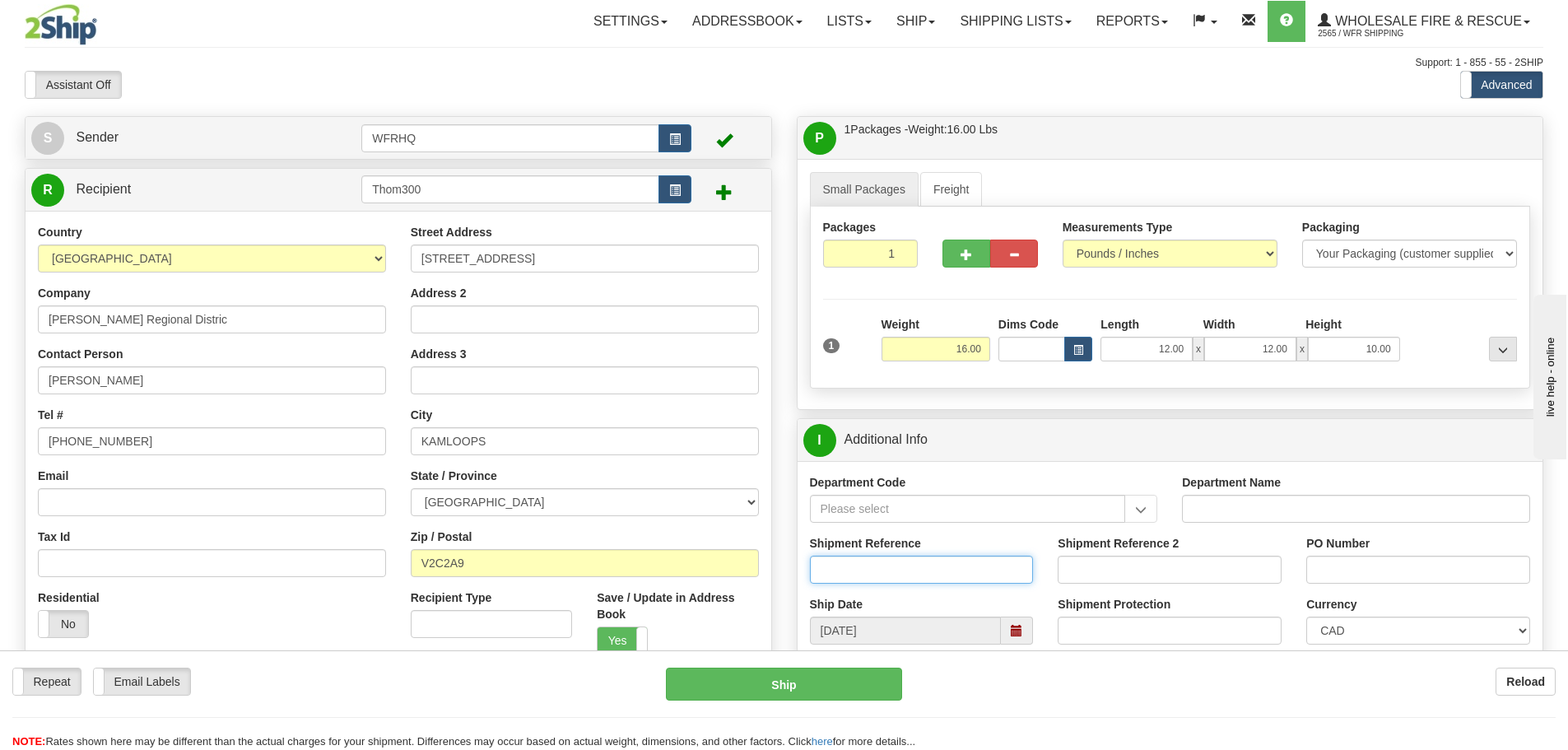
click at [904, 574] on input "Shipment Reference" at bounding box center [922, 569] width 224 height 28
type input "S46179-30498"
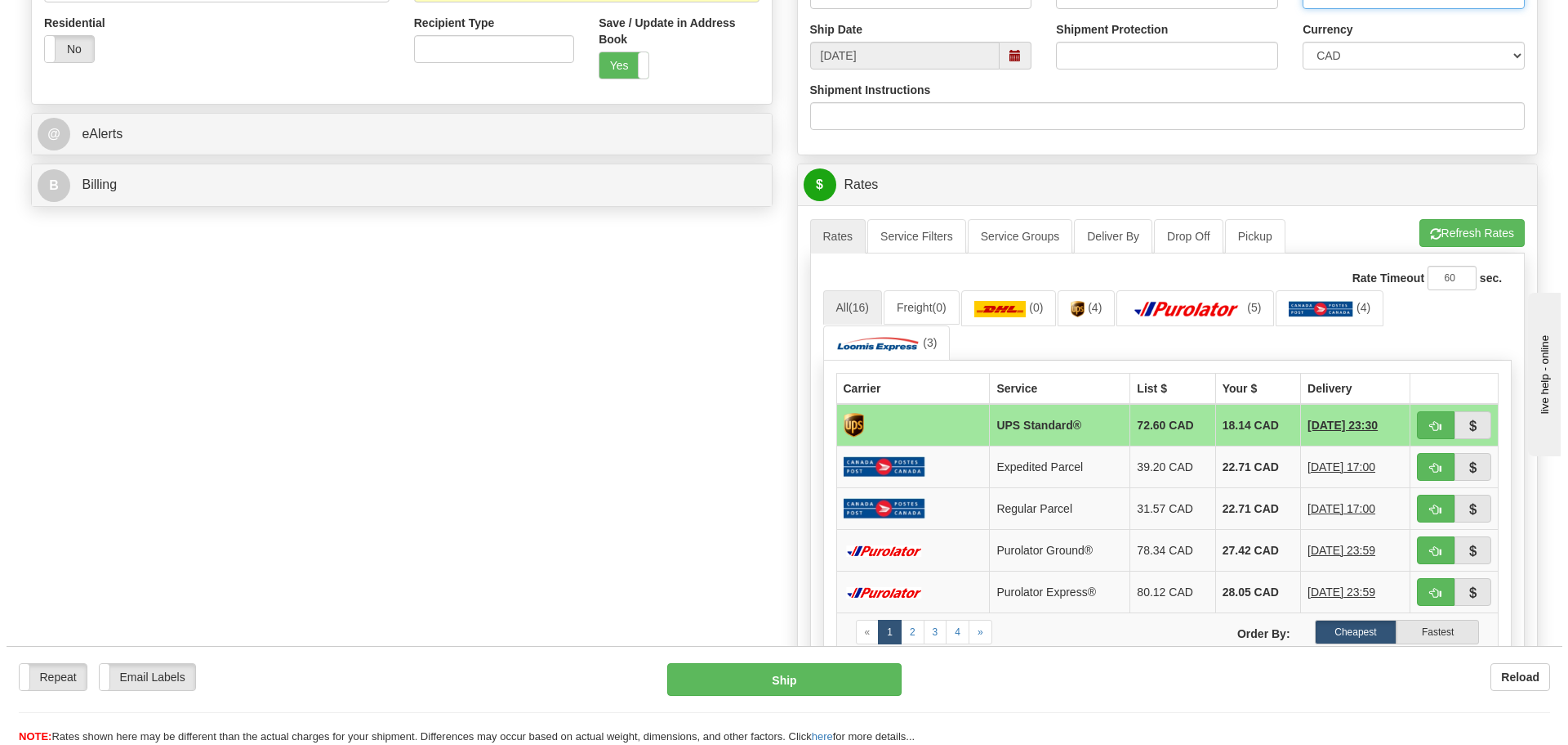
scroll to position [572, 0]
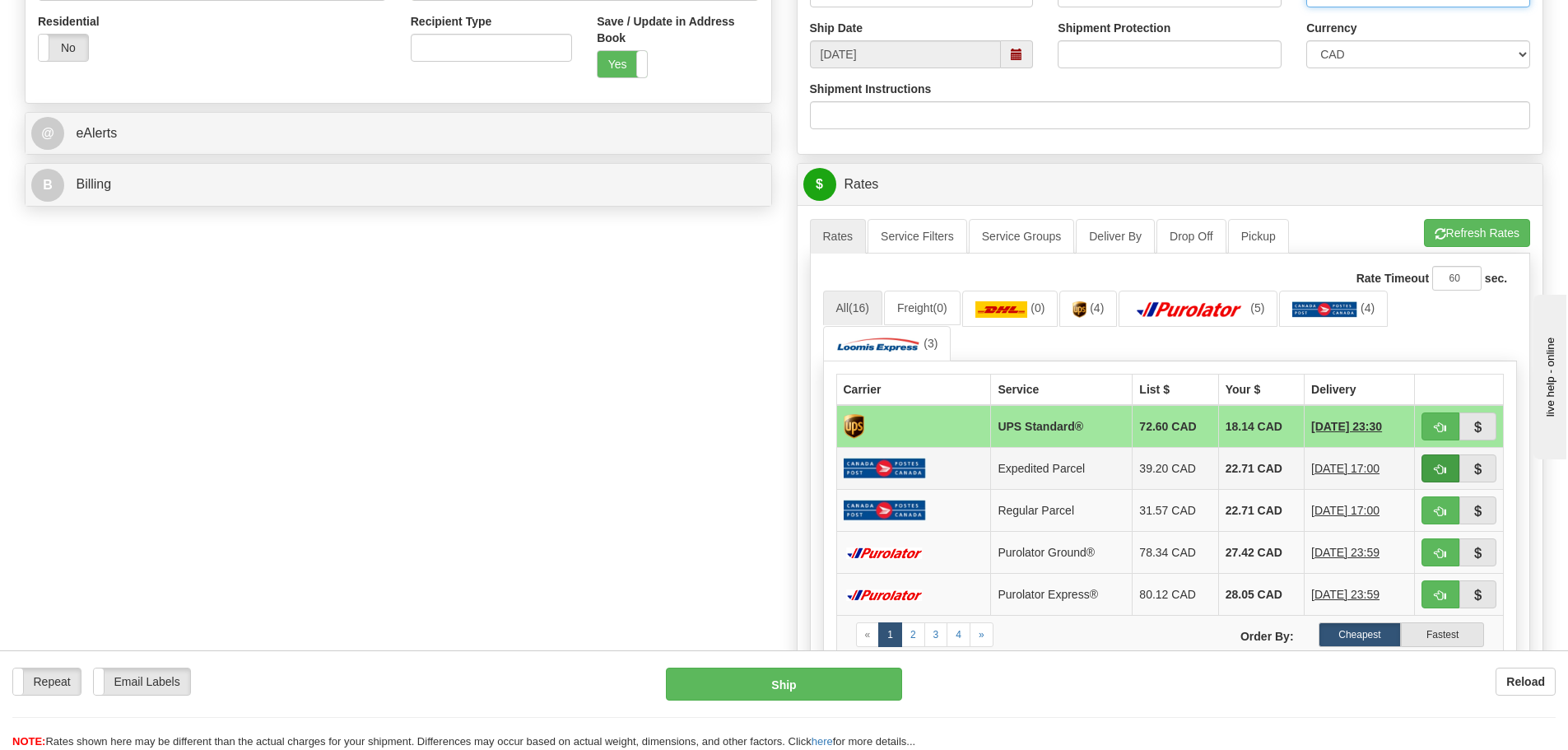
type input "Monte Creek FD"
click at [1442, 471] on span "button" at bounding box center [1440, 469] width 12 height 11
type input "DOM.EP"
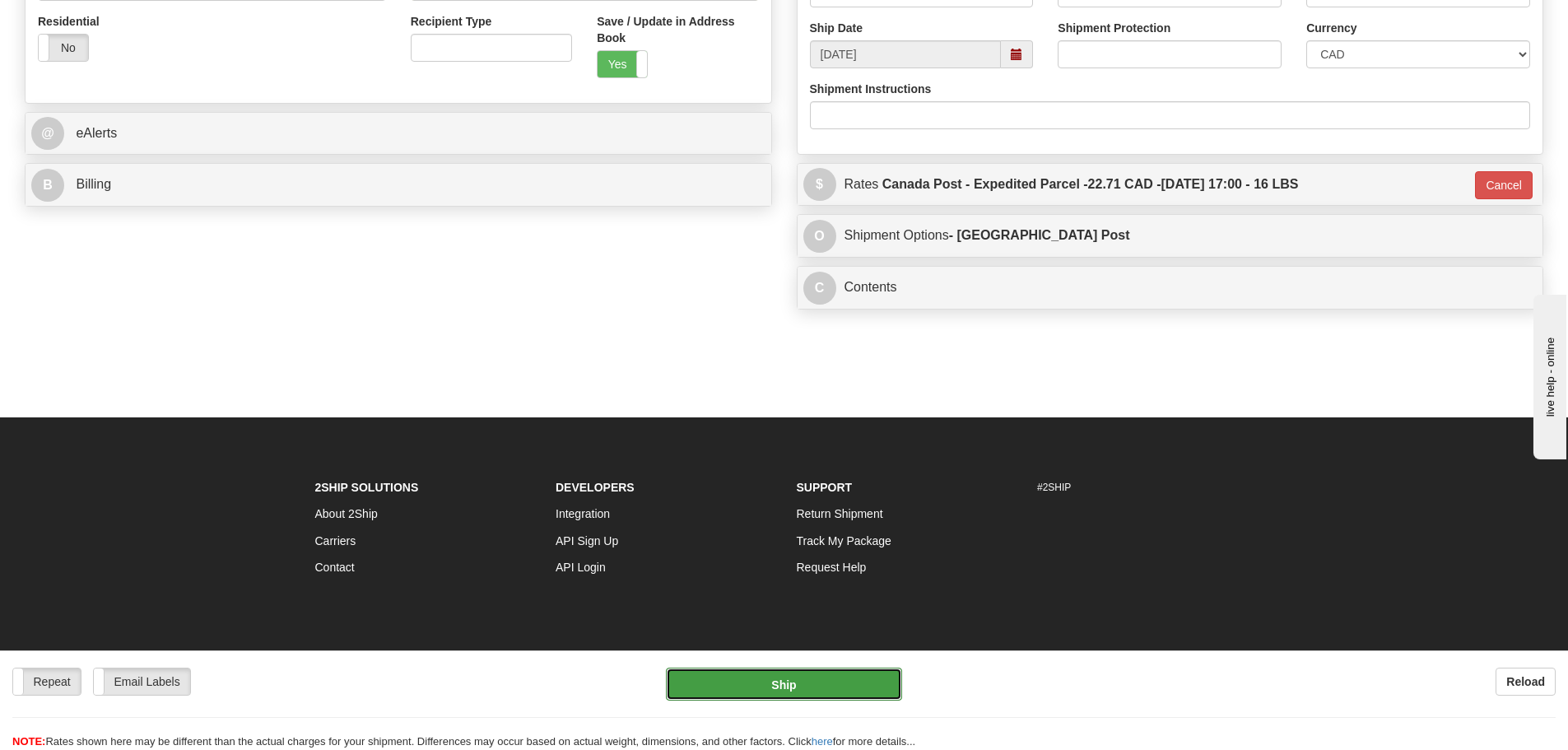
click at [839, 684] on button "Ship" at bounding box center [784, 683] width 236 height 33
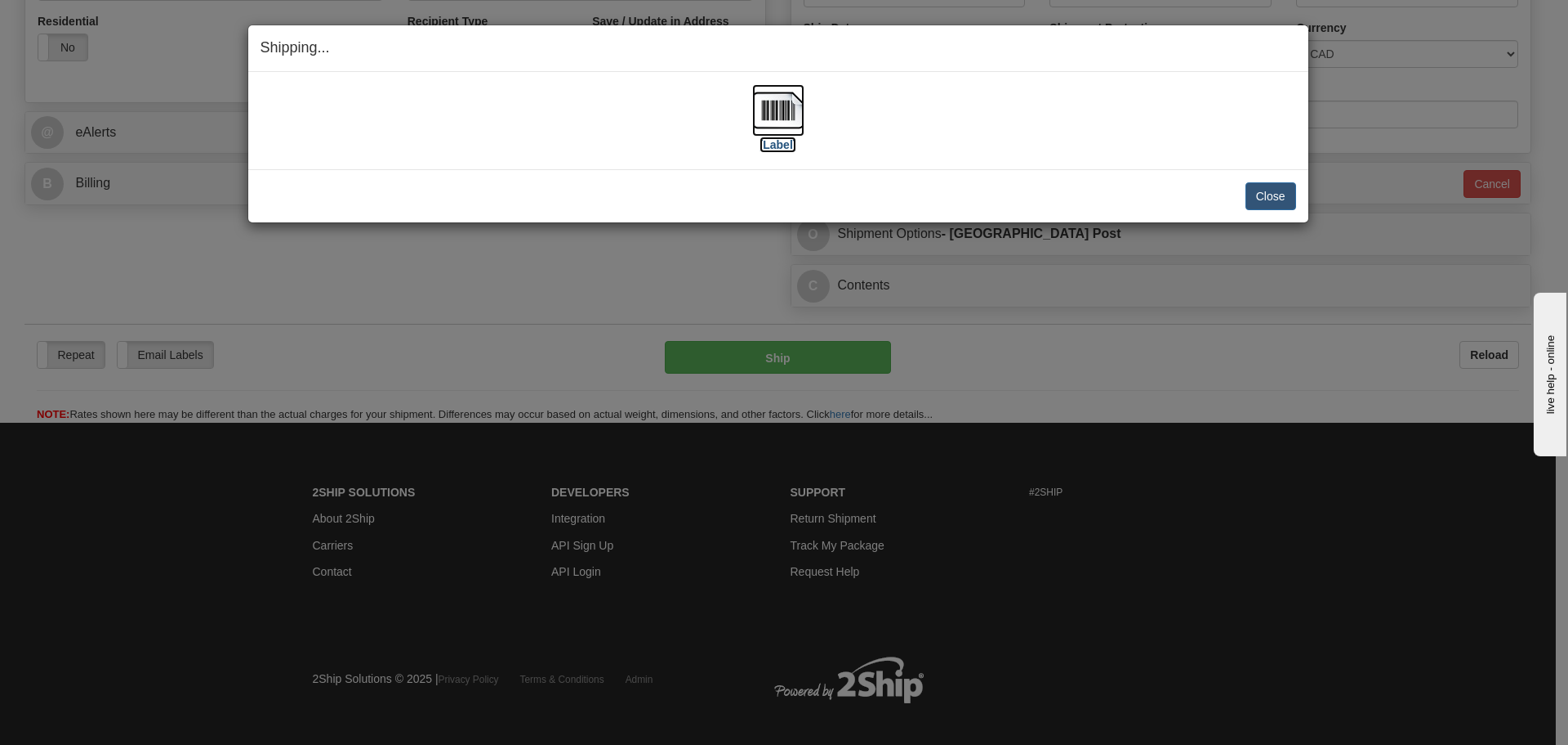
click at [794, 119] on img at bounding box center [778, 110] width 52 height 52
click at [1080, 133] on div "[Label]" at bounding box center [778, 121] width 1035 height 73
click at [1277, 205] on button "Close" at bounding box center [1271, 196] width 51 height 28
